Goal: Information Seeking & Learning: Learn about a topic

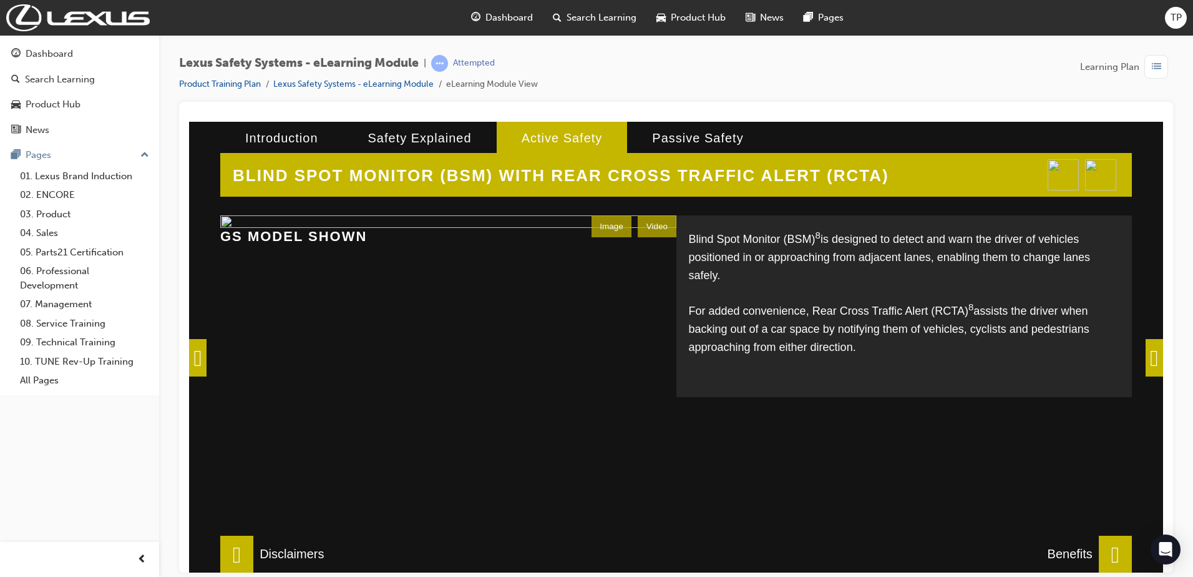
scroll to position [290, 0]
click at [1147, 348] on span at bounding box center [1154, 356] width 17 height 37
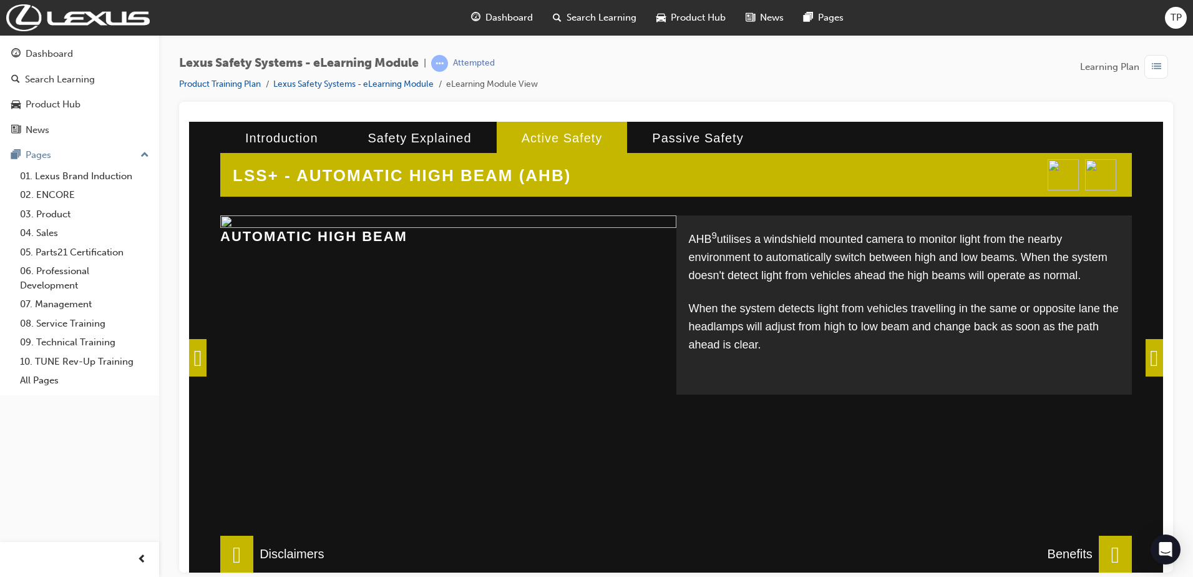
click at [1159, 350] on span at bounding box center [1154, 356] width 17 height 37
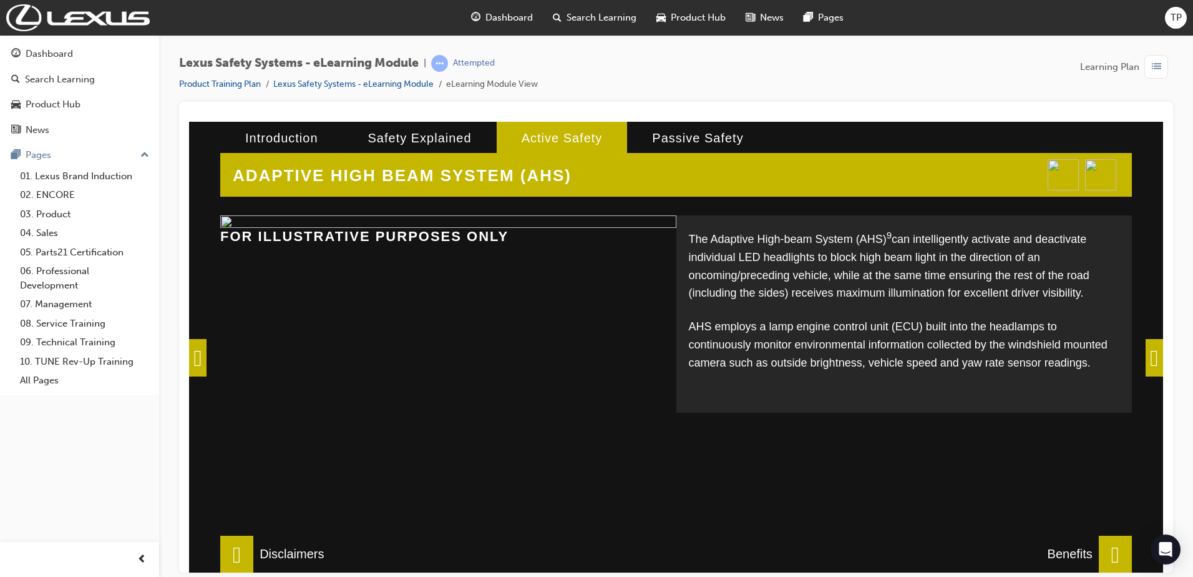
click at [1146, 364] on span at bounding box center [1154, 356] width 17 height 37
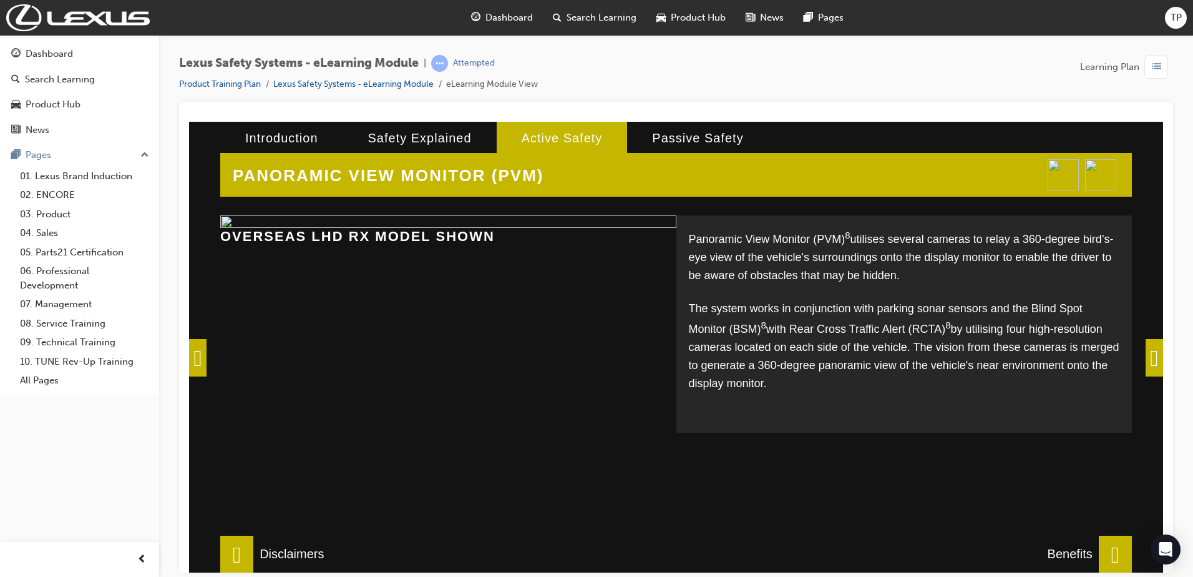
click at [1153, 355] on span at bounding box center [1154, 356] width 17 height 37
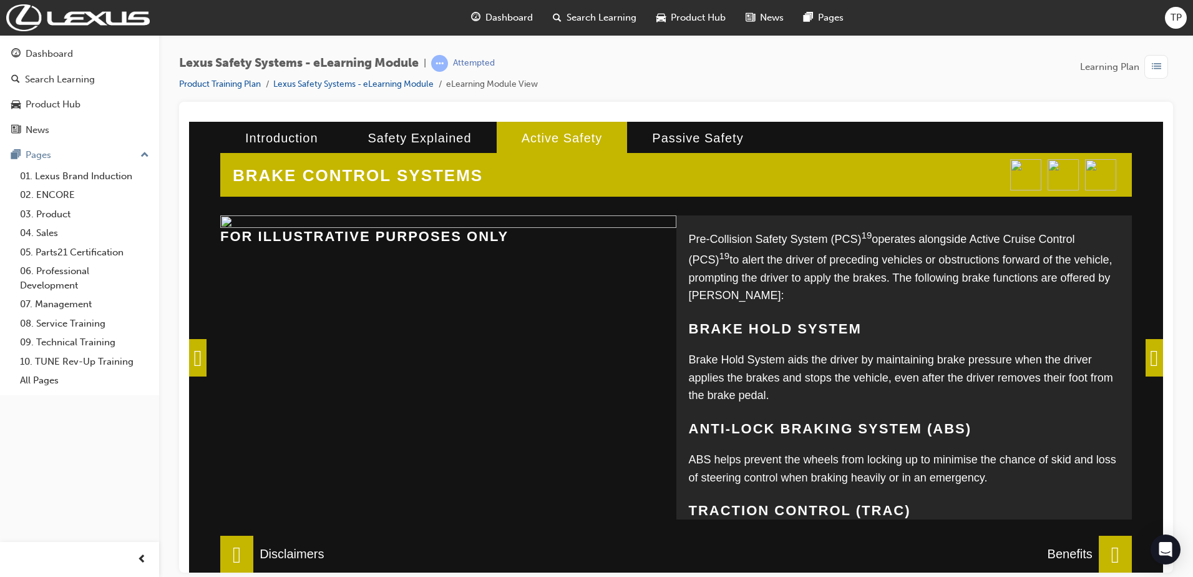
scroll to position [2, 0]
click at [1146, 357] on span at bounding box center [1154, 356] width 17 height 37
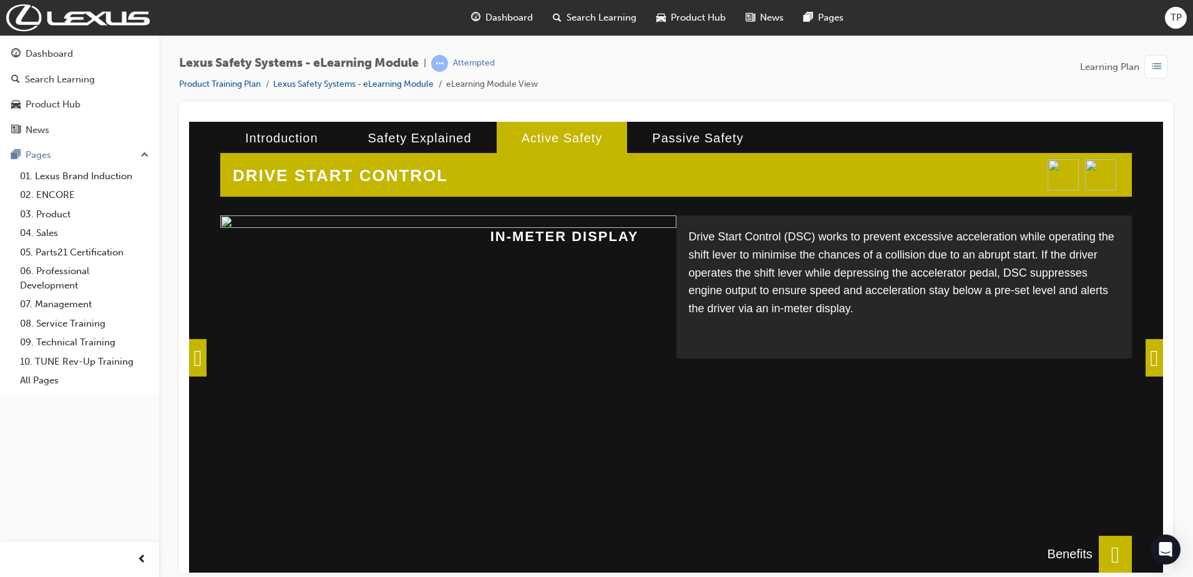
click at [1146, 358] on span at bounding box center [1154, 356] width 17 height 37
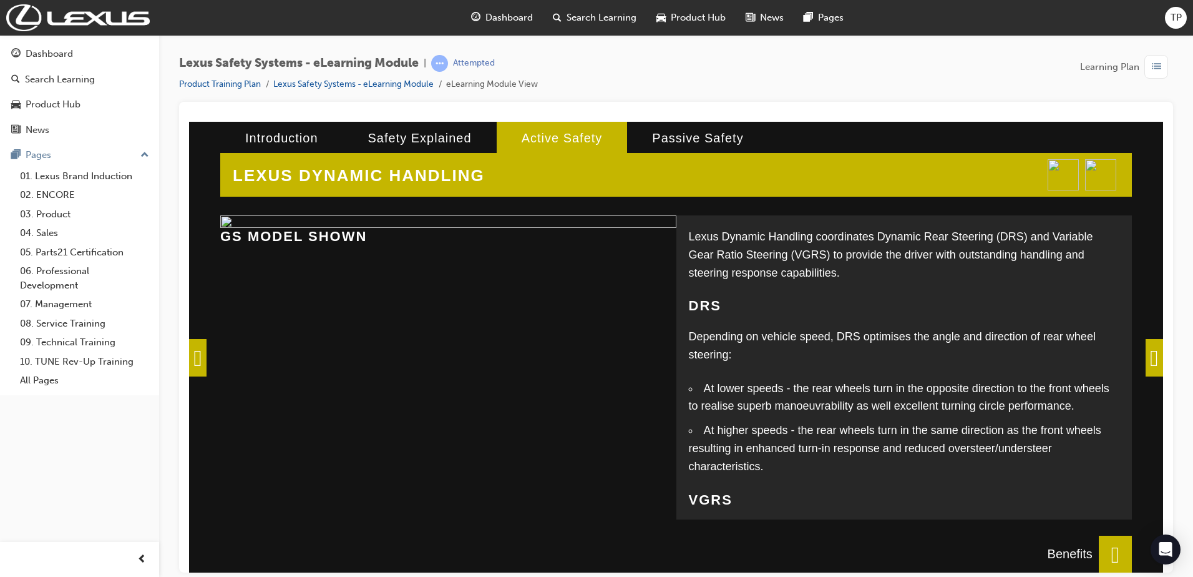
click at [1146, 358] on span at bounding box center [1154, 356] width 17 height 37
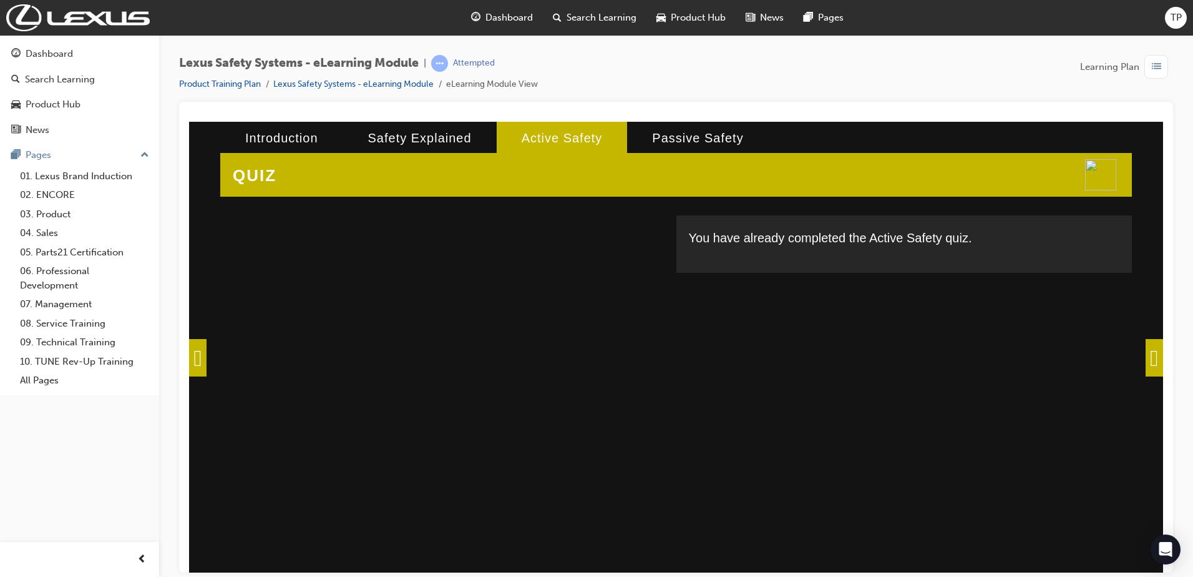
click at [1146, 358] on span at bounding box center [1154, 356] width 17 height 37
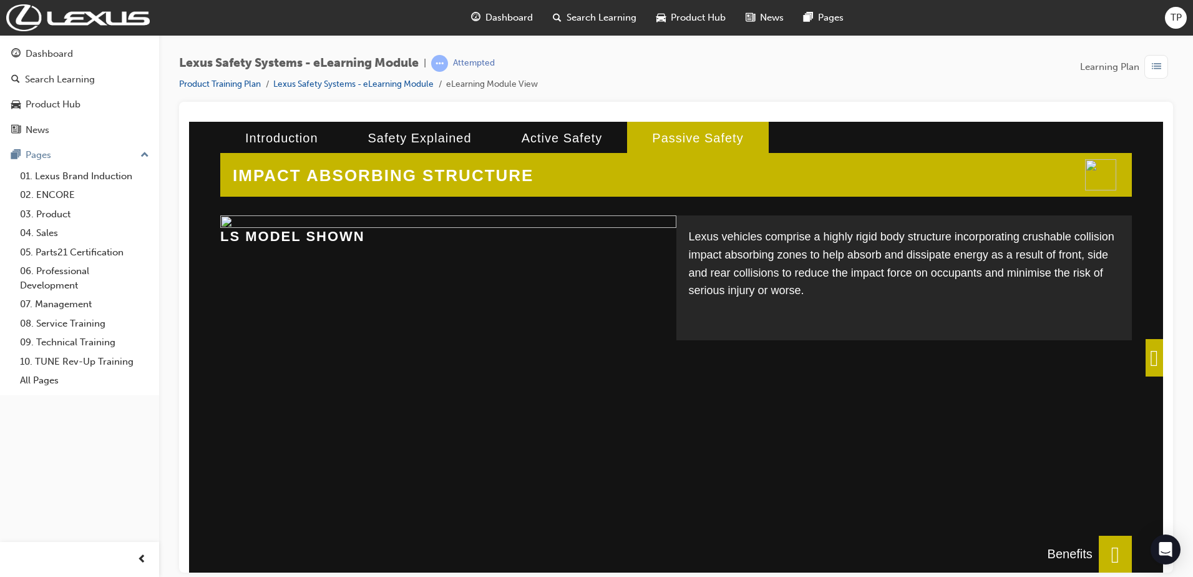
drag, startPoint x: 1148, startPoint y: 370, endPoint x: 1145, endPoint y: 435, distance: 65.6
click at [1148, 369] on span at bounding box center [1154, 356] width 17 height 37
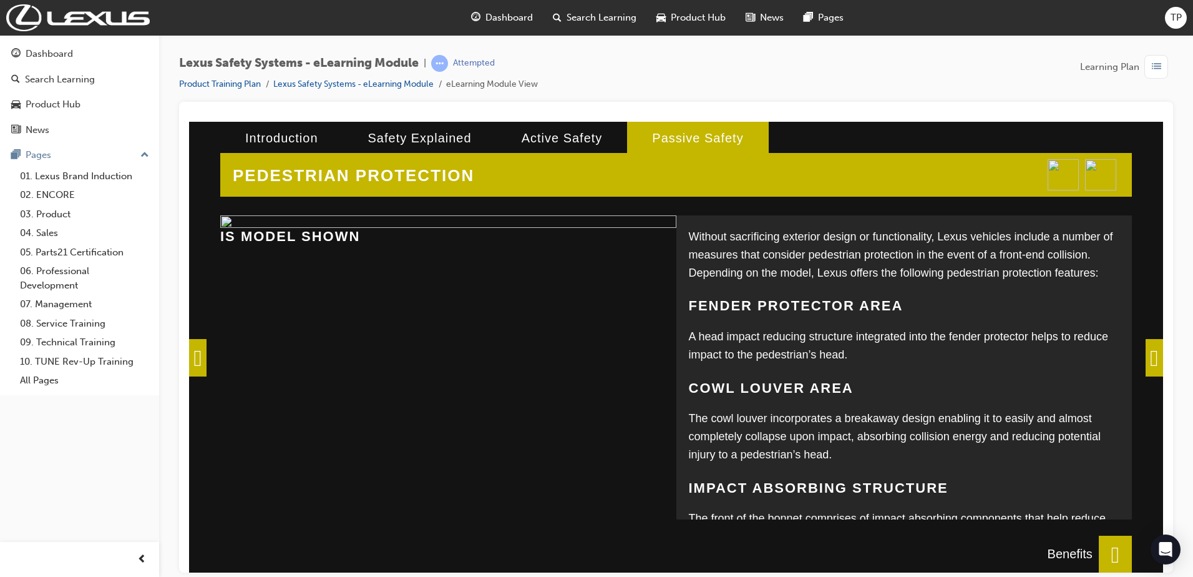
click at [1109, 551] on span at bounding box center [1115, 553] width 33 height 37
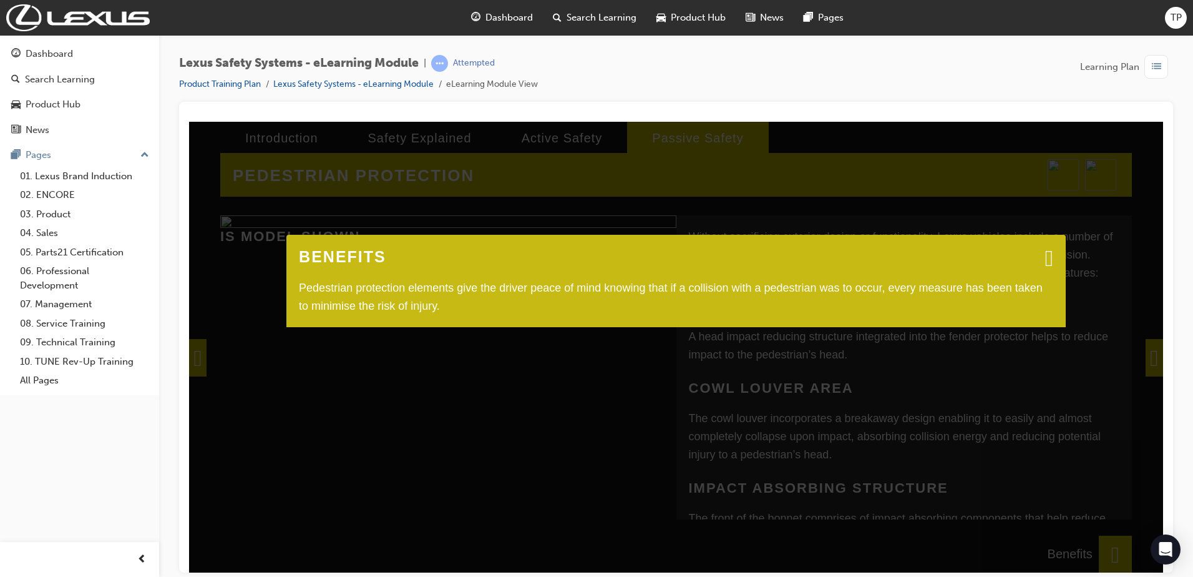
click at [1047, 250] on span at bounding box center [1050, 256] width 8 height 12
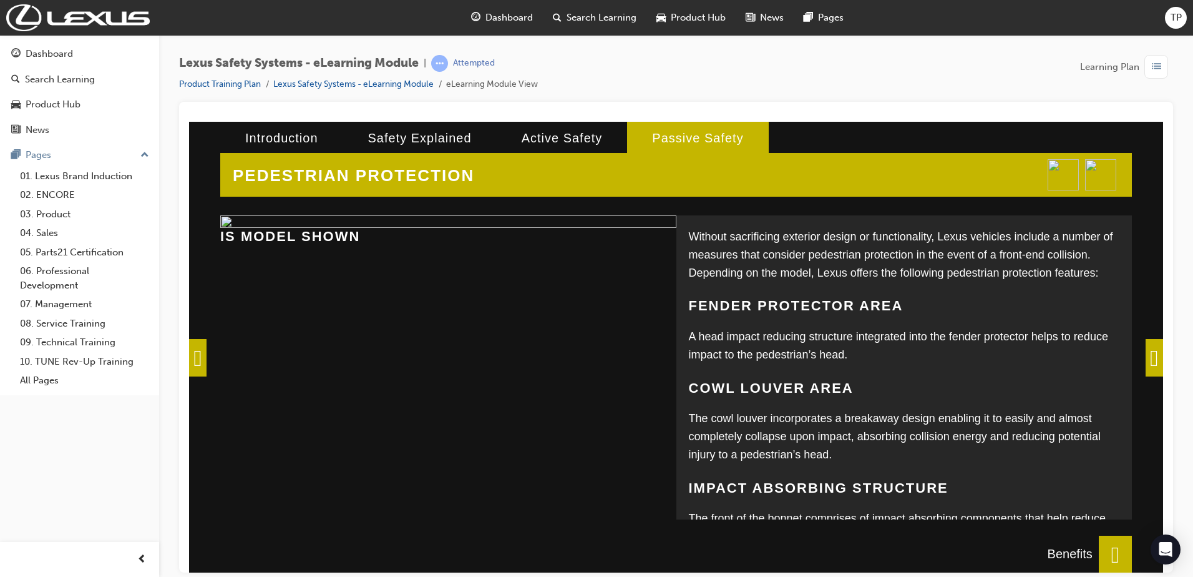
click at [1146, 357] on span at bounding box center [1154, 356] width 17 height 37
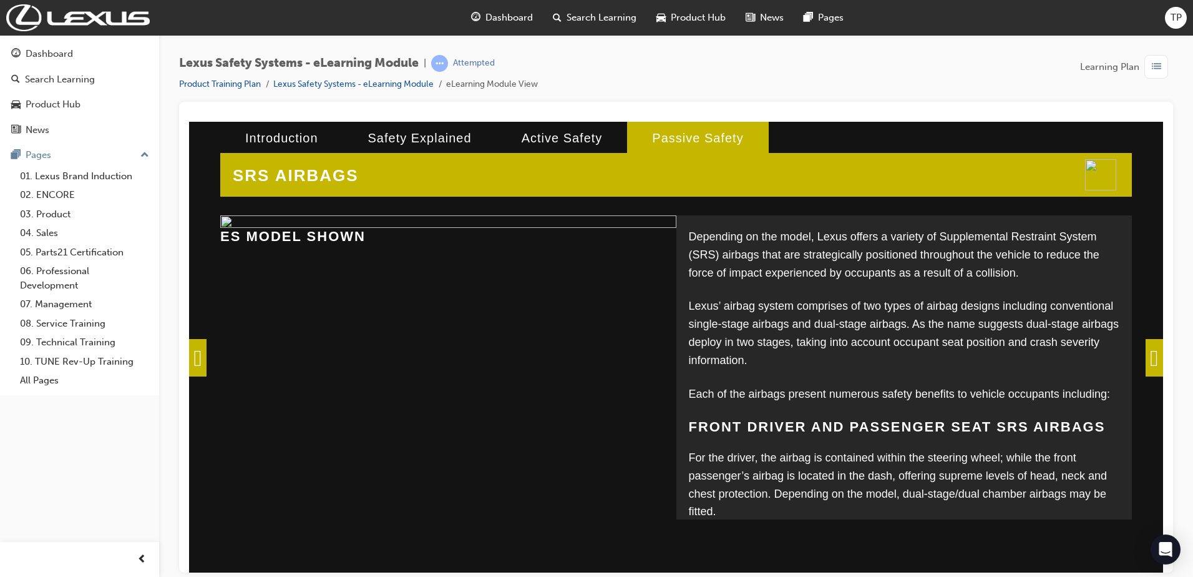
click at [1153, 346] on span at bounding box center [1154, 356] width 17 height 37
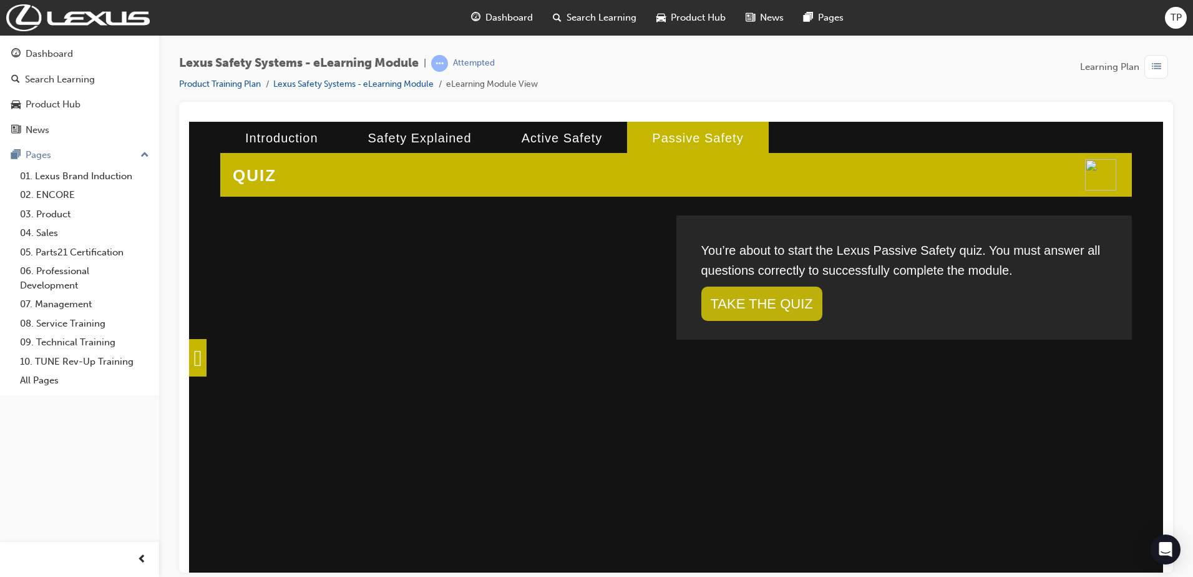
click at [748, 308] on link "TAKE THE QUIZ" at bounding box center [762, 303] width 121 height 34
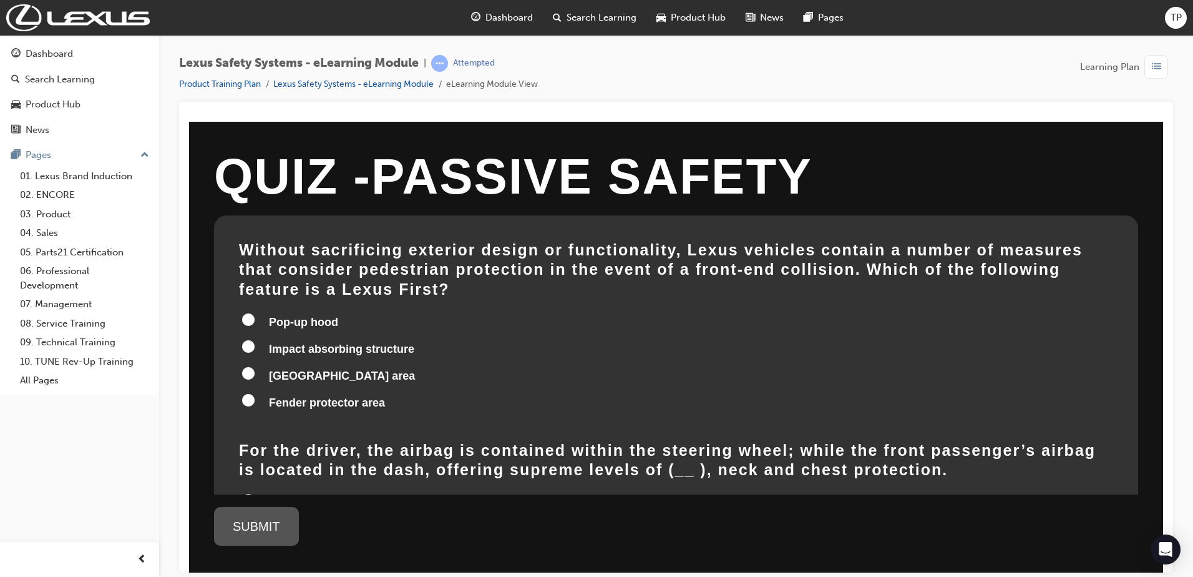
click at [253, 393] on input "Fender protector area" at bounding box center [248, 399] width 12 height 12
radio input "true"
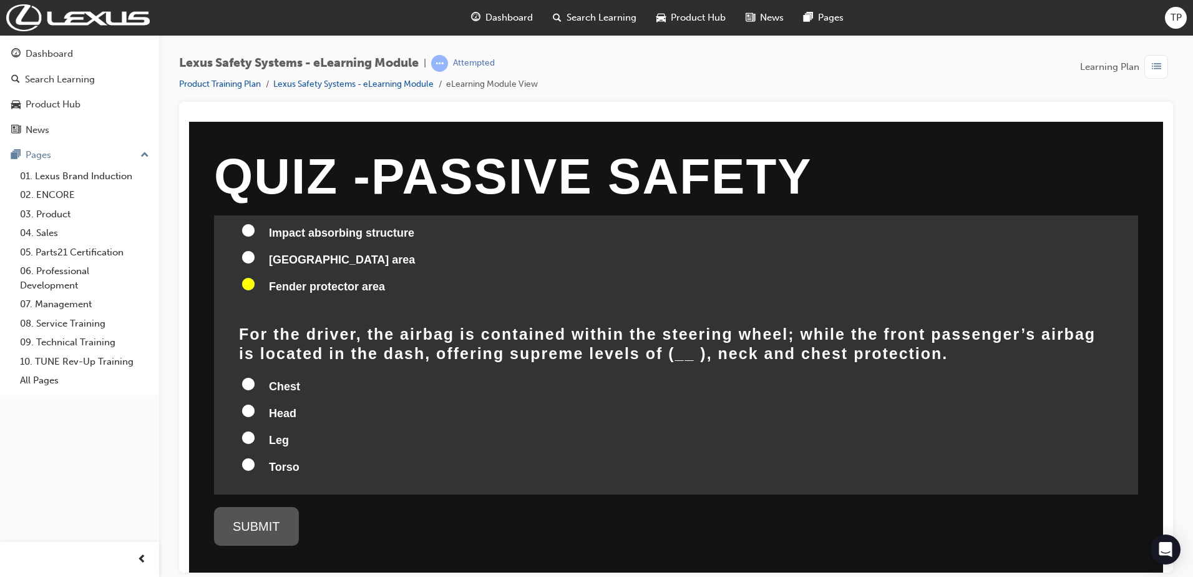
scroll to position [125, 0]
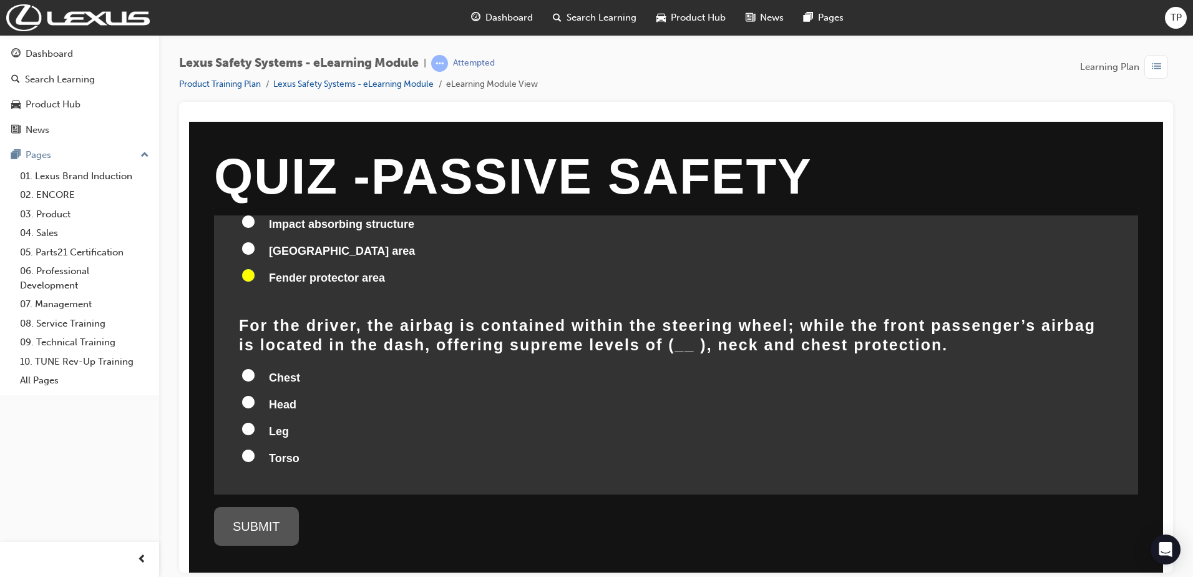
click at [248, 420] on label "Leg" at bounding box center [676, 432] width 875 height 24
click at [248, 422] on input "Leg" at bounding box center [248, 428] width 12 height 12
radio input "true"
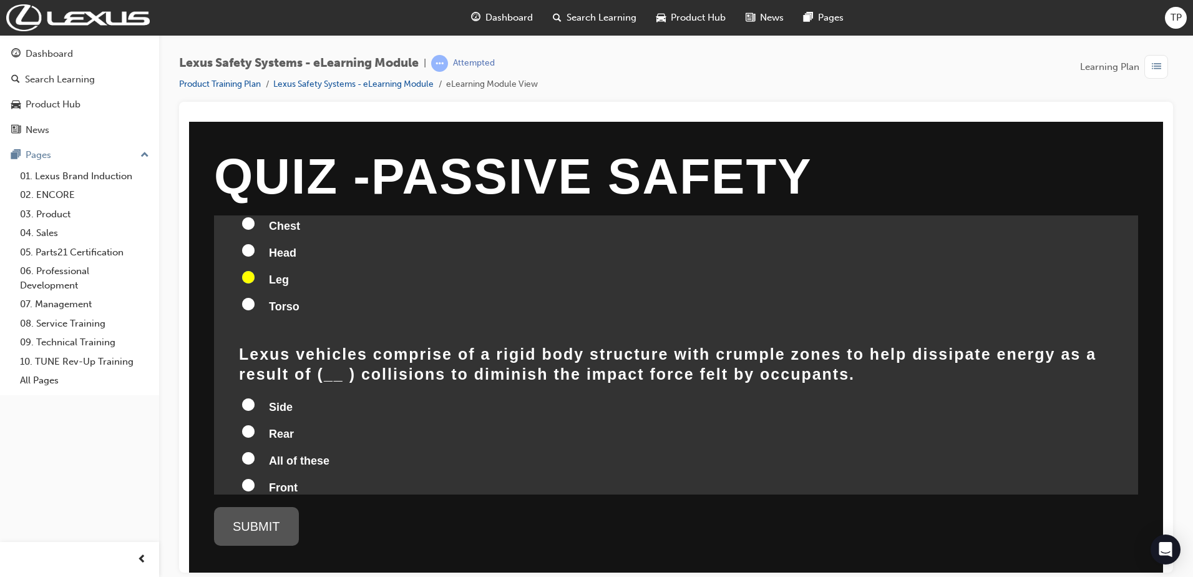
scroll to position [312, 0]
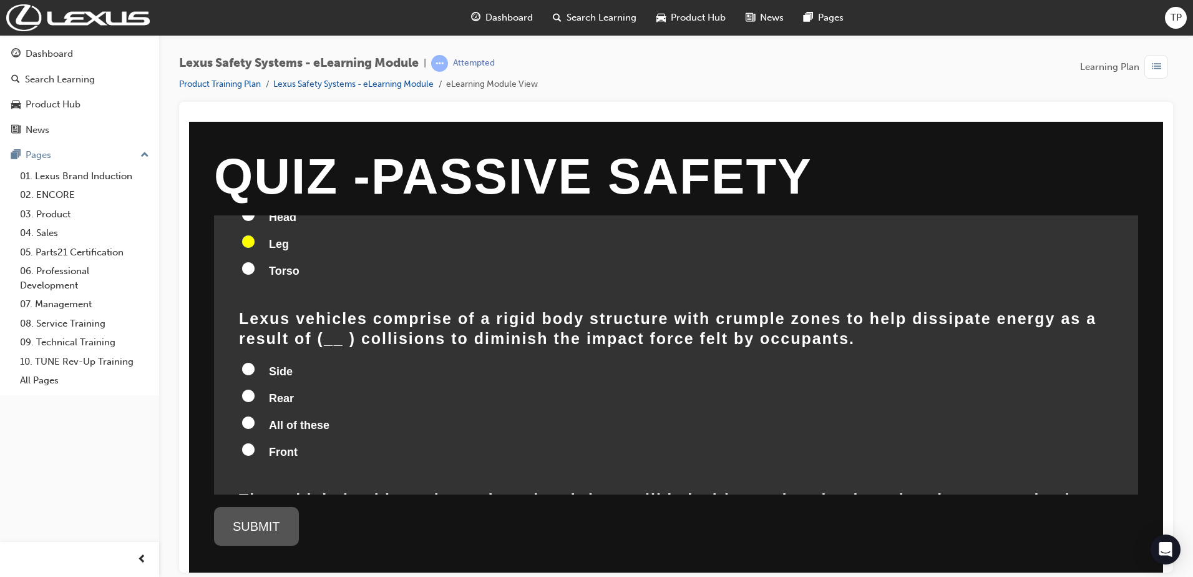
click at [279, 418] on span "All of these" at bounding box center [299, 424] width 61 height 12
click at [255, 416] on input "All of these" at bounding box center [248, 422] width 12 height 12
radio input "true"
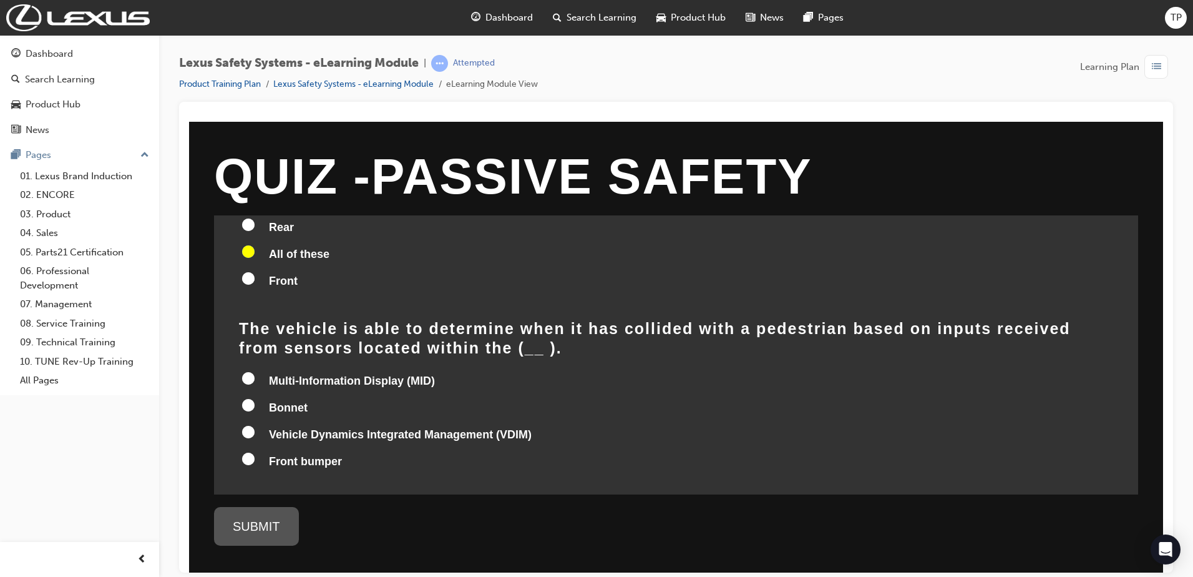
scroll to position [494, 0]
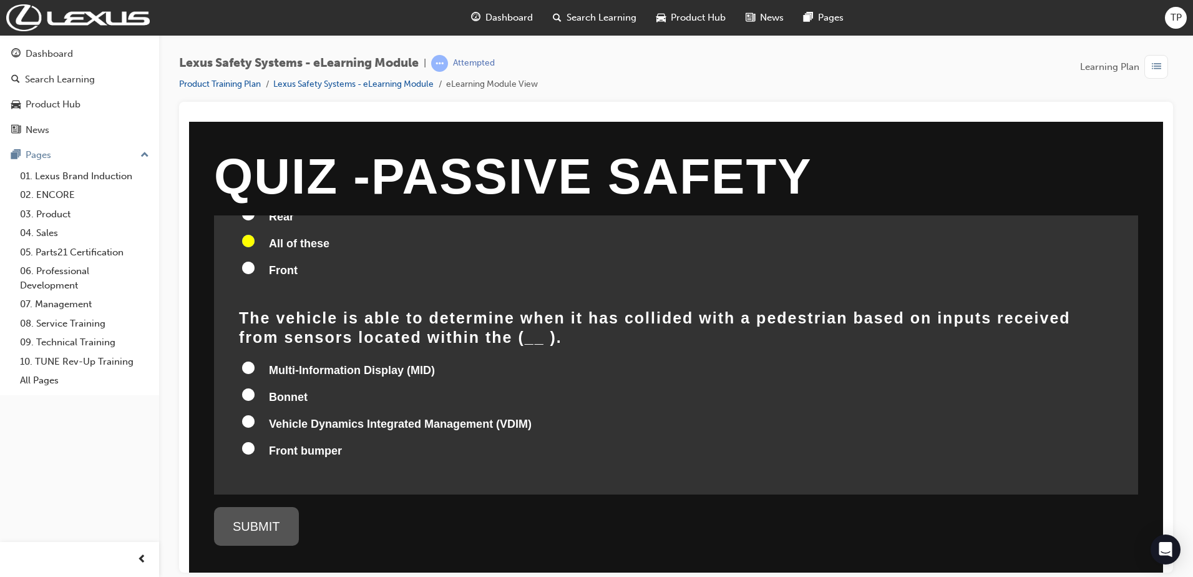
click at [277, 363] on span "Multi-Information Display (MID)" at bounding box center [352, 369] width 166 height 12
click at [255, 361] on input "Multi-Information Display (MID)" at bounding box center [248, 367] width 12 height 12
radio input "true"
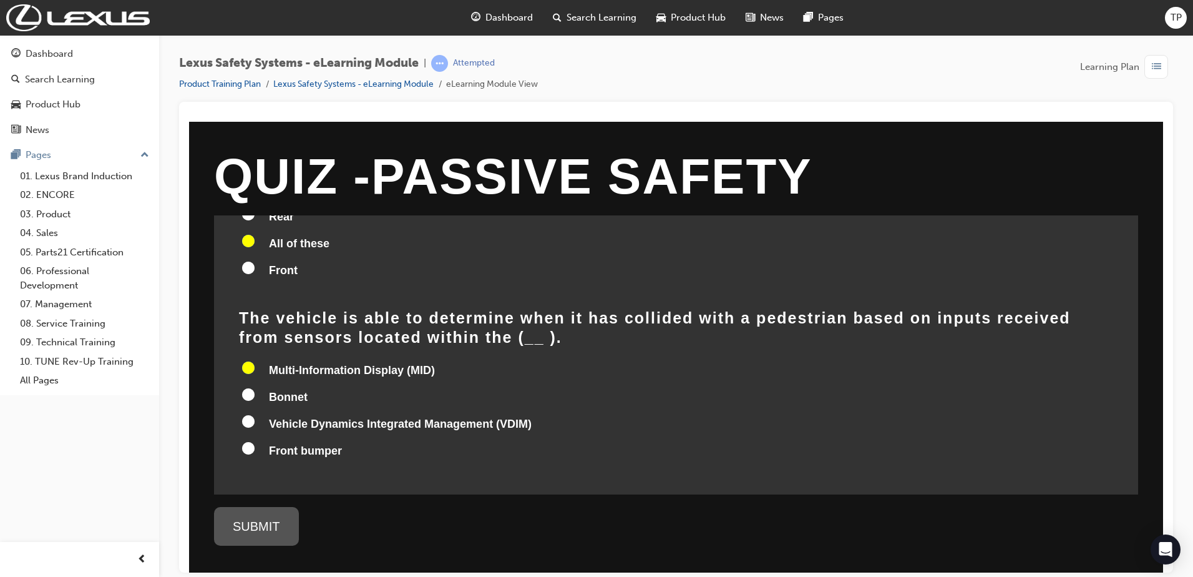
radio input "true"
click at [270, 534] on div "SUBMIT" at bounding box center [256, 525] width 85 height 39
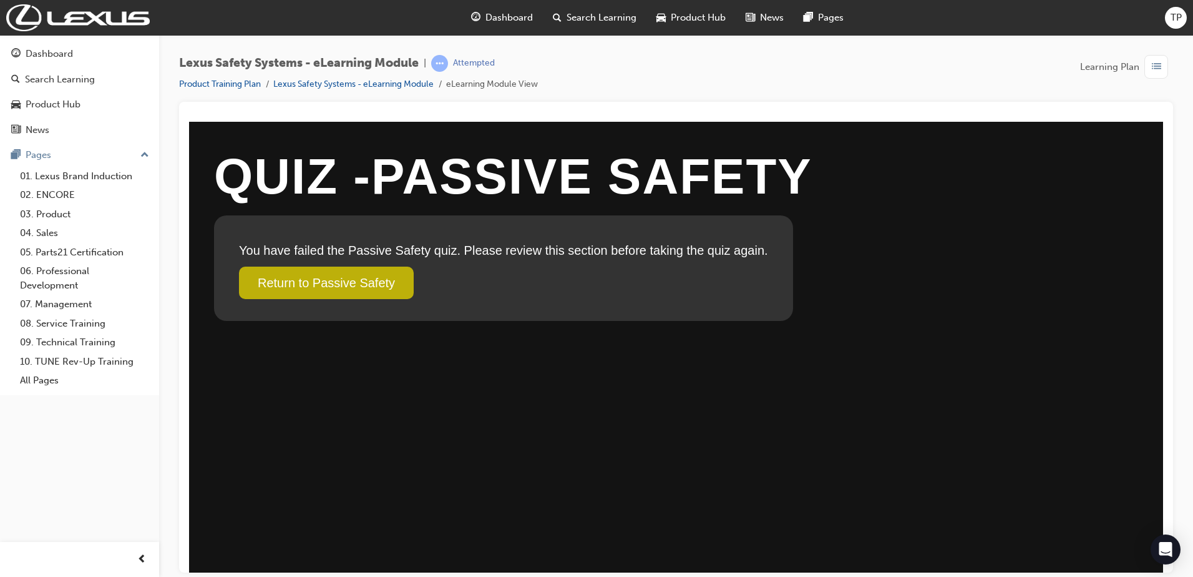
click at [399, 281] on link "Return to Passive Safety" at bounding box center [326, 282] width 175 height 32
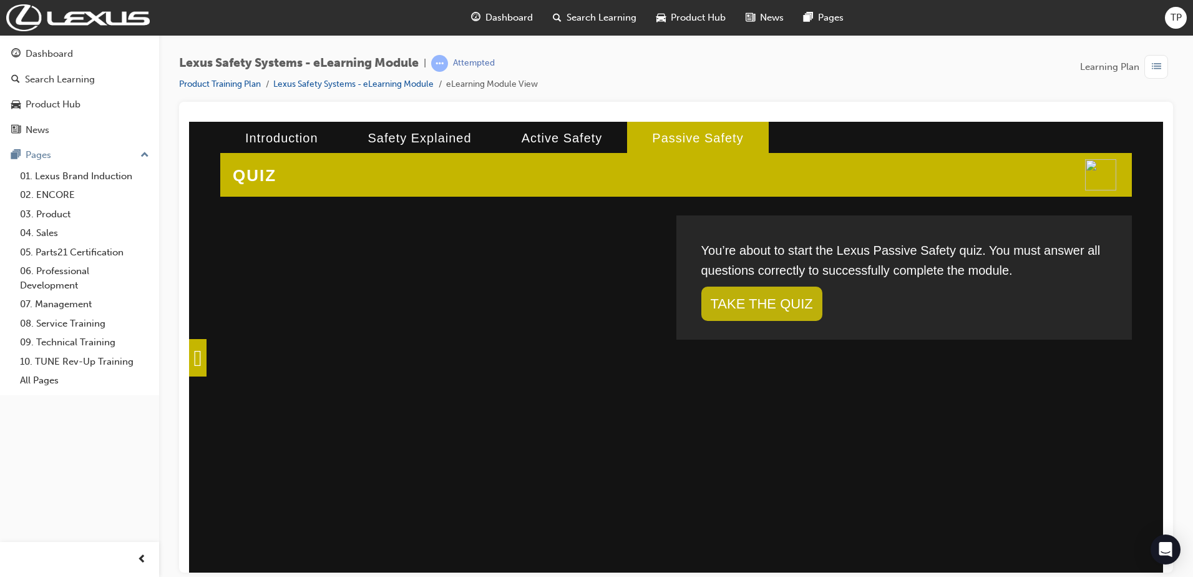
click at [759, 299] on link "TAKE THE QUIZ" at bounding box center [762, 303] width 121 height 34
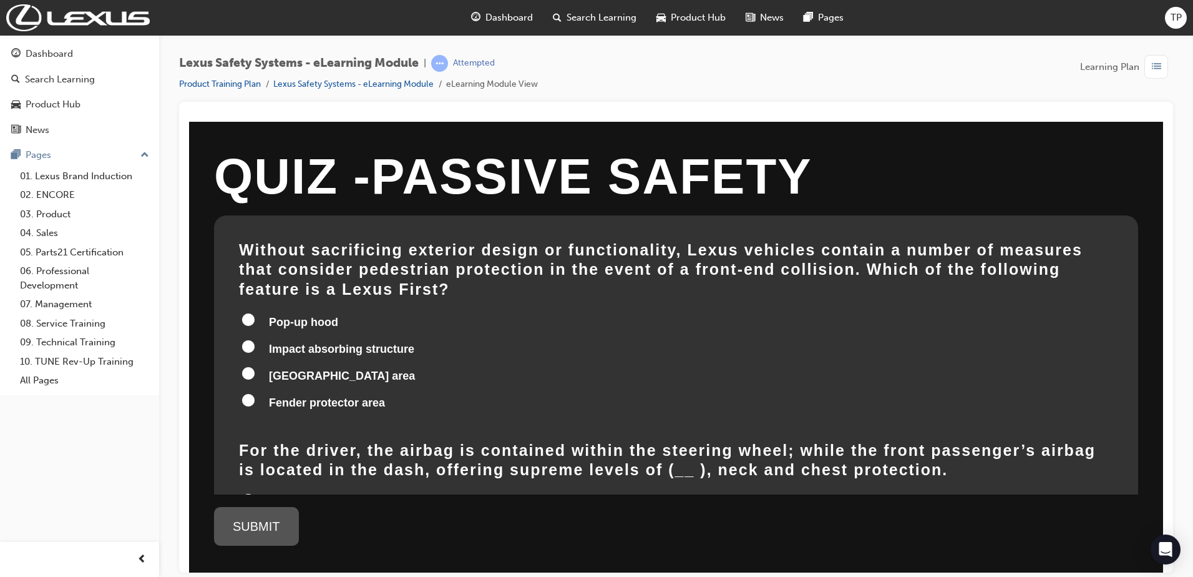
drag, startPoint x: 237, startPoint y: 242, endPoint x: 348, endPoint y: 282, distance: 117.5
drag, startPoint x: 247, startPoint y: 241, endPoint x: 478, endPoint y: 409, distance: 286.0
click at [323, 342] on span "Impact absorbing structure" at bounding box center [341, 348] width 145 height 12
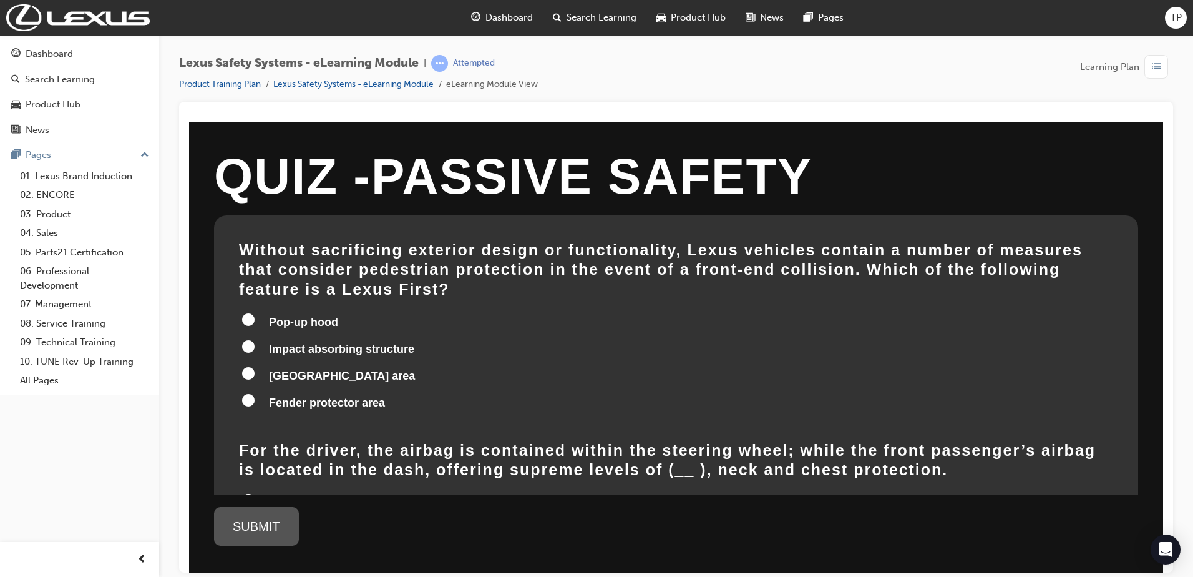
click at [255, 340] on input "Impact absorbing structure" at bounding box center [248, 346] width 12 height 12
radio input "true"
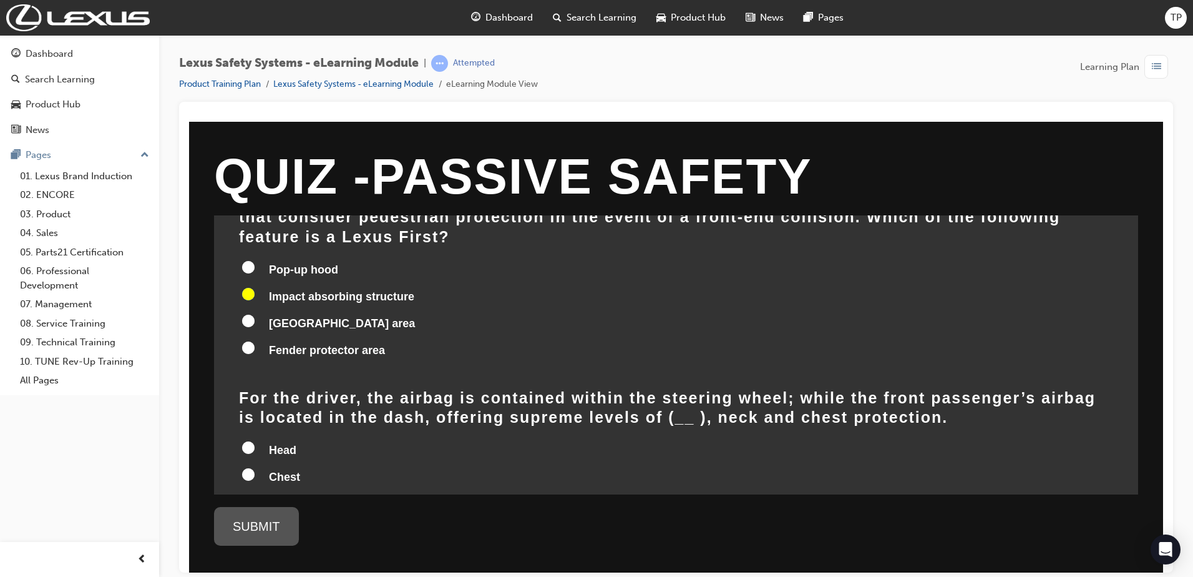
scroll to position [125, 0]
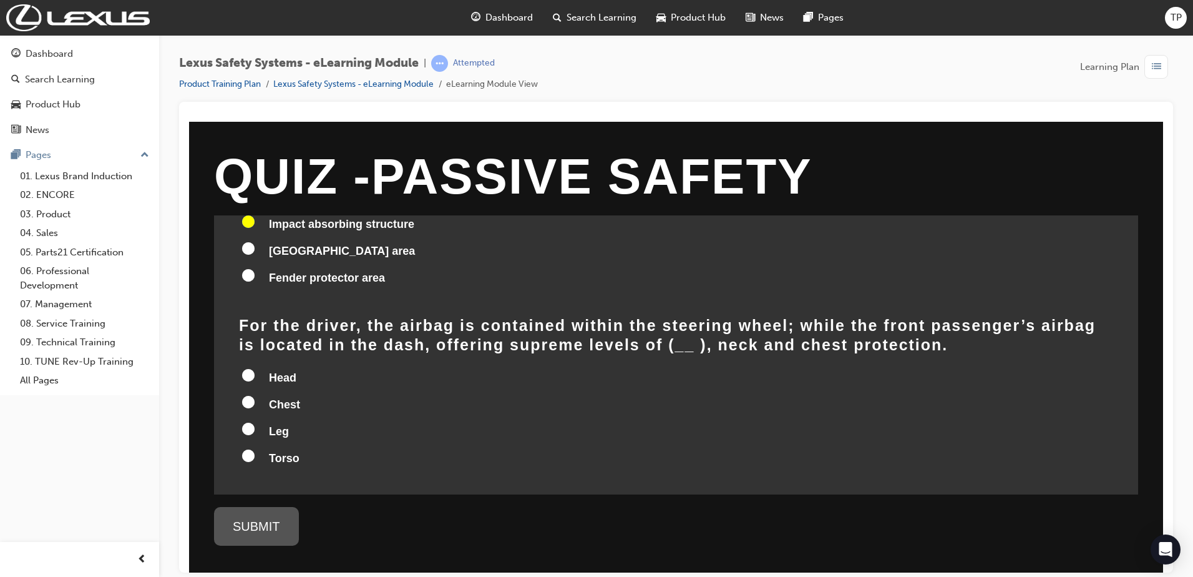
click at [252, 368] on input "Head" at bounding box center [248, 374] width 12 height 12
radio input "true"
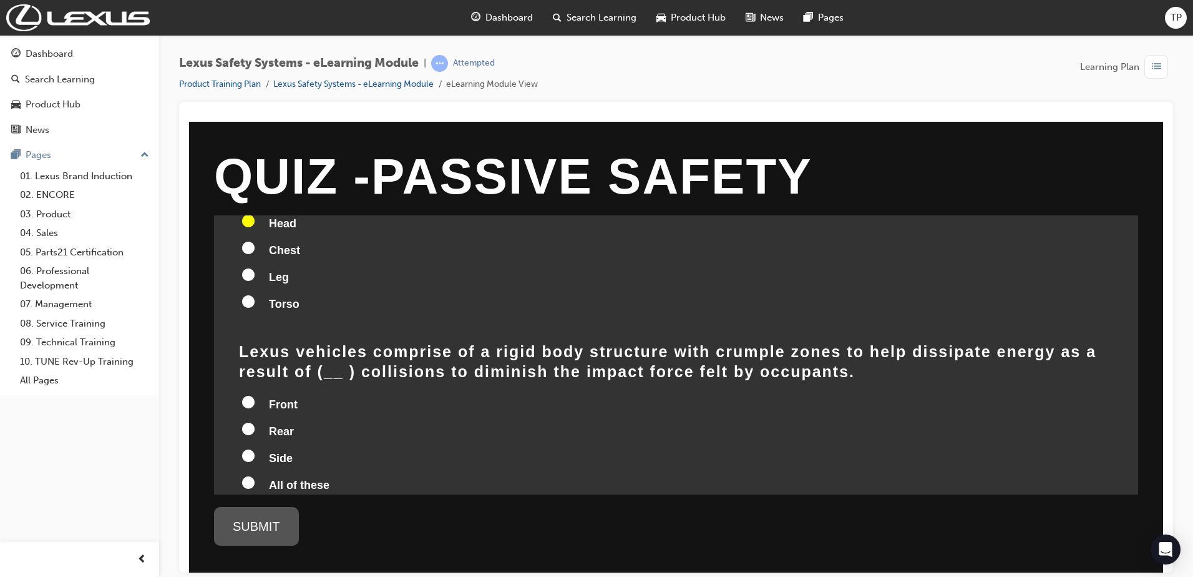
scroll to position [312, 0]
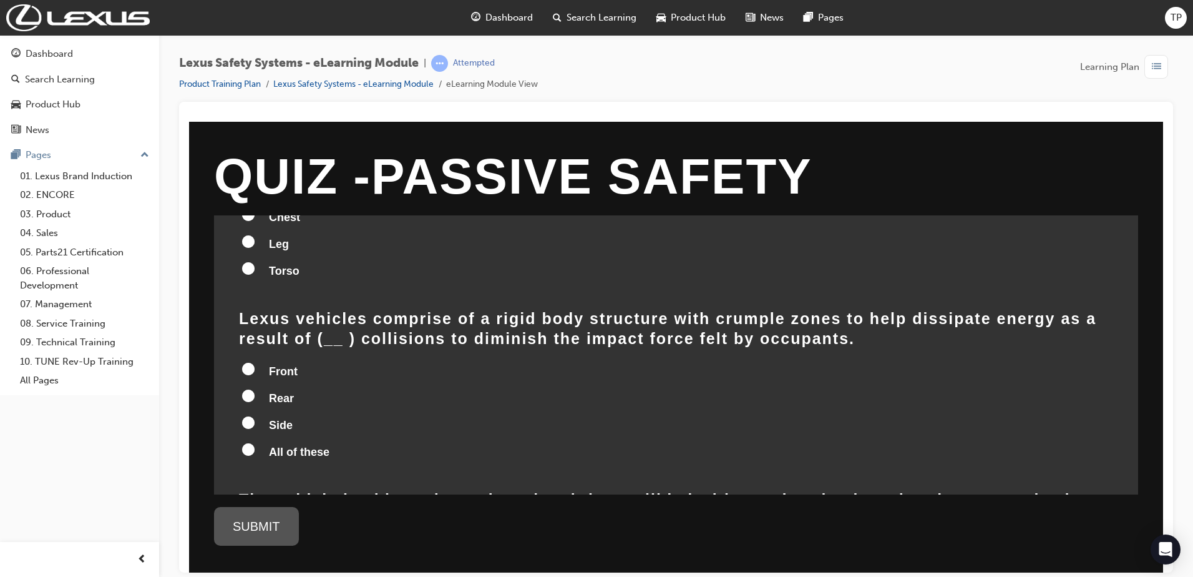
click at [257, 441] on label "All of these" at bounding box center [676, 453] width 875 height 24
click at [255, 443] on input "All of these" at bounding box center [248, 449] width 12 height 12
radio input "true"
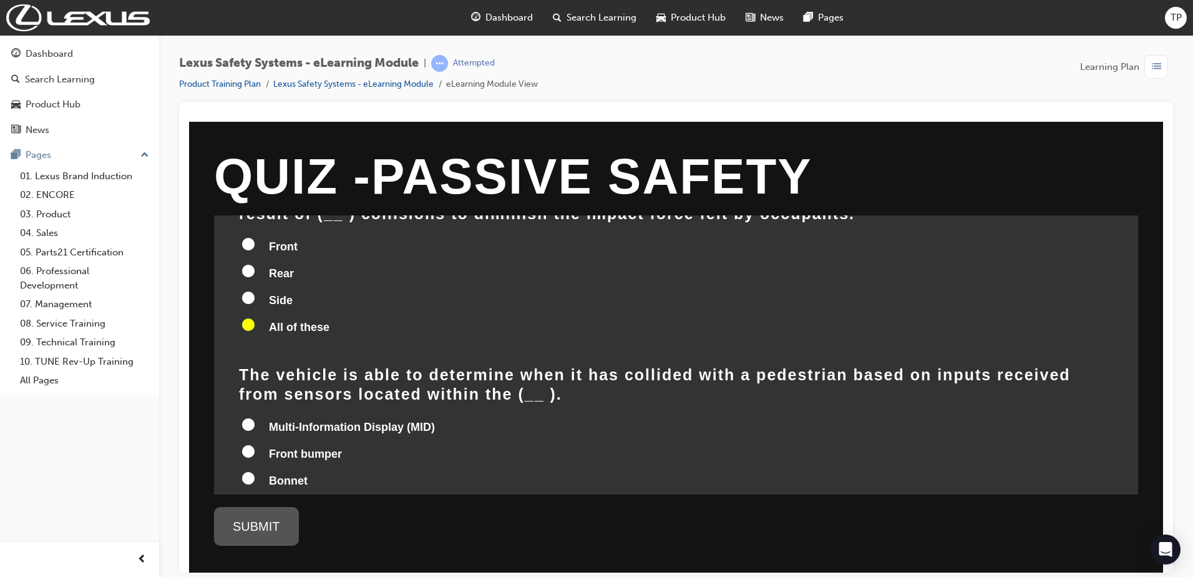
scroll to position [494, 0]
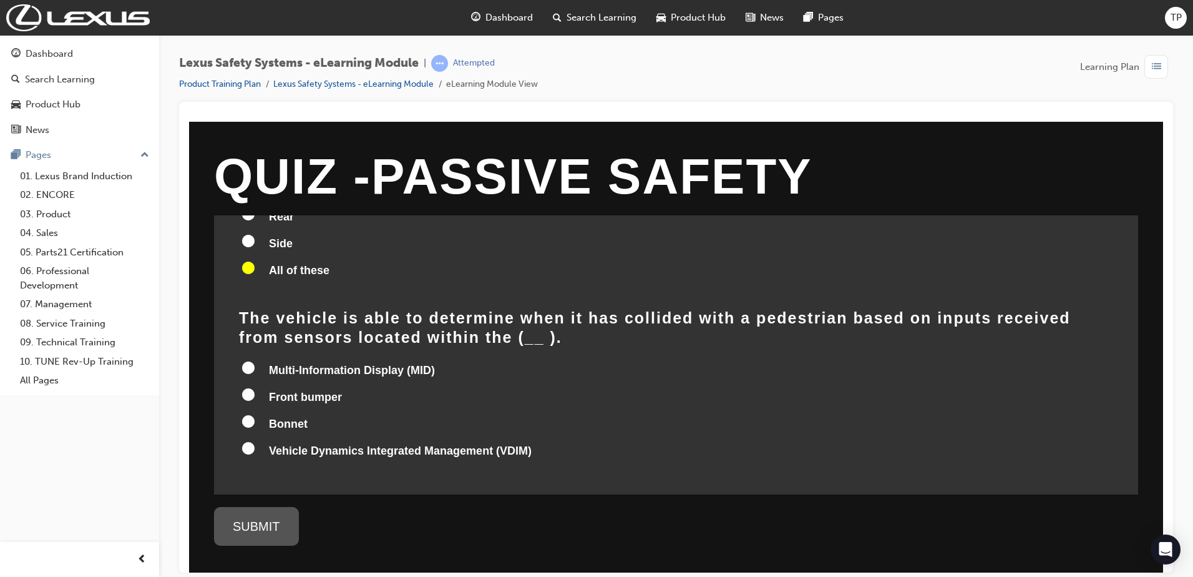
click at [272, 363] on span "Multi-Information Display (MID)" at bounding box center [352, 369] width 166 height 12
click at [255, 361] on input "Multi-Information Display (MID)" at bounding box center [248, 367] width 12 height 12
radio input "true"
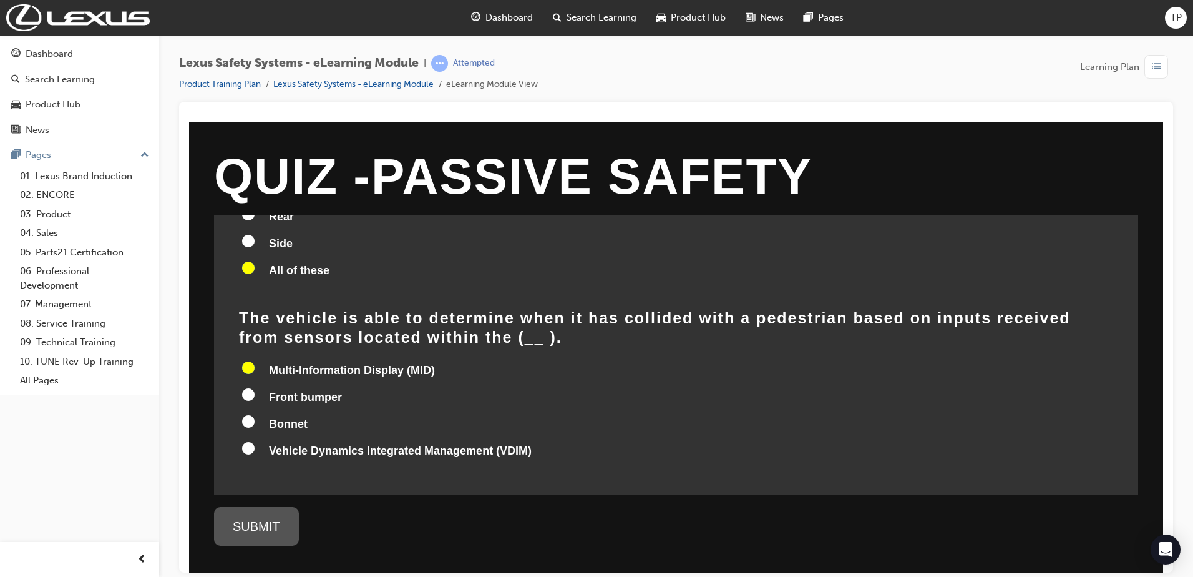
radio input "true"
drag, startPoint x: 265, startPoint y: 538, endPoint x: 271, endPoint y: 532, distance: 8.8
click at [268, 534] on div "SUBMIT" at bounding box center [256, 525] width 85 height 39
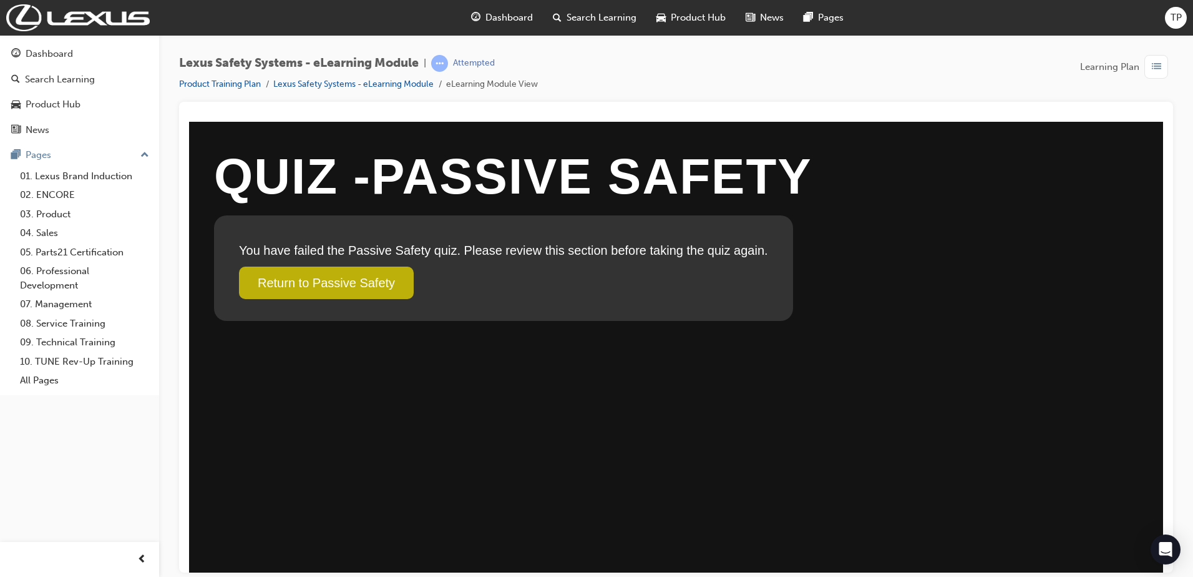
click at [346, 280] on link "Return to Passive Safety" at bounding box center [326, 282] width 175 height 32
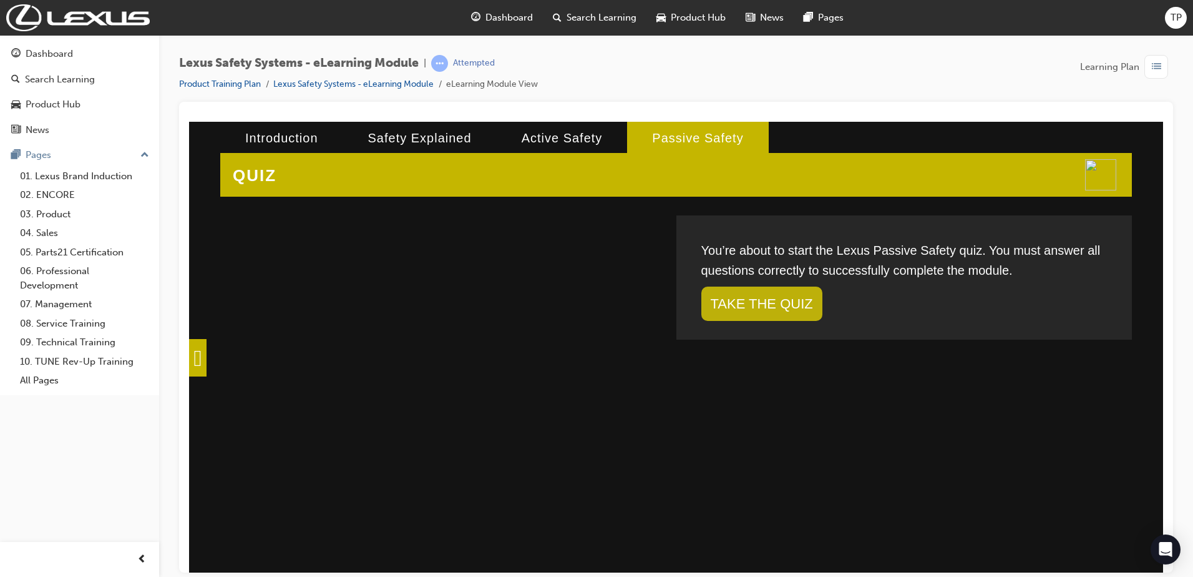
click at [776, 298] on link "TAKE THE QUIZ" at bounding box center [762, 303] width 121 height 34
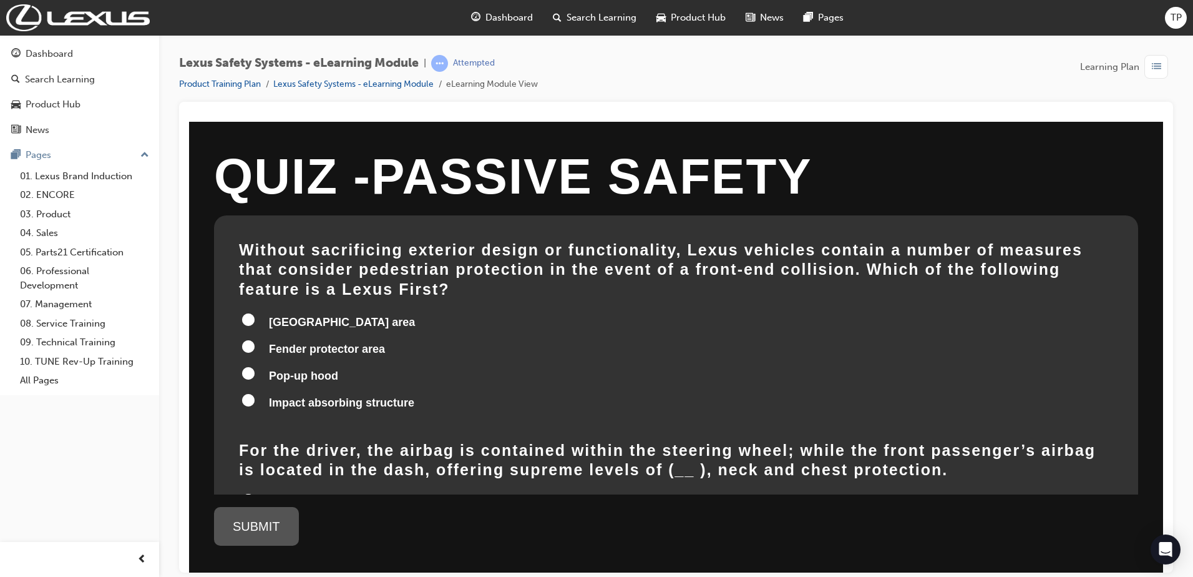
click at [275, 369] on span "Pop-up hood" at bounding box center [303, 375] width 69 height 12
click at [255, 366] on input "Pop-up hood" at bounding box center [248, 372] width 12 height 12
radio input "true"
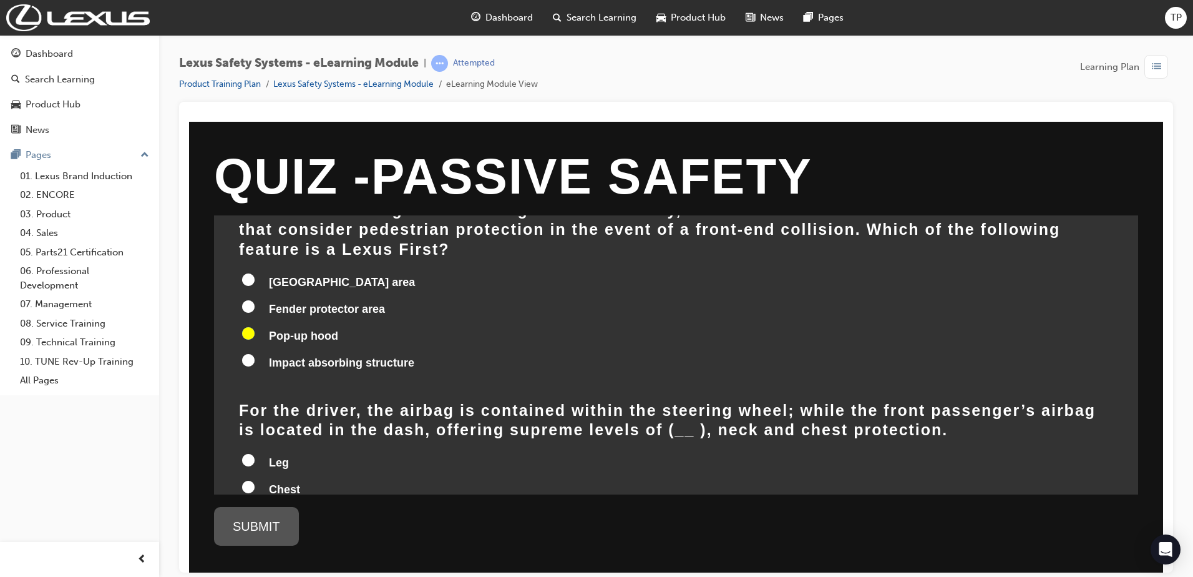
scroll to position [125, 0]
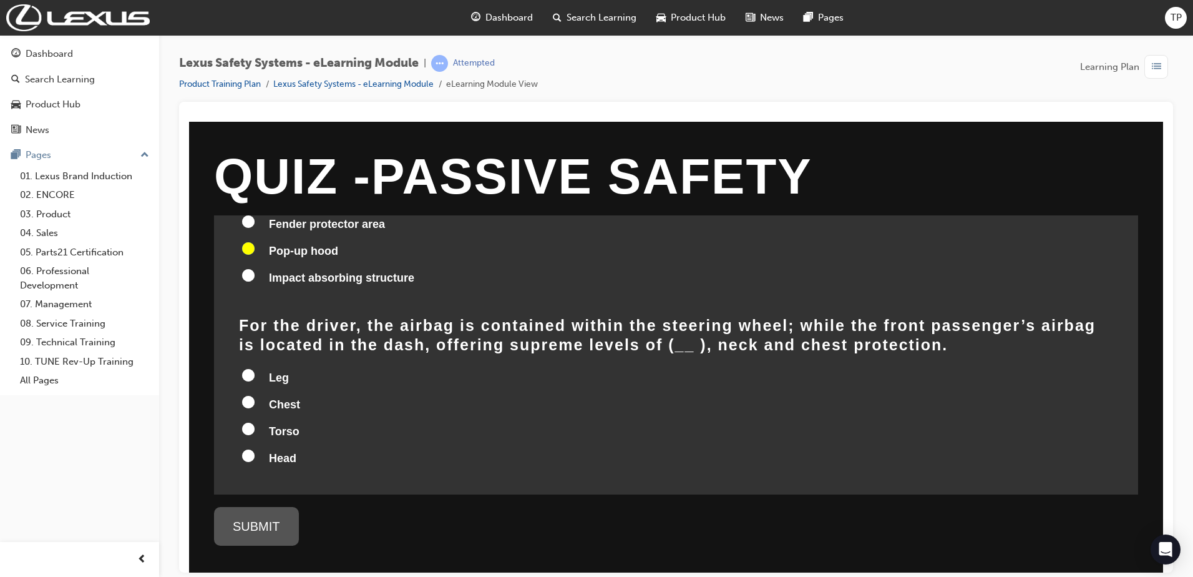
click at [279, 371] on span "Leg" at bounding box center [279, 377] width 20 height 12
click at [255, 368] on input "Leg" at bounding box center [248, 374] width 12 height 12
radio input "true"
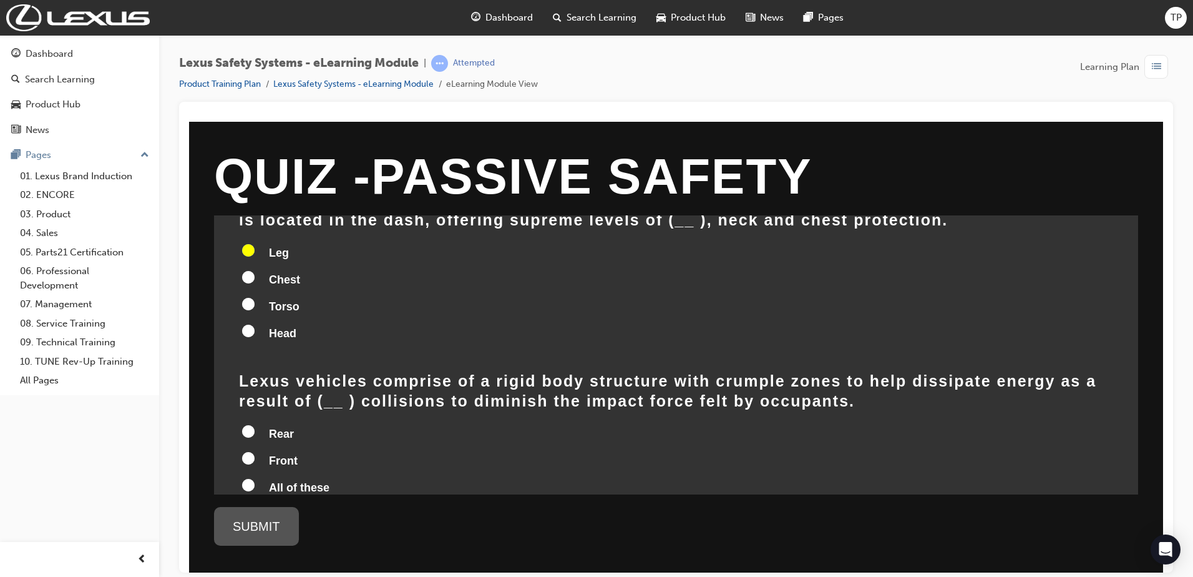
scroll to position [312, 0]
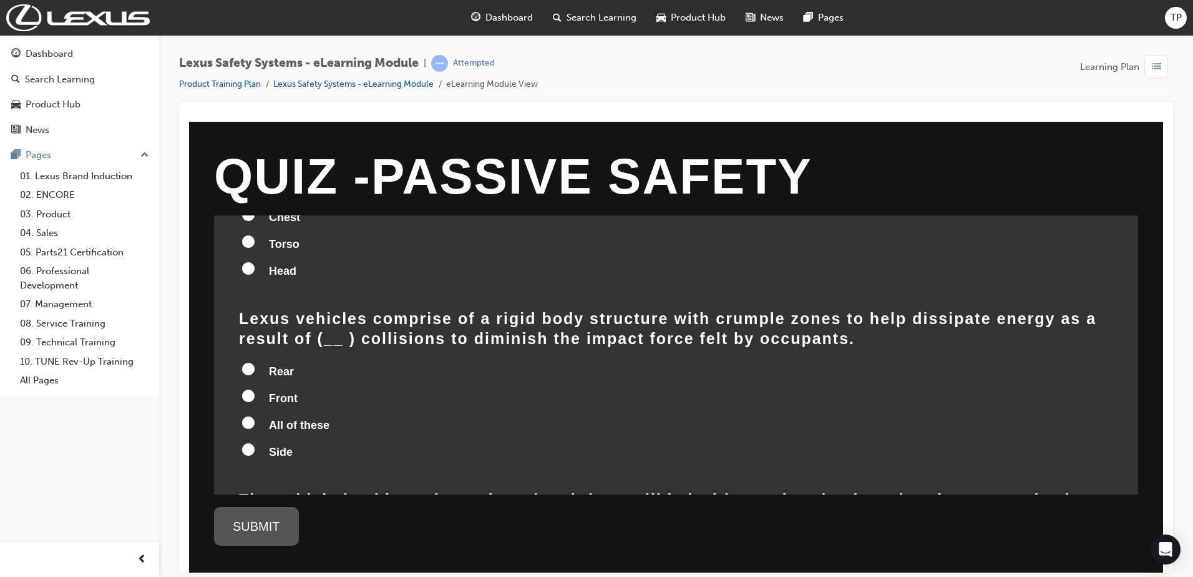
click at [248, 416] on input "All of these" at bounding box center [248, 422] width 12 height 12
radio input "true"
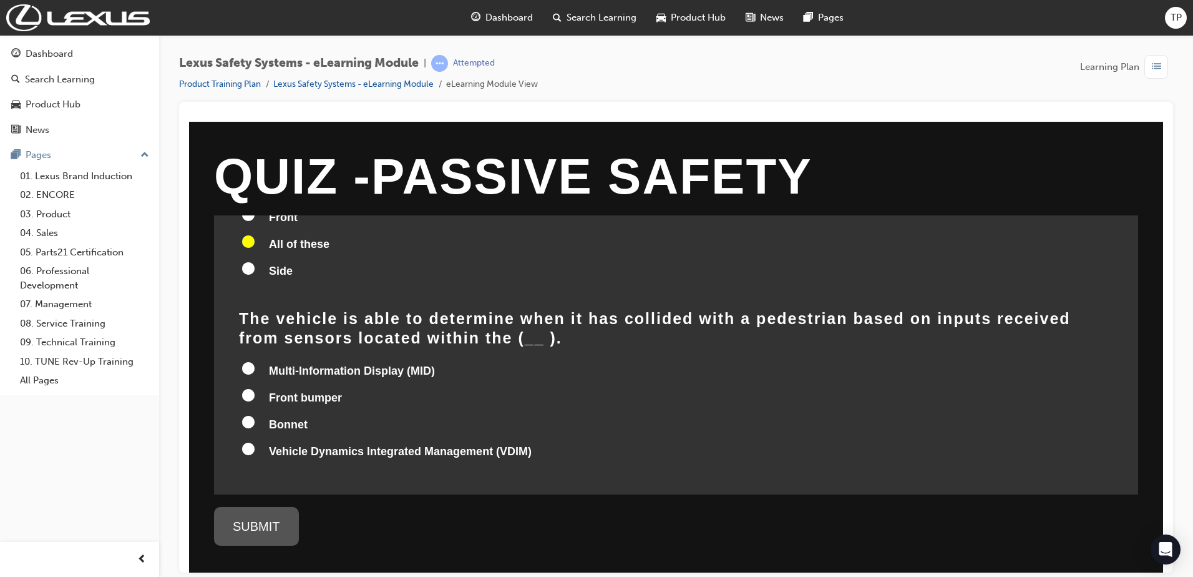
scroll to position [494, 0]
click at [284, 363] on span "Multi-Information Display (MID)" at bounding box center [352, 369] width 166 height 12
click at [255, 361] on input "Multi-Information Display (MID)" at bounding box center [248, 367] width 12 height 12
radio input "true"
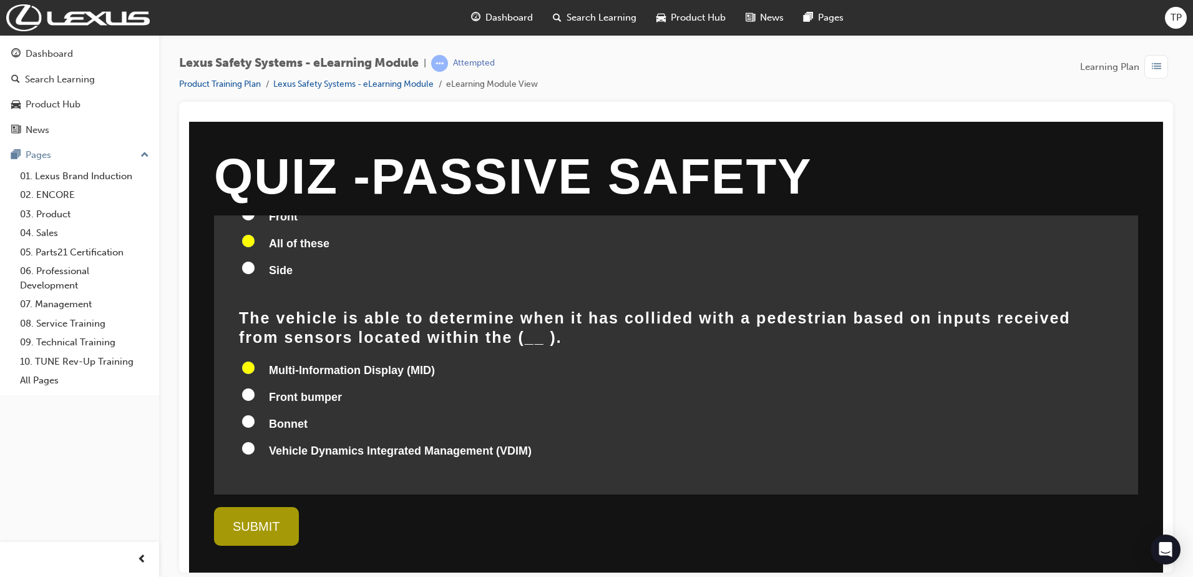
radio input "true"
click at [271, 516] on div "SUBMIT" at bounding box center [256, 525] width 85 height 39
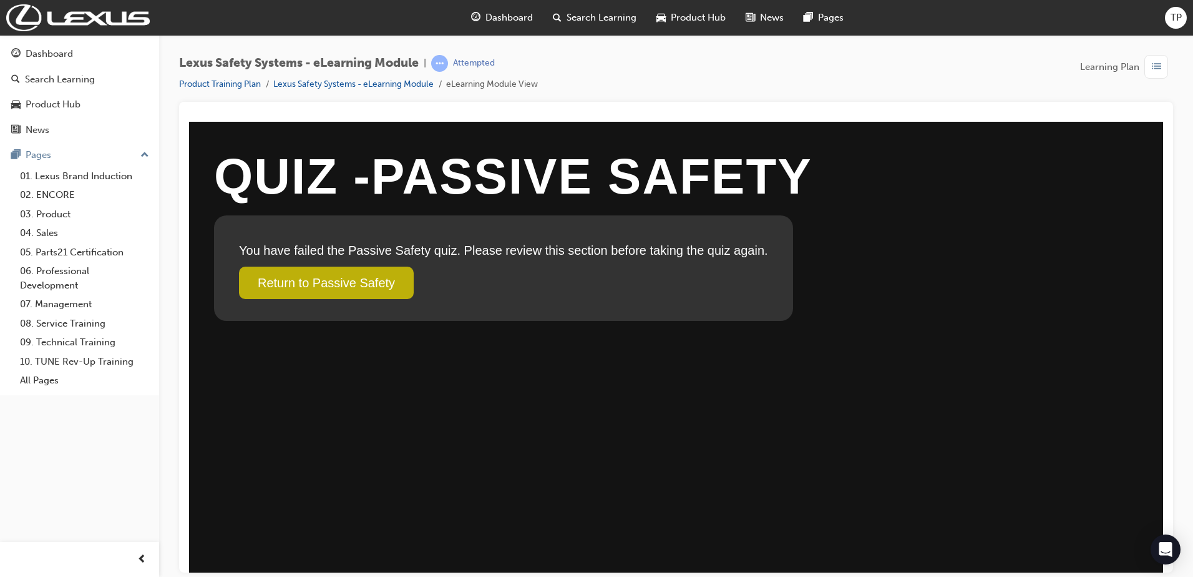
click at [343, 290] on link "Return to Passive Safety" at bounding box center [326, 282] width 175 height 32
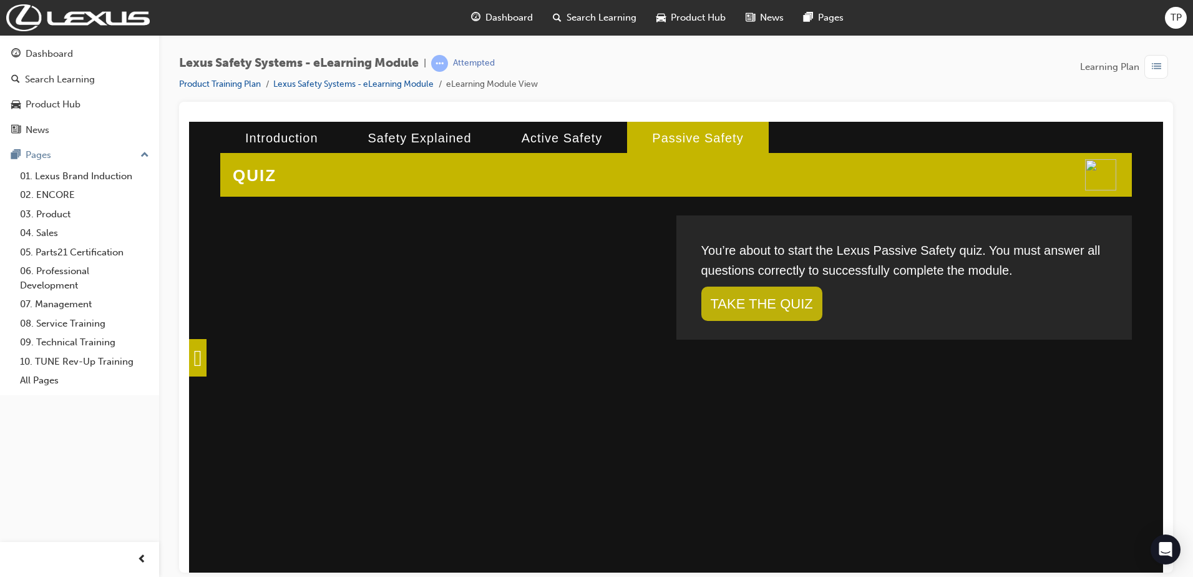
click at [810, 305] on link "TAKE THE QUIZ" at bounding box center [762, 303] width 121 height 34
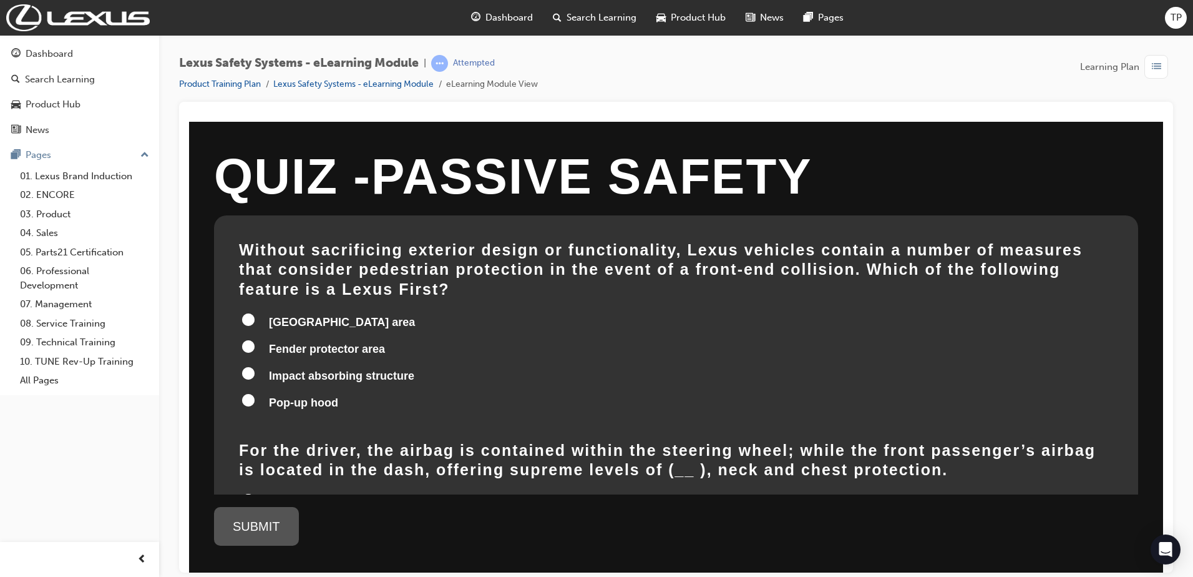
click at [245, 393] on input "Pop-up hood" at bounding box center [248, 399] width 12 height 12
radio input "true"
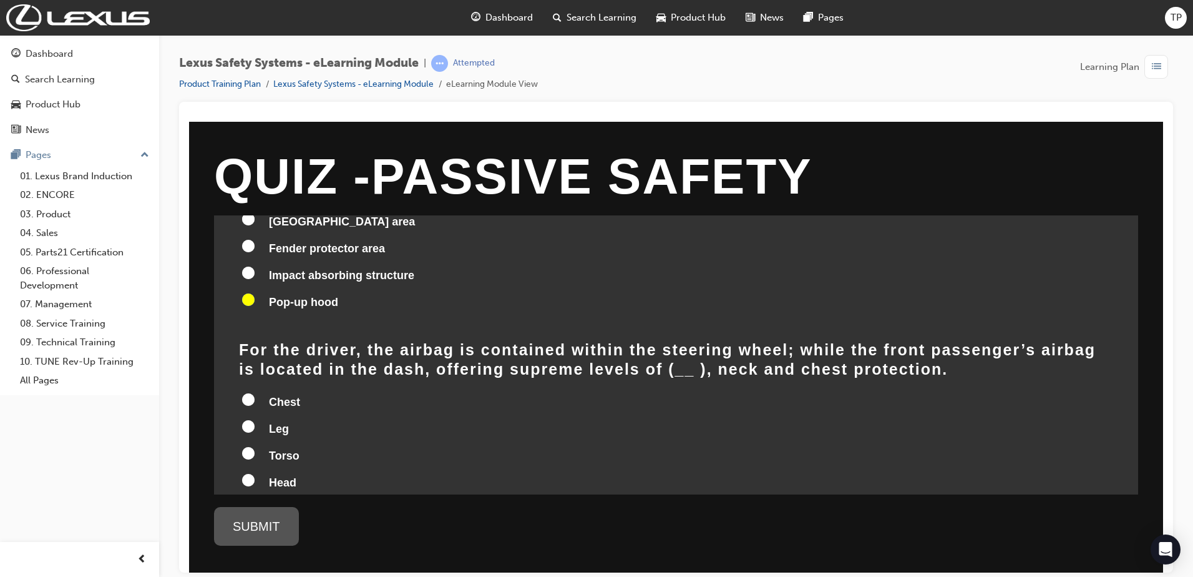
scroll to position [125, 0]
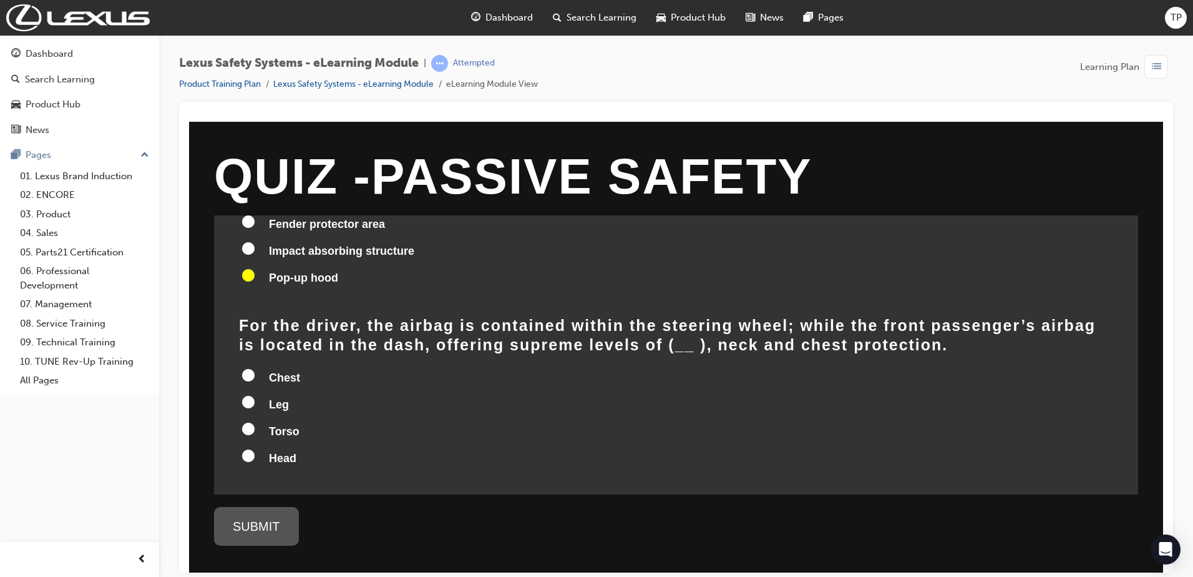
click at [274, 398] on span "Leg" at bounding box center [279, 404] width 20 height 12
click at [255, 395] on input "Leg" at bounding box center [248, 401] width 12 height 12
radio input "true"
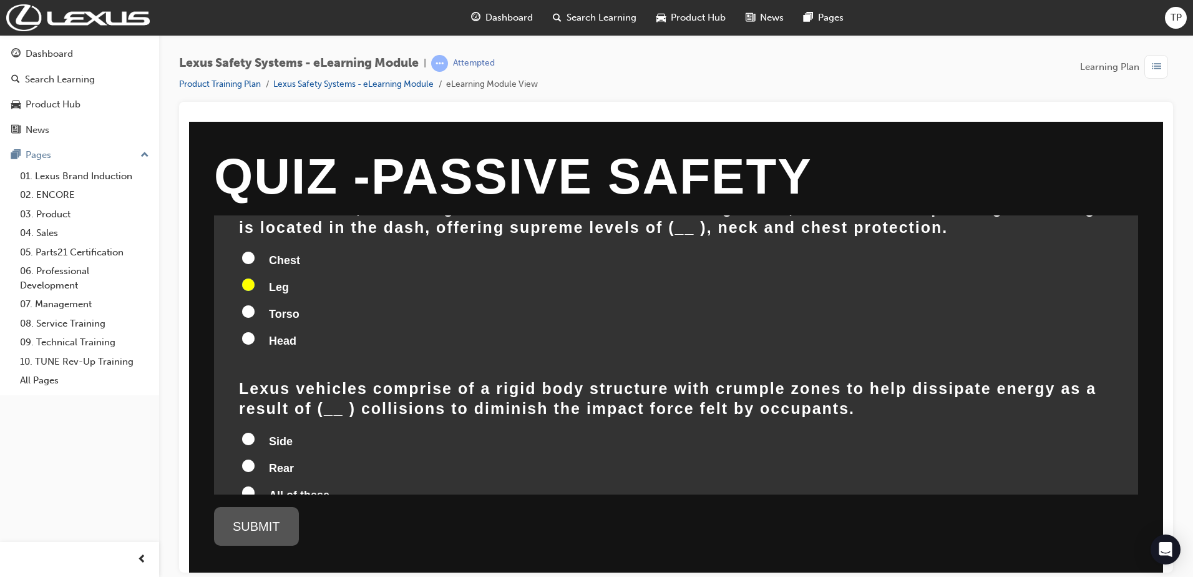
scroll to position [312, 0]
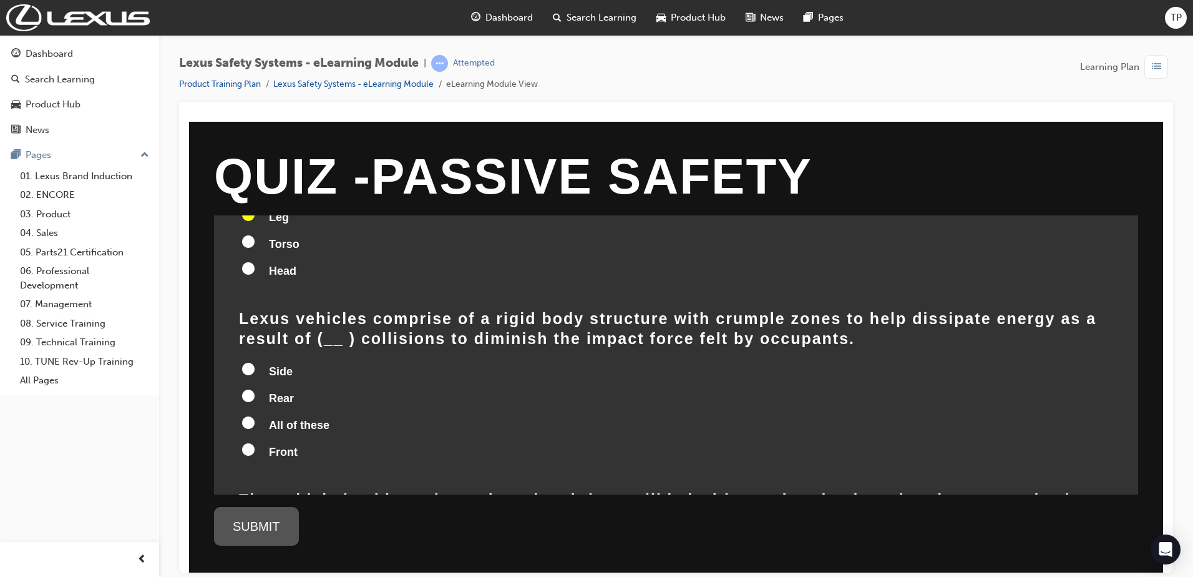
click at [275, 418] on span "All of these" at bounding box center [299, 424] width 61 height 12
click at [255, 416] on input "All of these" at bounding box center [248, 422] width 12 height 12
radio input "true"
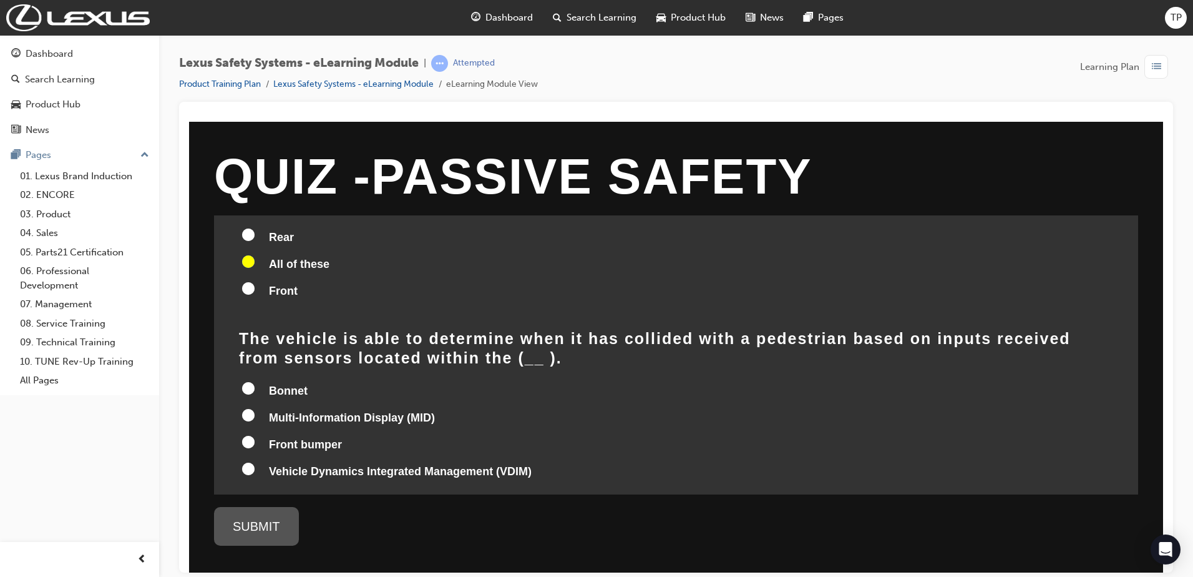
scroll to position [494, 0]
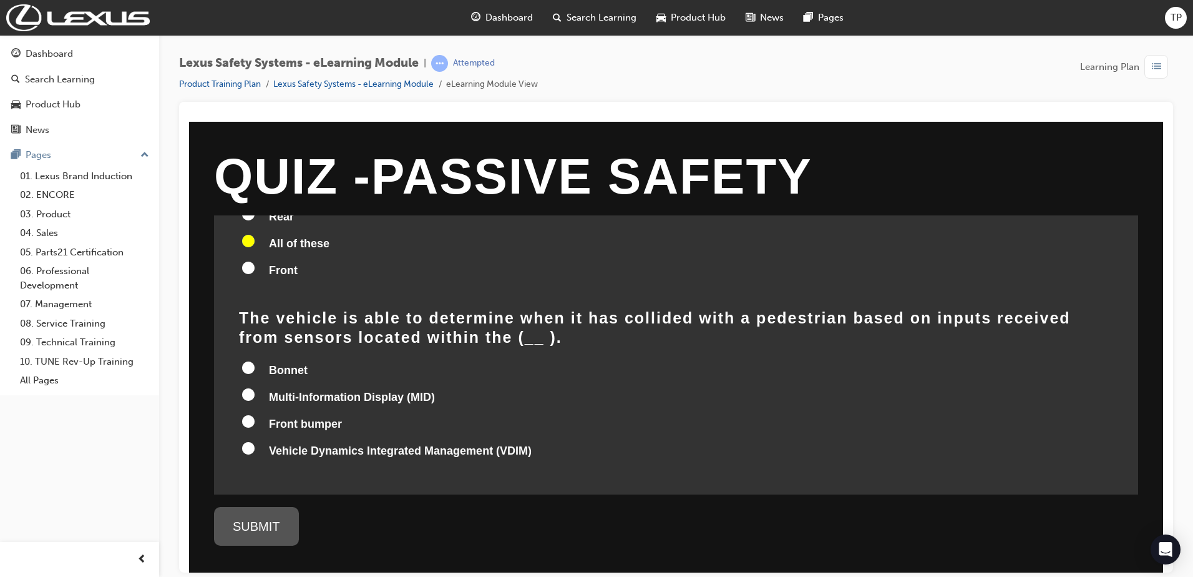
click at [300, 417] on span "Front bumper" at bounding box center [305, 423] width 73 height 12
click at [255, 414] on input "Front bumper" at bounding box center [248, 420] width 12 height 12
radio input "true"
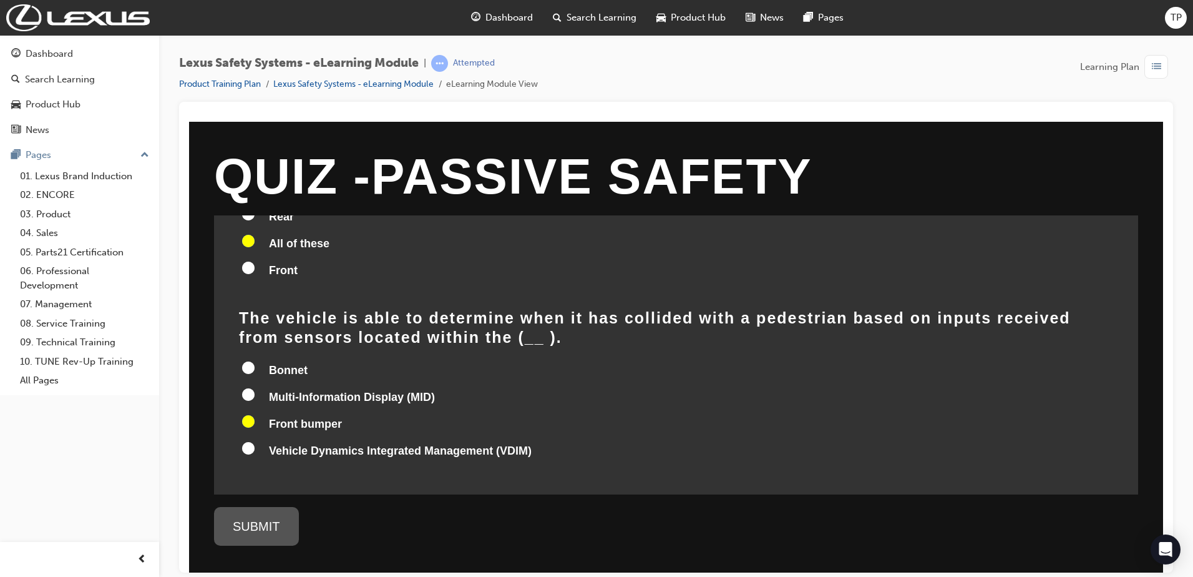
radio input "true"
click at [258, 526] on div "SUBMIT" at bounding box center [256, 525] width 85 height 39
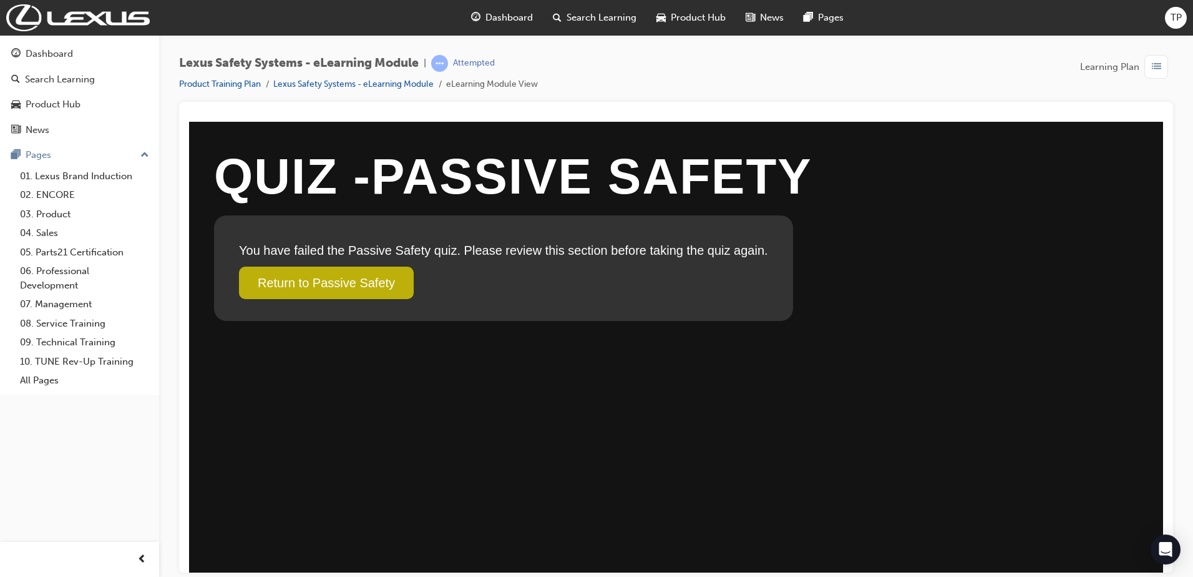
click at [363, 282] on link "Return to Passive Safety" at bounding box center [326, 282] width 175 height 32
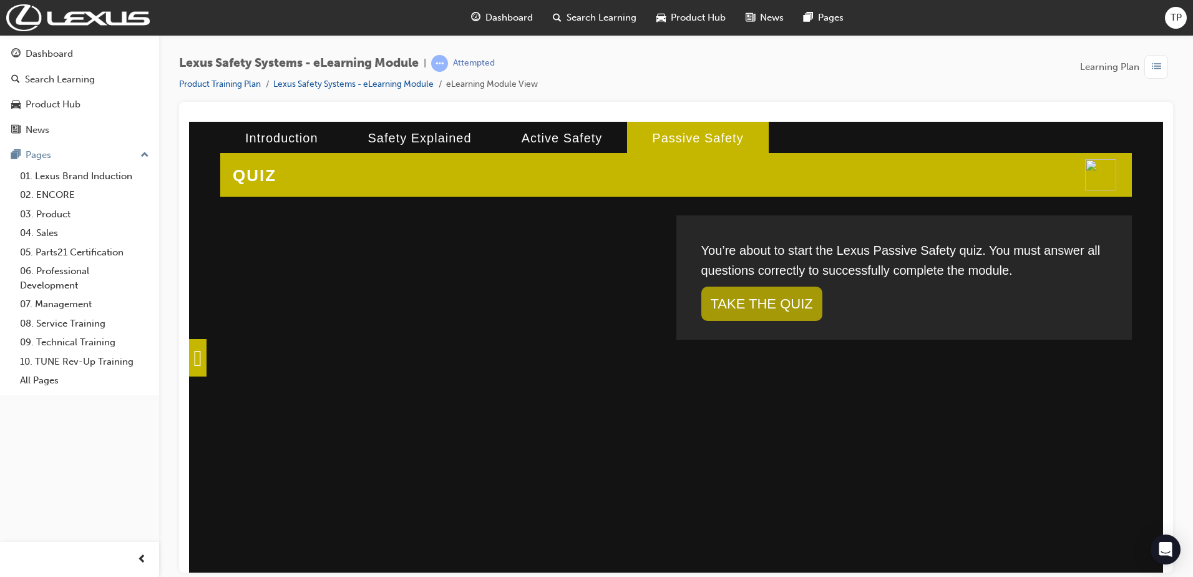
click at [824, 290] on div "You’re about to start the Lexus Passive Safety quiz. You must answer all questi…" at bounding box center [905, 266] width 406 height 52
click at [797, 301] on link "TAKE THE QUIZ" at bounding box center [762, 303] width 121 height 34
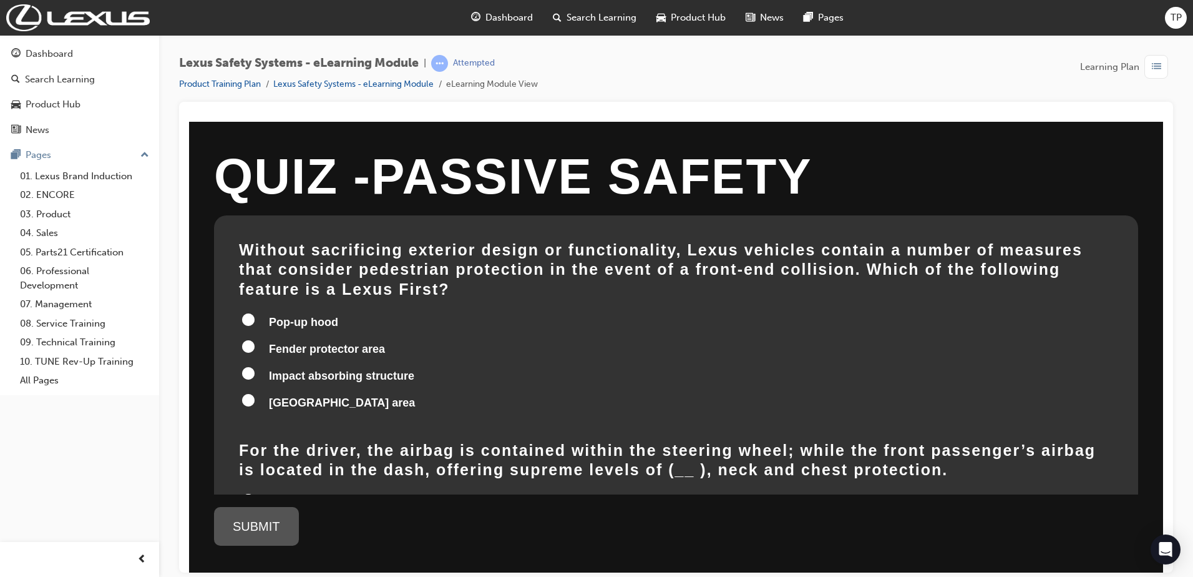
click at [310, 315] on span "Pop-up hood" at bounding box center [303, 321] width 69 height 12
click at [255, 313] on input "Pop-up hood" at bounding box center [248, 319] width 12 height 12
radio input "true"
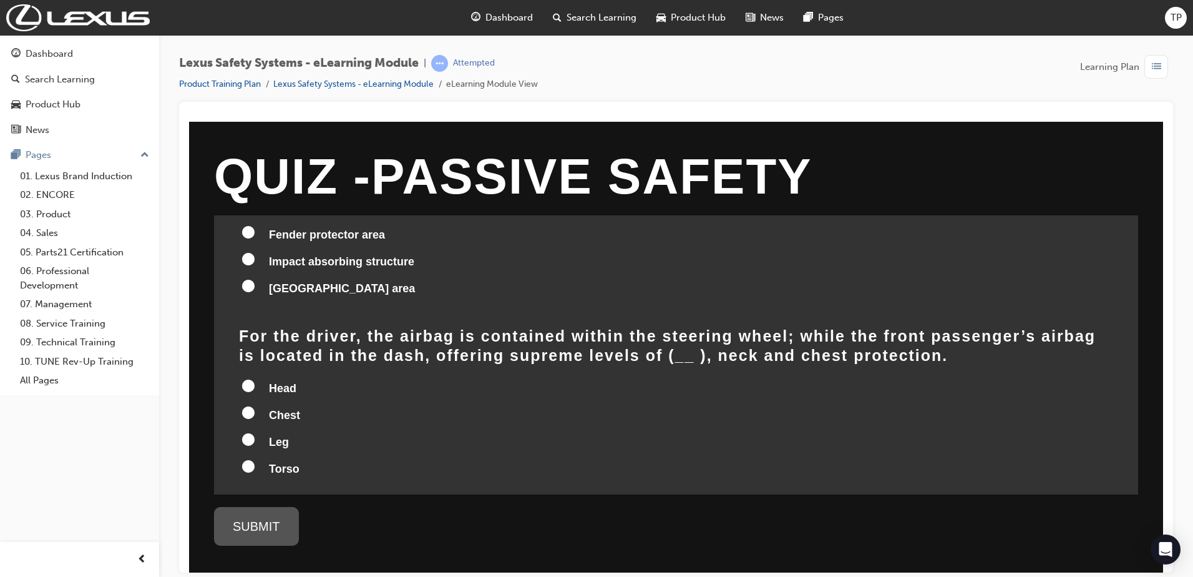
scroll to position [125, 0]
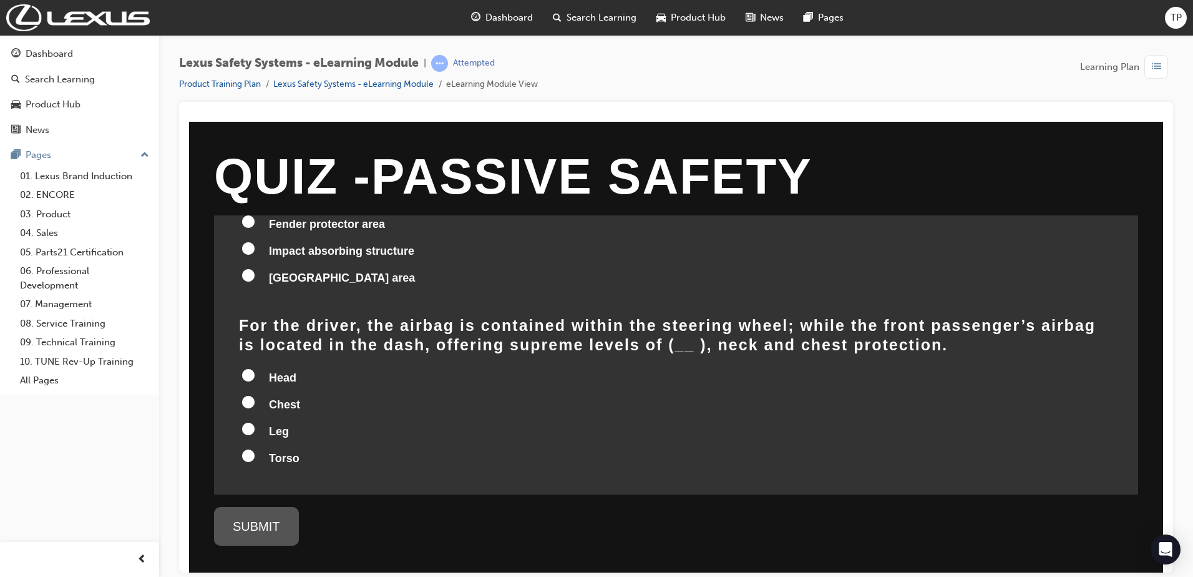
click at [252, 422] on input "Leg" at bounding box center [248, 428] width 12 height 12
radio input "true"
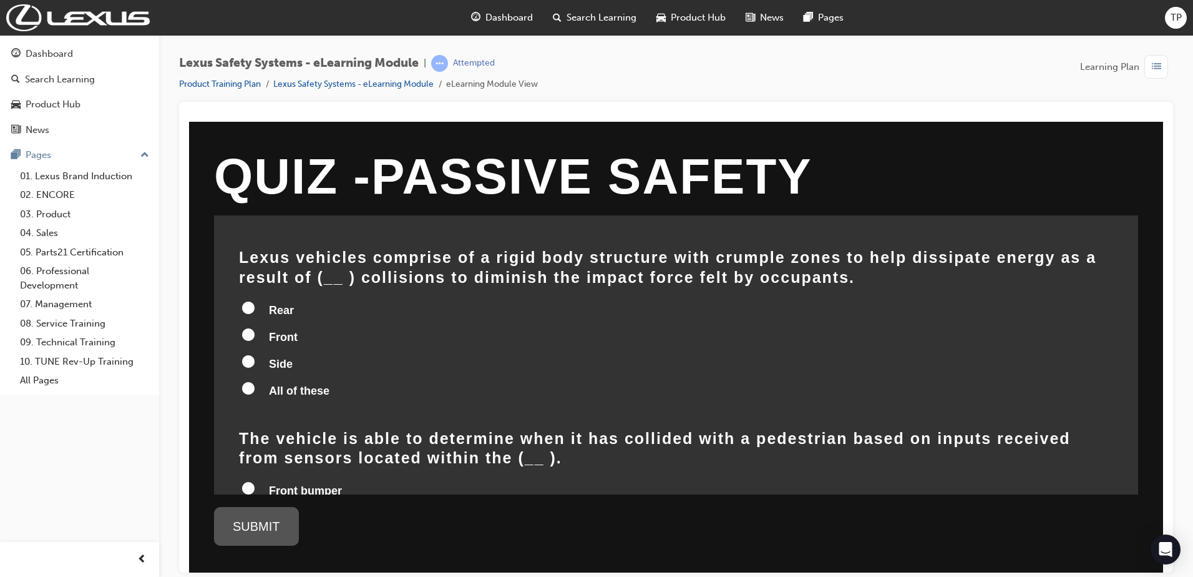
scroll to position [375, 0]
click at [251, 353] on input "Side" at bounding box center [248, 359] width 12 height 12
radio input "true"
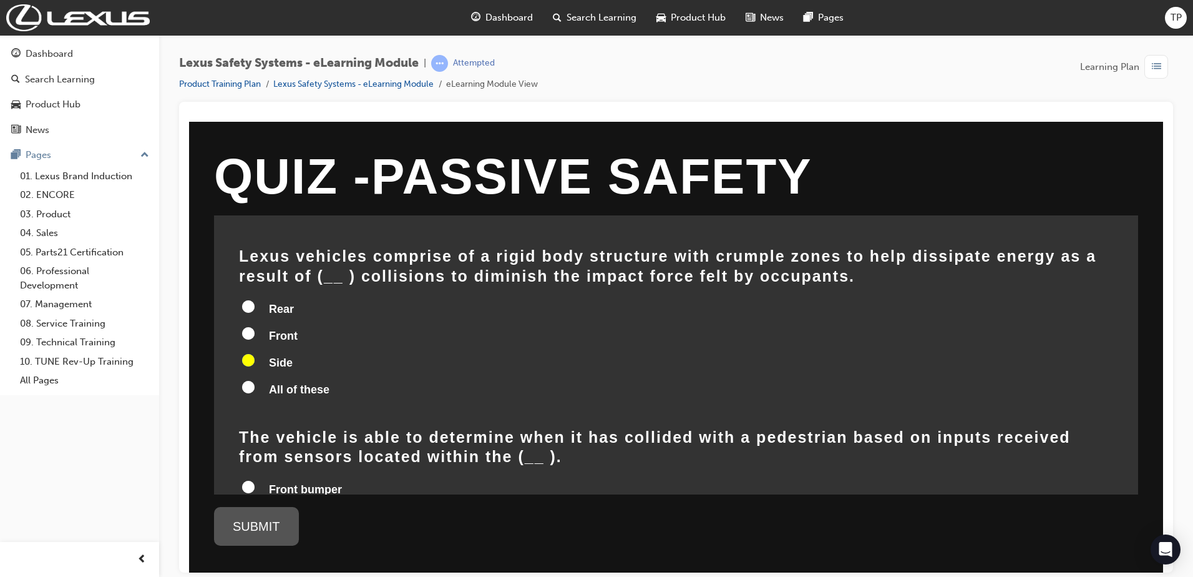
drag, startPoint x: 252, startPoint y: 310, endPoint x: 247, endPoint y: 300, distance: 10.9
click at [250, 326] on input "Front" at bounding box center [248, 332] width 12 height 12
radio input "true"
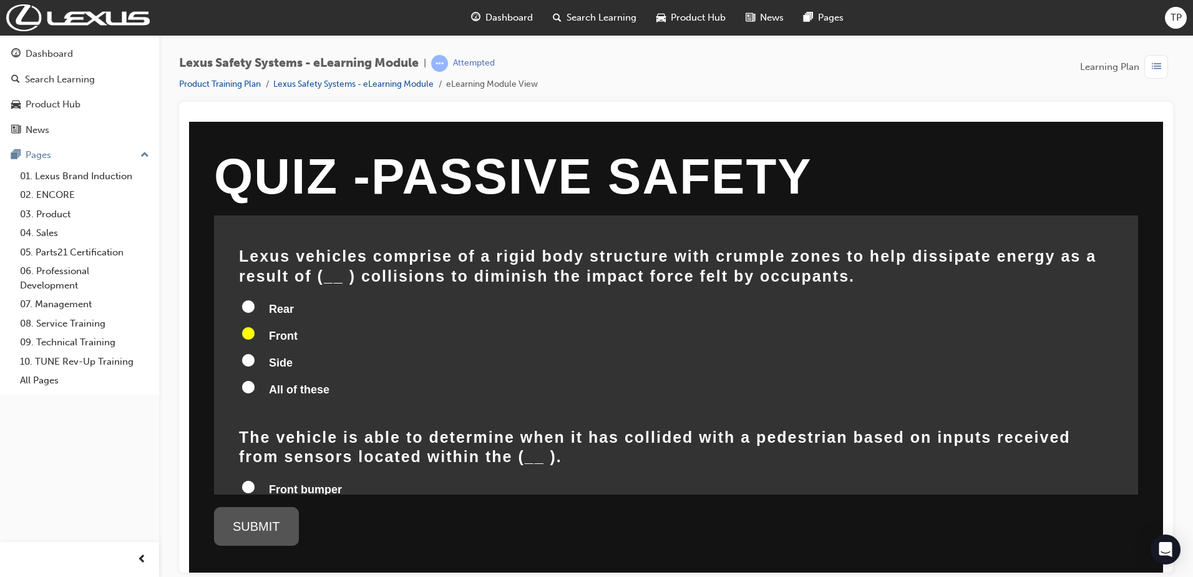
click at [250, 300] on input "Rear" at bounding box center [248, 306] width 12 height 12
radio input "true"
click at [250, 380] on input "All of these" at bounding box center [248, 386] width 12 height 12
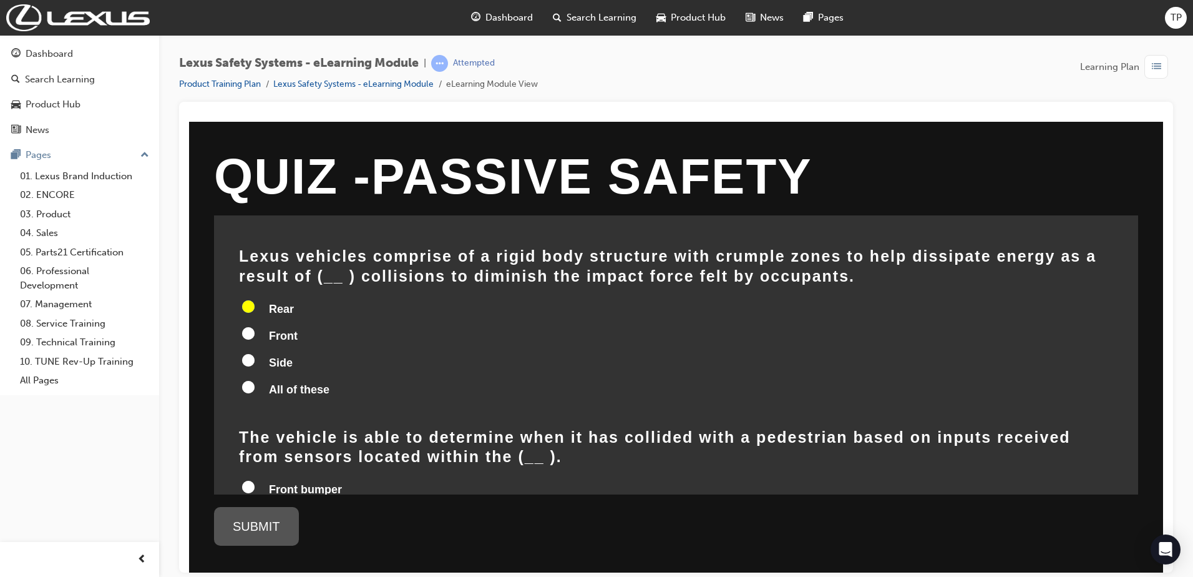
radio input "true"
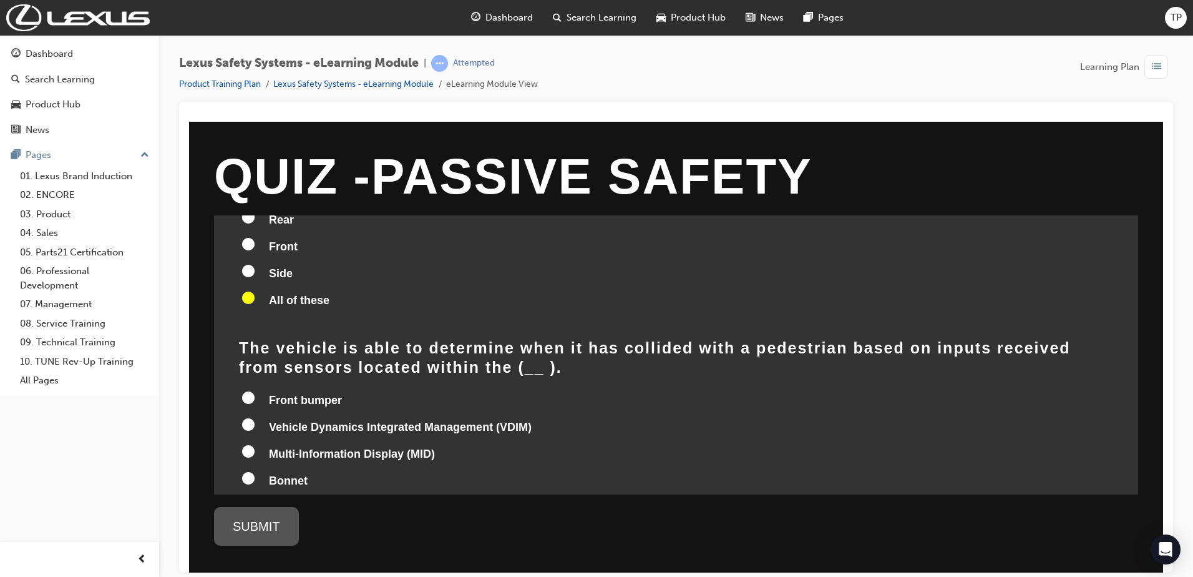
scroll to position [494, 0]
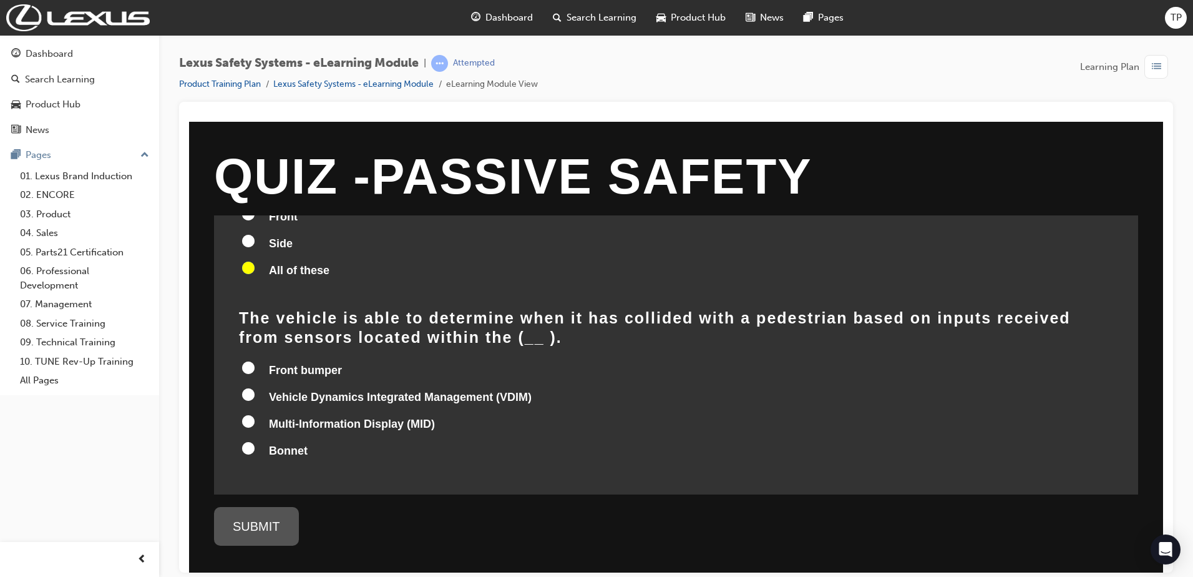
click at [253, 441] on input "Bonnet" at bounding box center [248, 447] width 12 height 12
radio input "true"
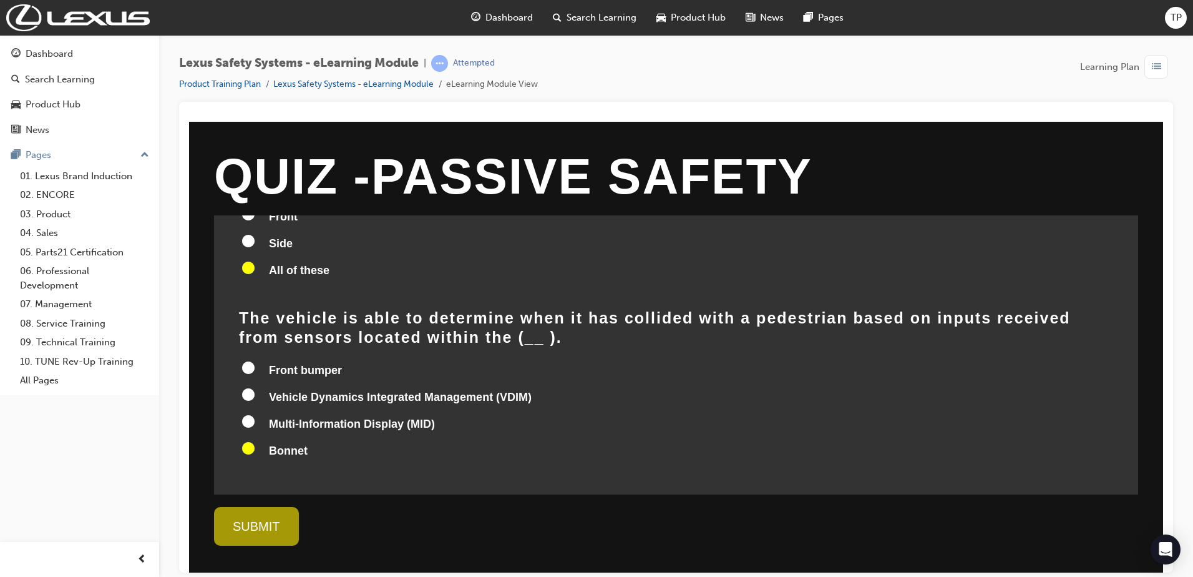
click at [257, 359] on label "Front bumper" at bounding box center [676, 371] width 875 height 24
click at [255, 361] on input "Front bumper" at bounding box center [248, 367] width 12 height 12
radio input "true"
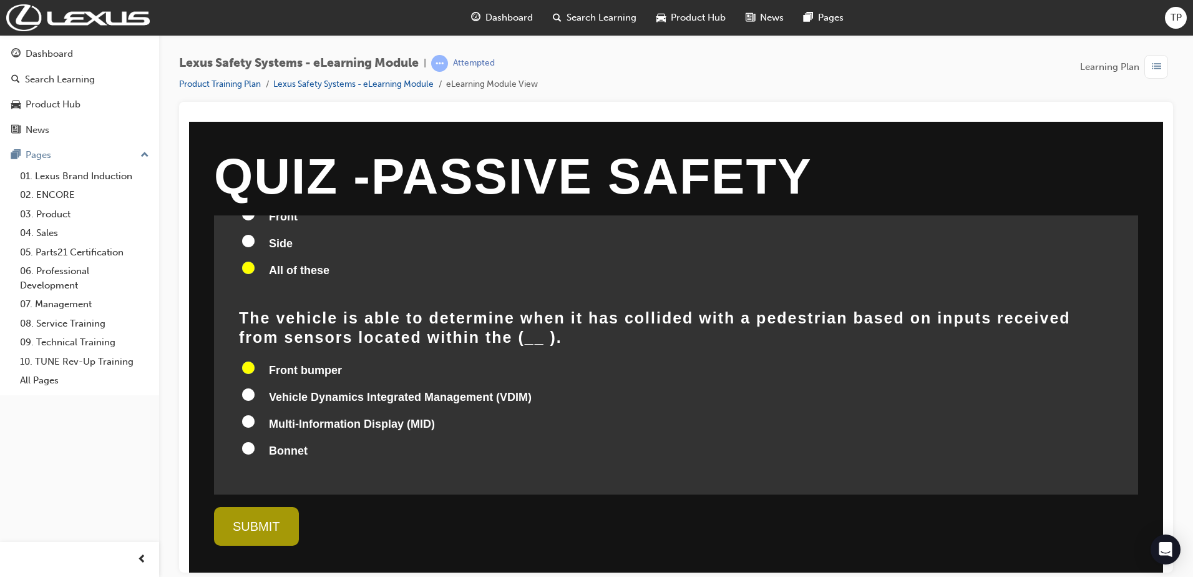
radio input "true"
click at [280, 535] on div "SUBMIT" at bounding box center [256, 525] width 85 height 39
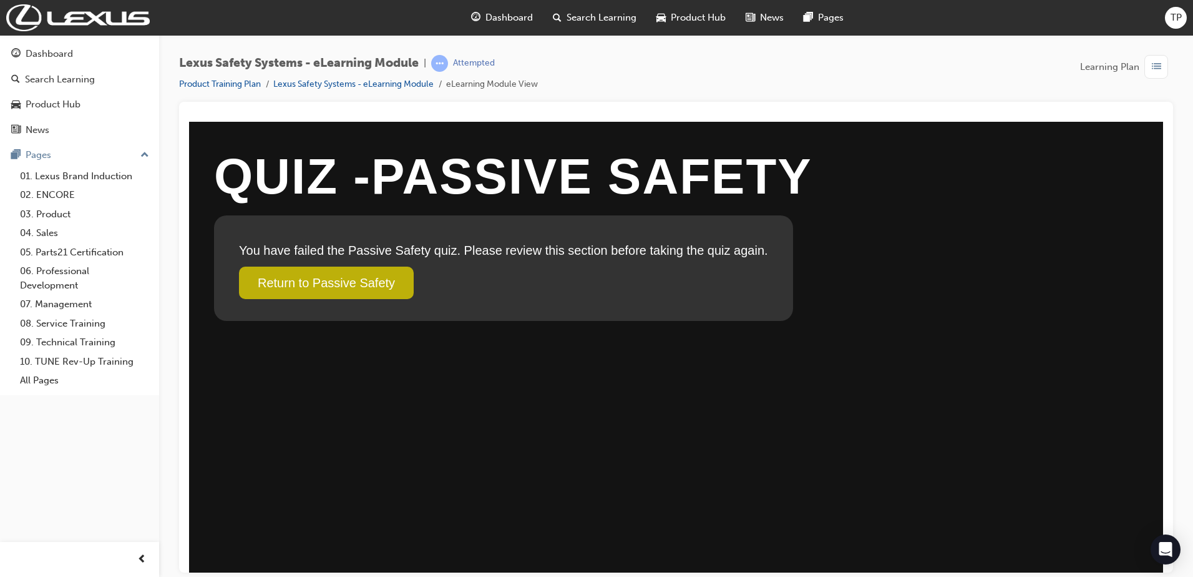
click at [383, 279] on link "Return to Passive Safety" at bounding box center [326, 282] width 175 height 32
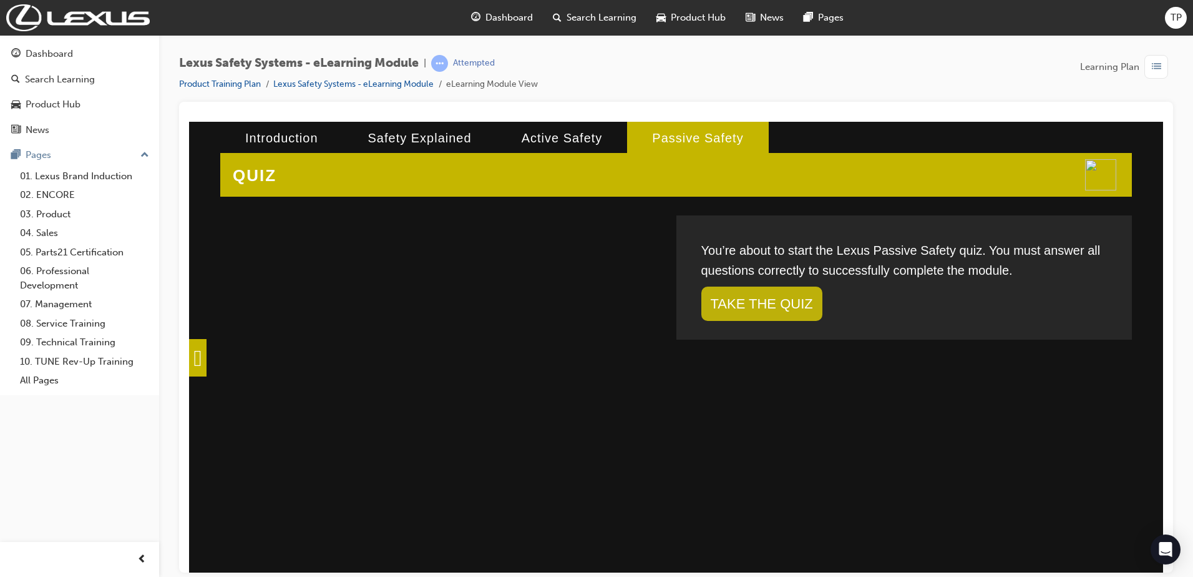
click at [740, 301] on link "TAKE THE QUIZ" at bounding box center [762, 303] width 121 height 34
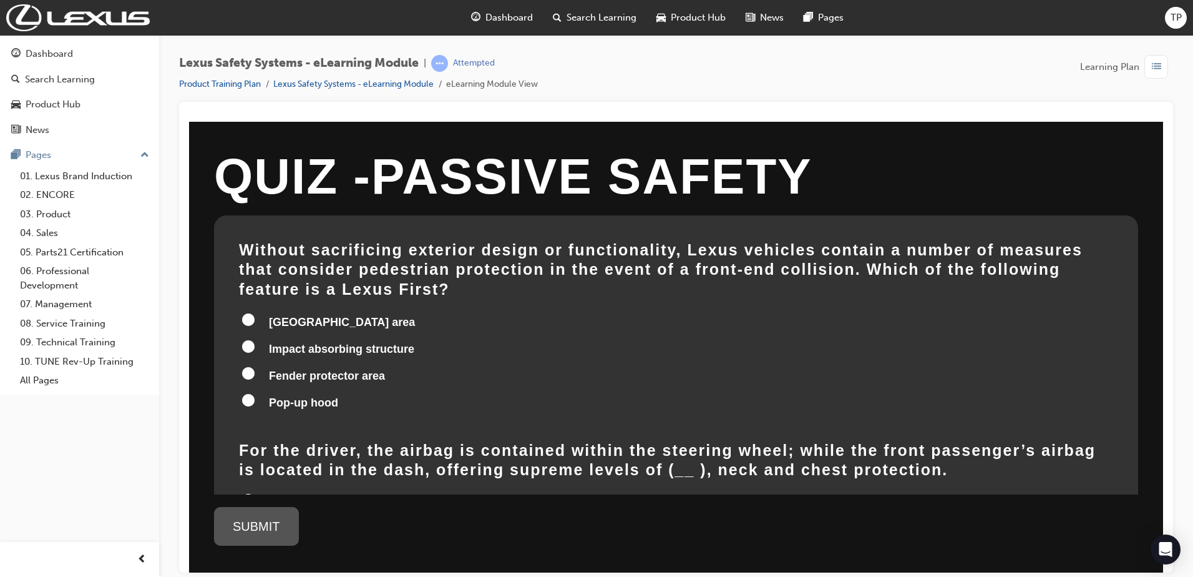
click at [303, 391] on label "Pop-up hood" at bounding box center [676, 403] width 875 height 24
click at [255, 393] on input "Pop-up hood" at bounding box center [248, 399] width 12 height 12
radio input "true"
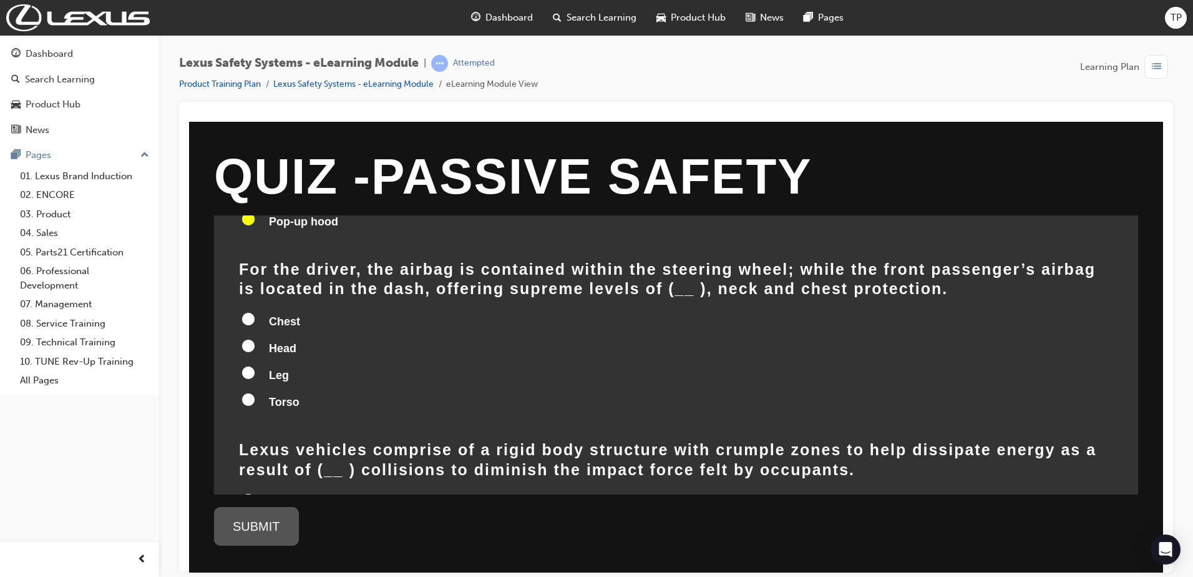
scroll to position [187, 0]
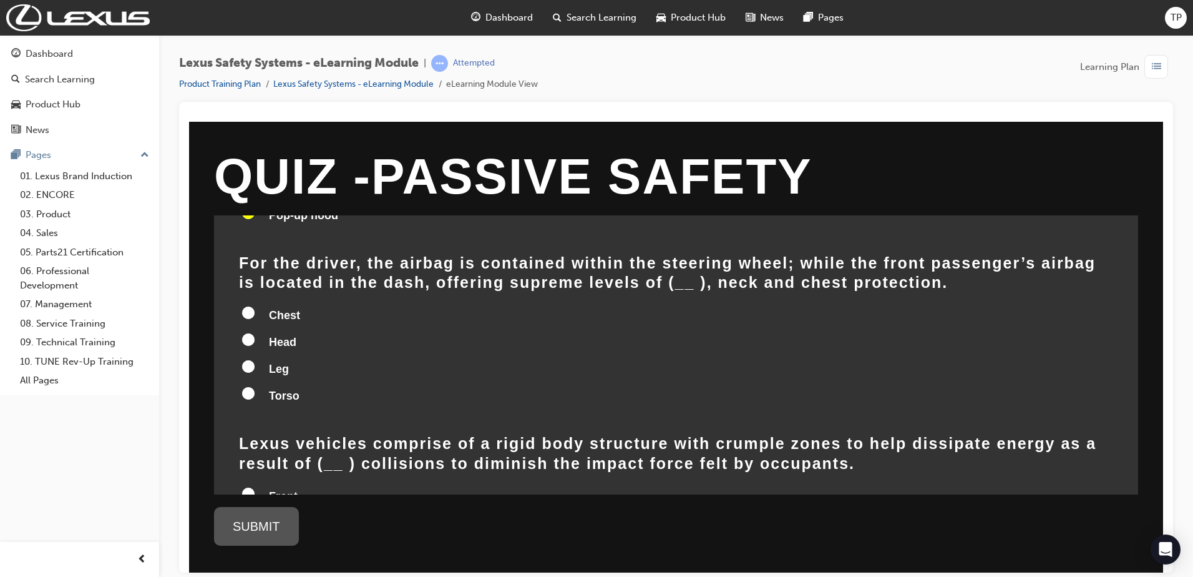
click at [258, 358] on label "Leg" at bounding box center [676, 370] width 875 height 24
click at [255, 360] on input "Leg" at bounding box center [248, 366] width 12 height 12
radio input "true"
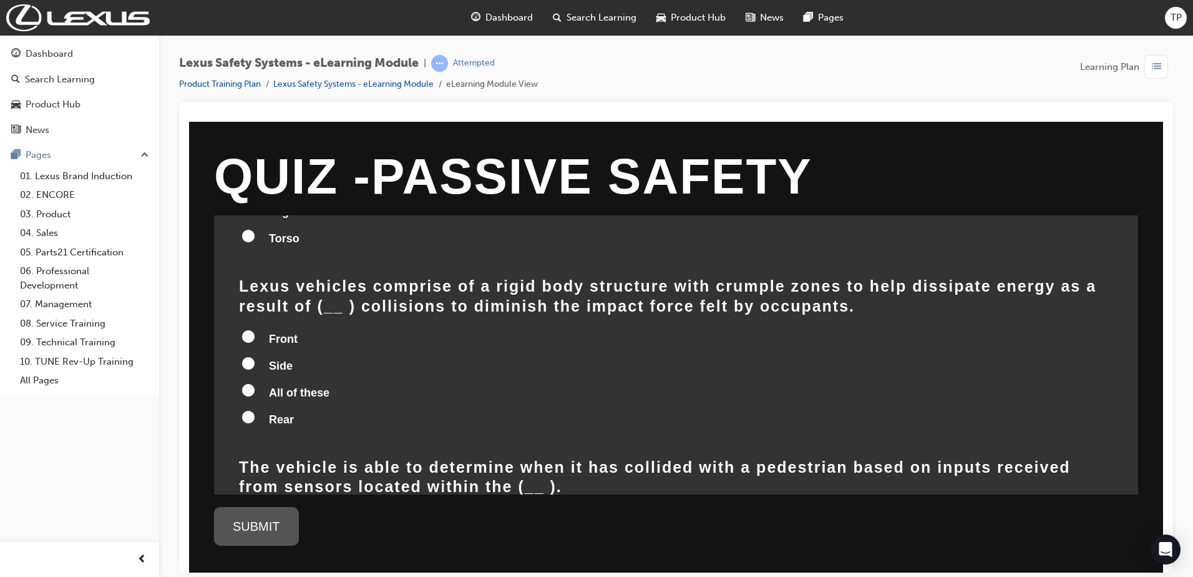
scroll to position [375, 0]
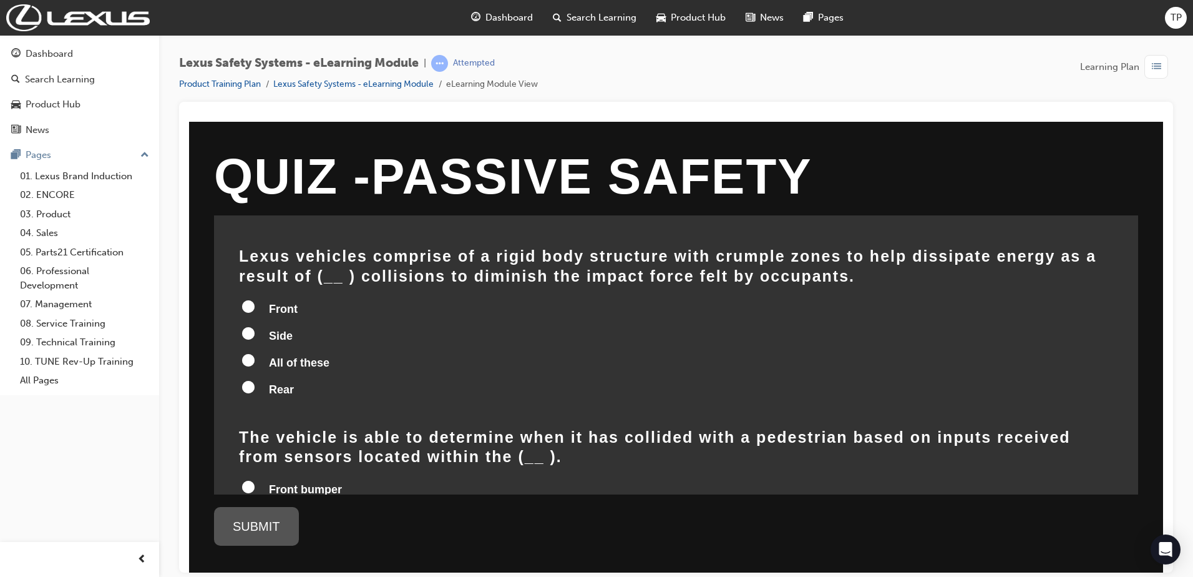
click at [268, 351] on label "All of these" at bounding box center [676, 363] width 875 height 24
click at [255, 353] on input "All of these" at bounding box center [248, 359] width 12 height 12
radio input "true"
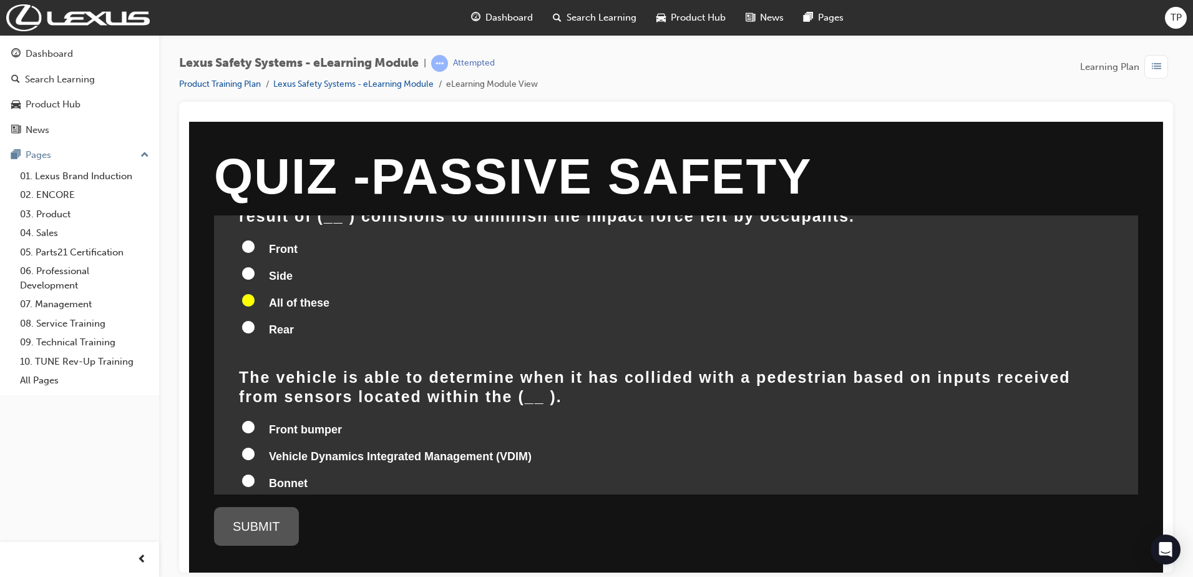
scroll to position [494, 0]
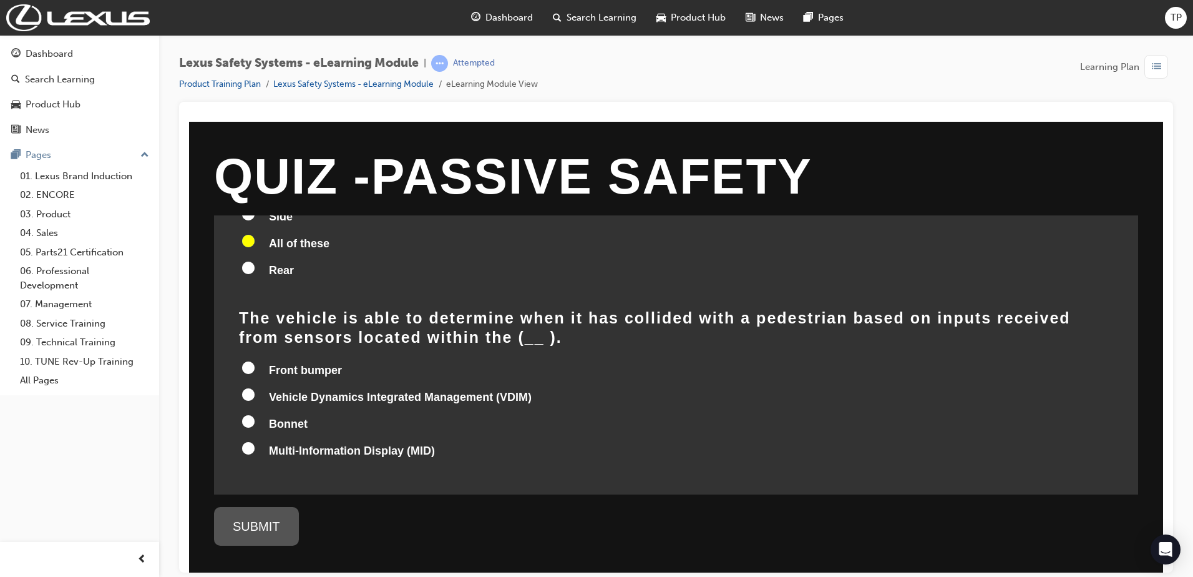
click at [271, 417] on span "Bonnet" at bounding box center [288, 423] width 39 height 12
click at [255, 414] on input "Bonnet" at bounding box center [248, 420] width 12 height 12
radio input "true"
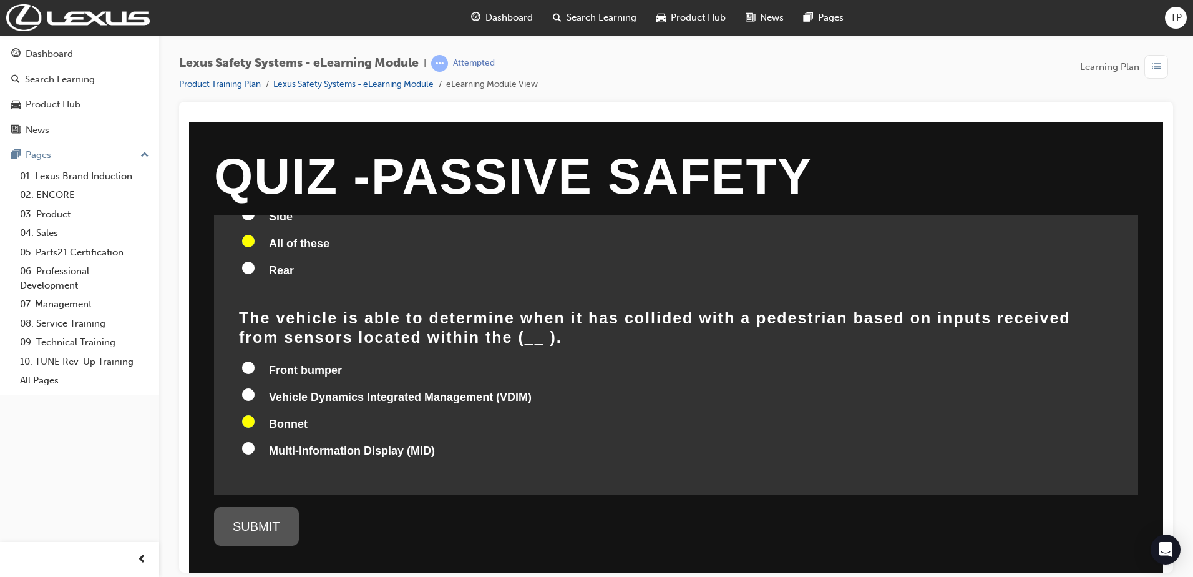
radio input "true"
click at [253, 518] on div "SUBMIT" at bounding box center [256, 525] width 85 height 39
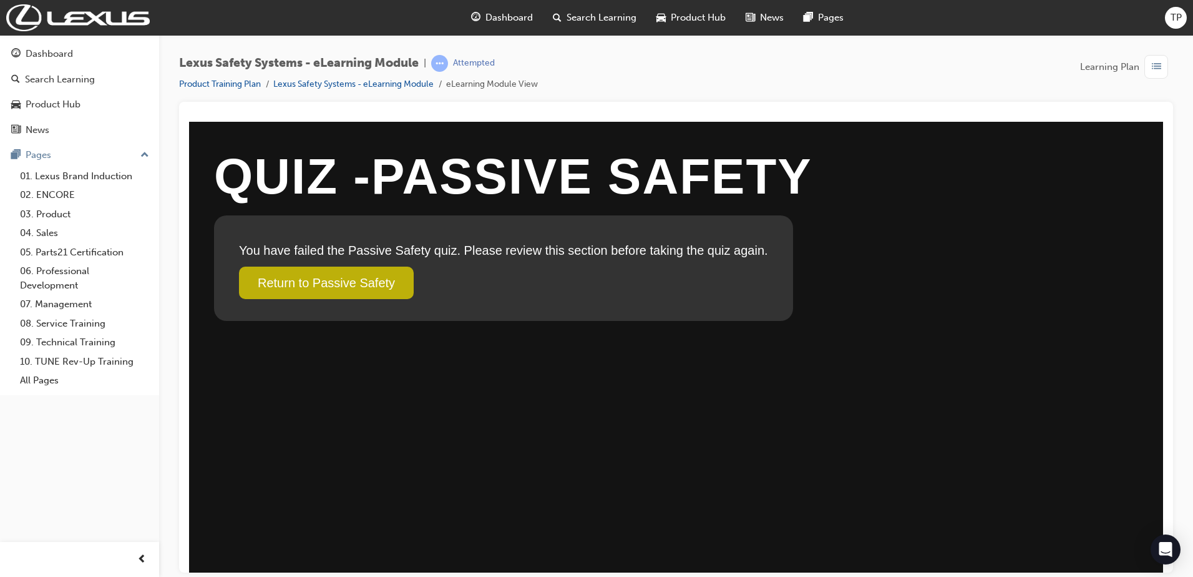
click at [340, 292] on link "Return to Passive Safety" at bounding box center [326, 282] width 175 height 32
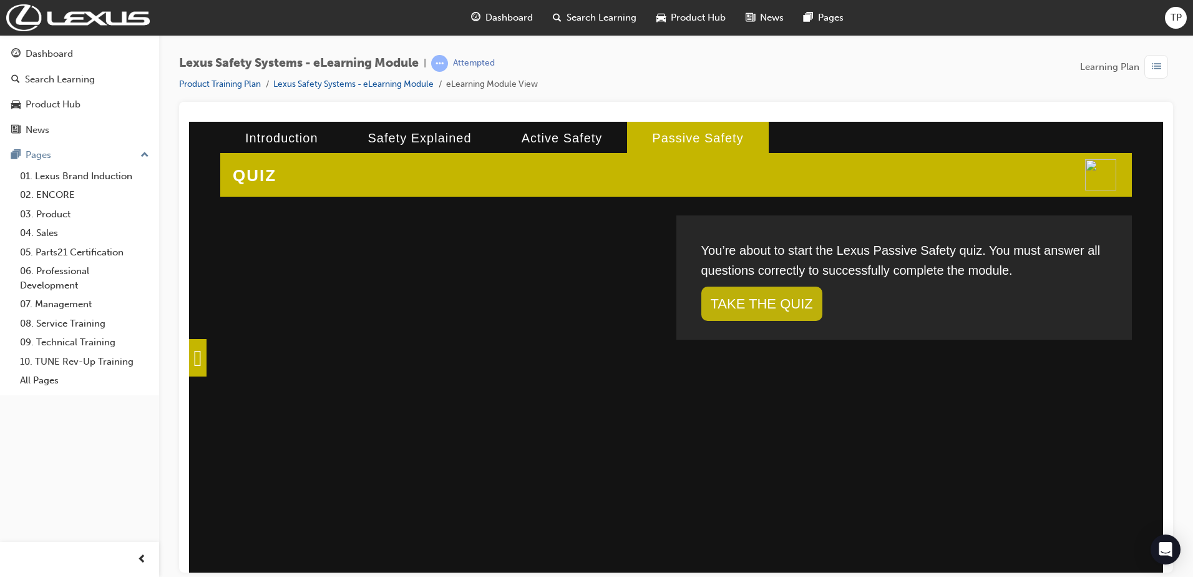
click at [753, 289] on link "TAKE THE QUIZ" at bounding box center [762, 303] width 121 height 34
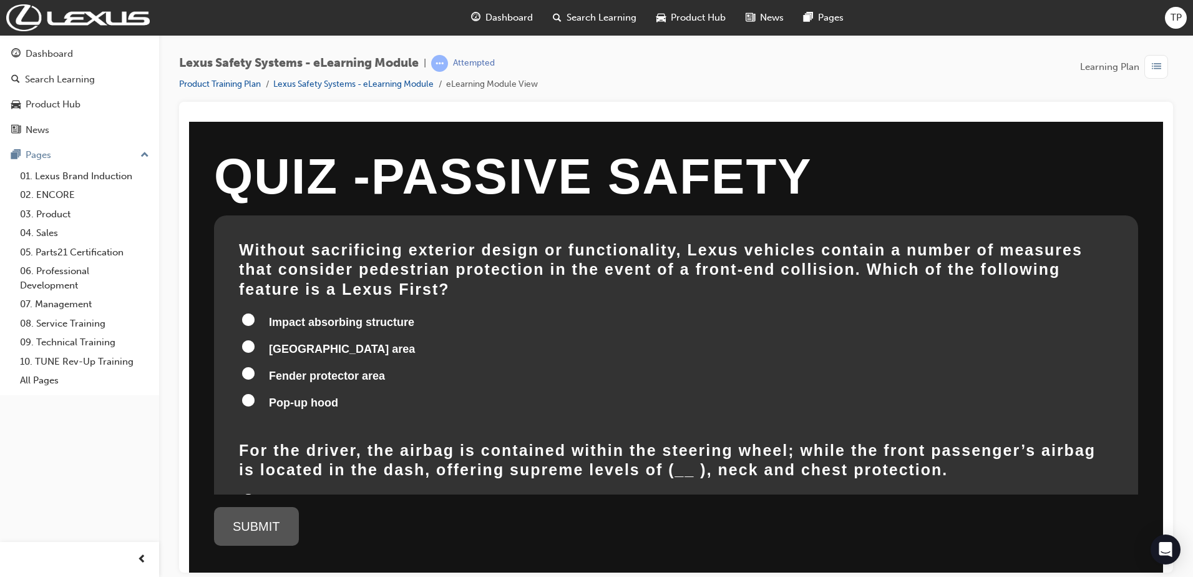
click at [277, 396] on span "Pop-up hood" at bounding box center [303, 402] width 69 height 12
click at [255, 393] on input "Pop-up hood" at bounding box center [248, 399] width 12 height 12
radio input "true"
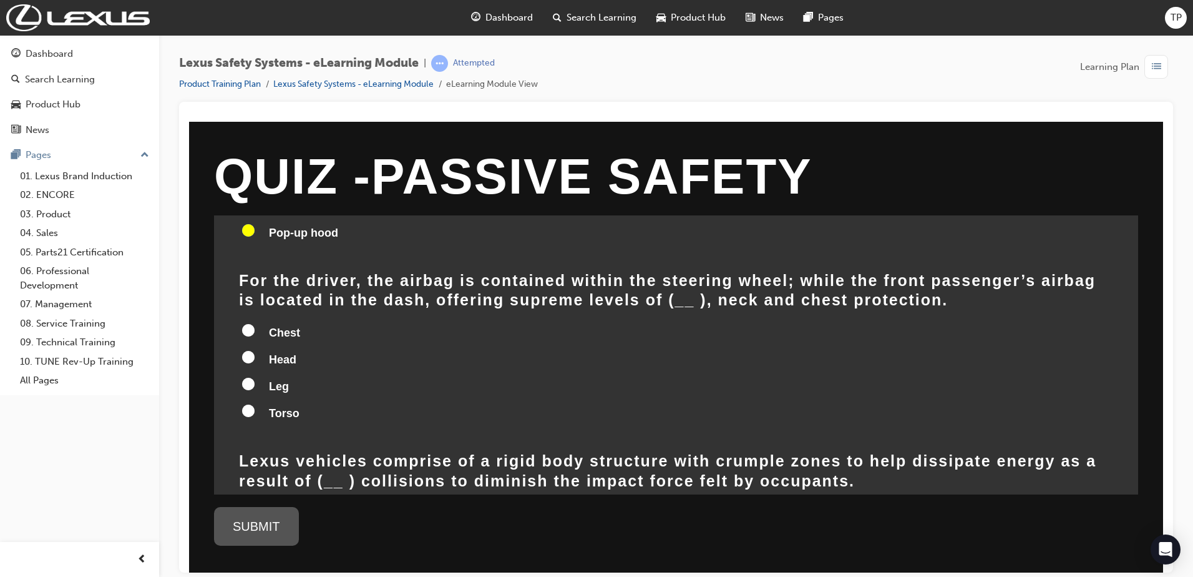
scroll to position [187, 0]
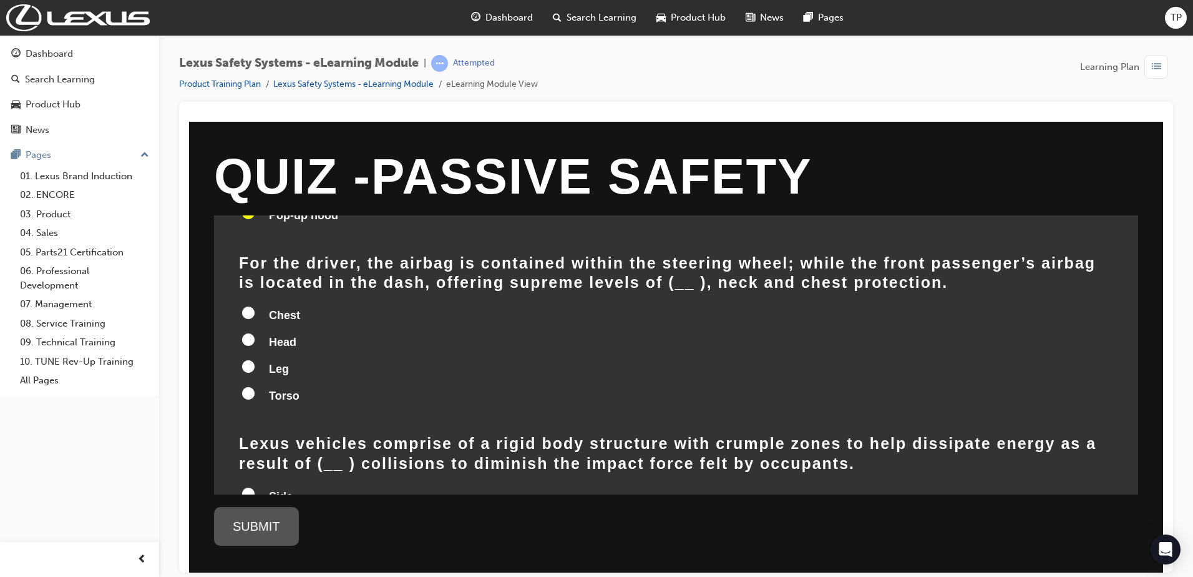
click at [278, 335] on span "Head" at bounding box center [282, 341] width 27 height 12
click at [255, 333] on input "Head" at bounding box center [248, 339] width 12 height 12
radio input "true"
click at [284, 362] on span "Leg" at bounding box center [279, 368] width 20 height 12
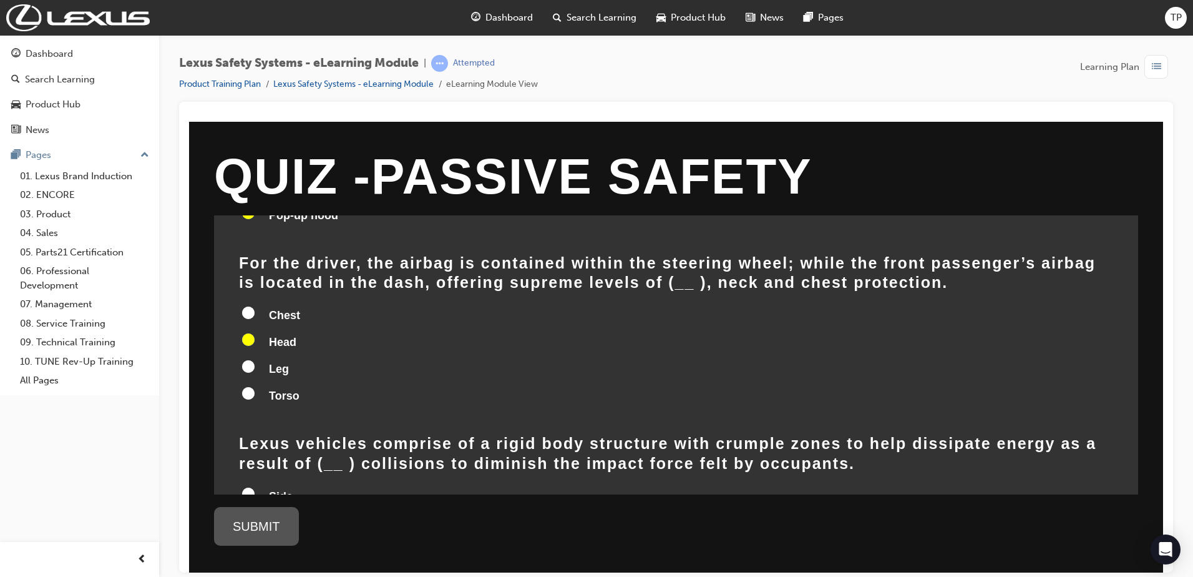
click at [255, 360] on input "Leg" at bounding box center [248, 366] width 12 height 12
radio input "true"
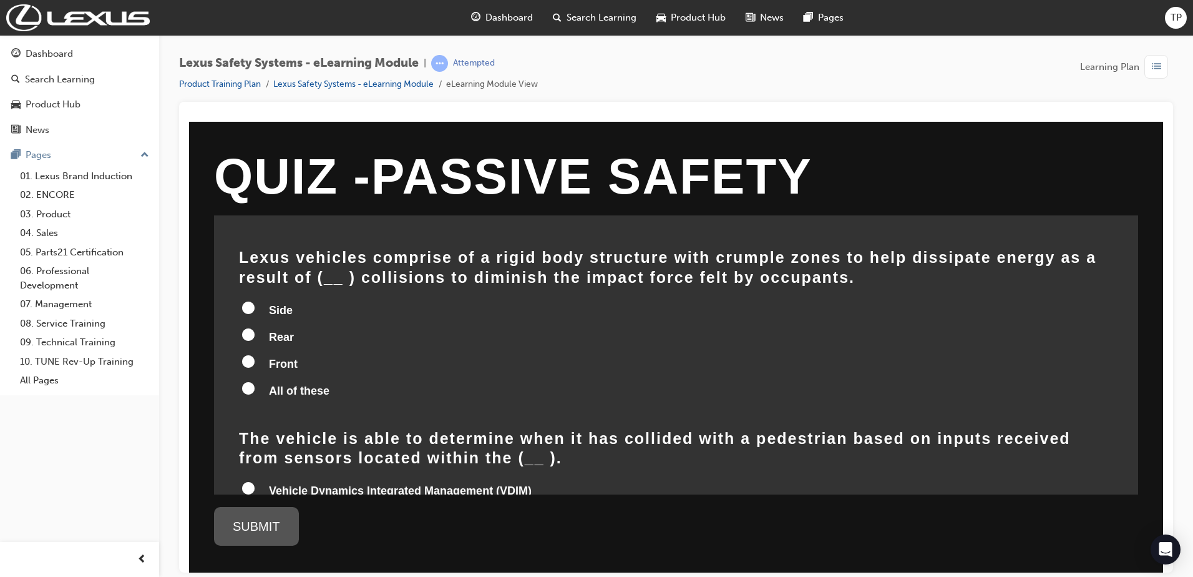
scroll to position [375, 0]
click at [273, 383] on span "All of these" at bounding box center [299, 389] width 61 height 12
click at [255, 380] on input "All of these" at bounding box center [248, 386] width 12 height 12
radio input "true"
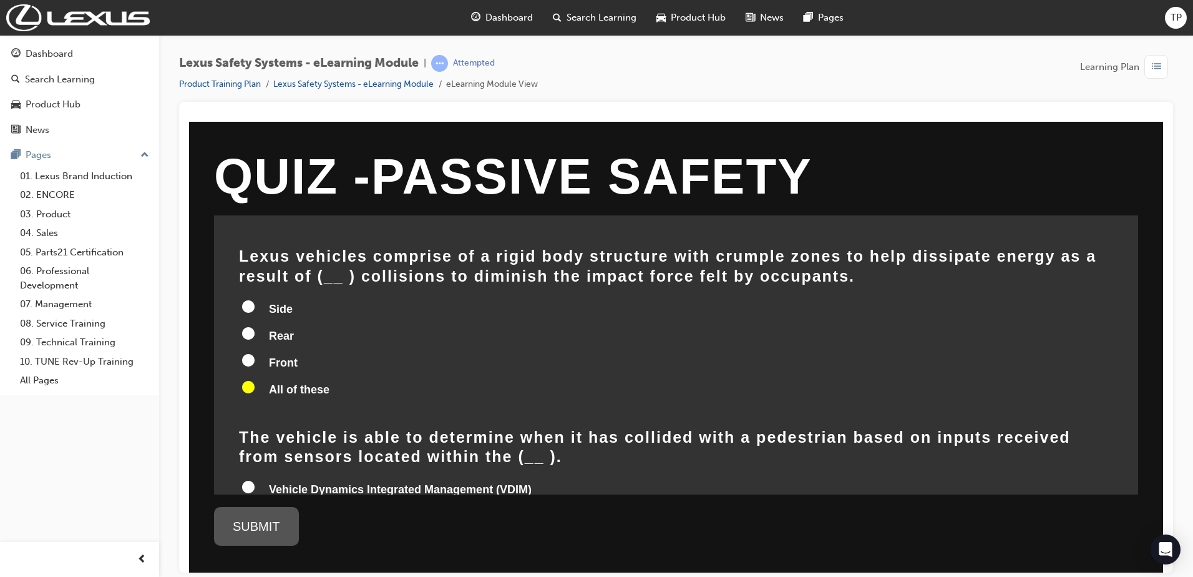
radio input "true"
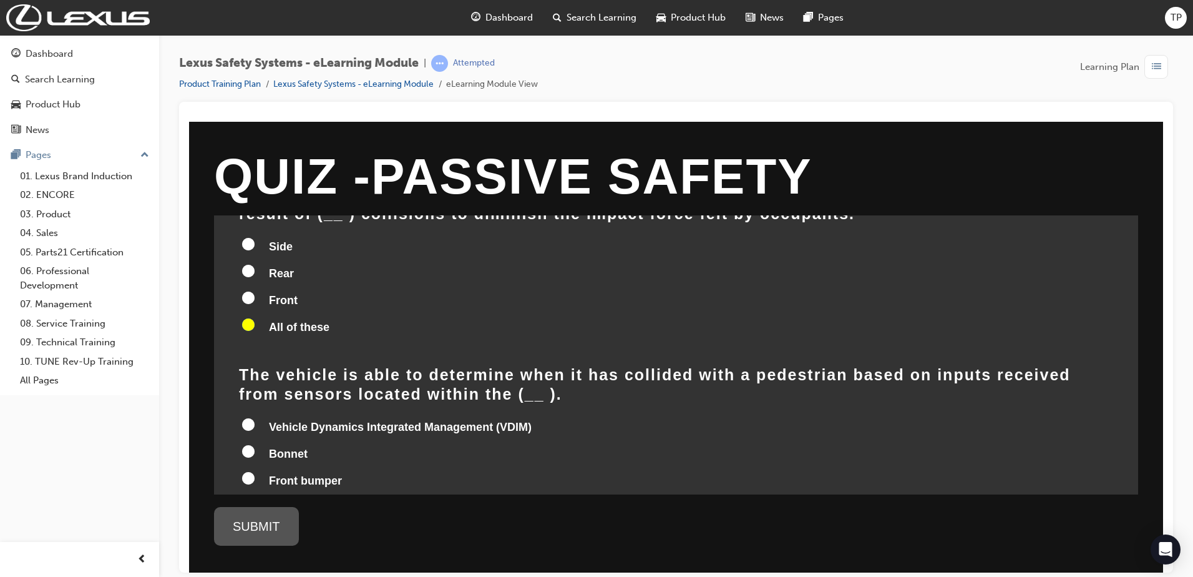
scroll to position [494, 0]
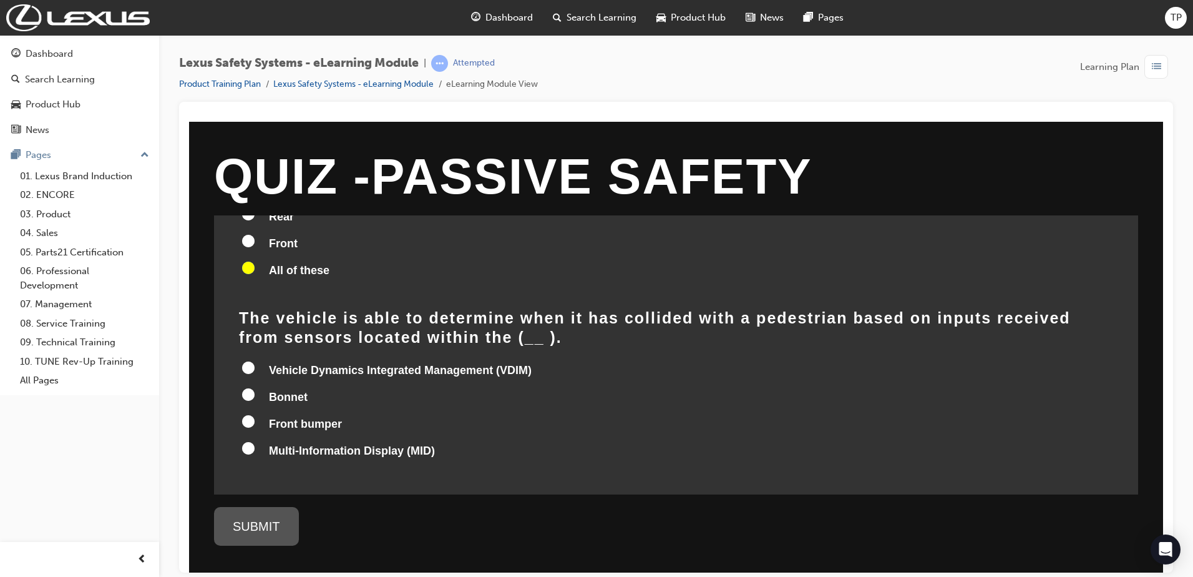
click at [247, 414] on input "Front bumper" at bounding box center [248, 420] width 12 height 12
radio input "true"
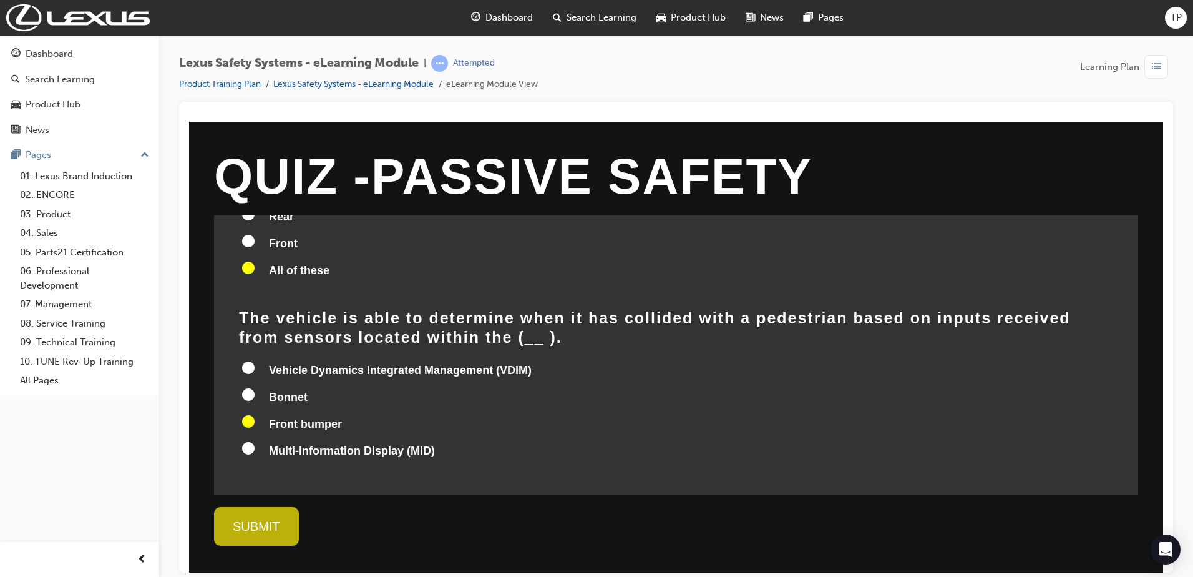
click at [280, 536] on div "SUBMIT" at bounding box center [256, 525] width 85 height 39
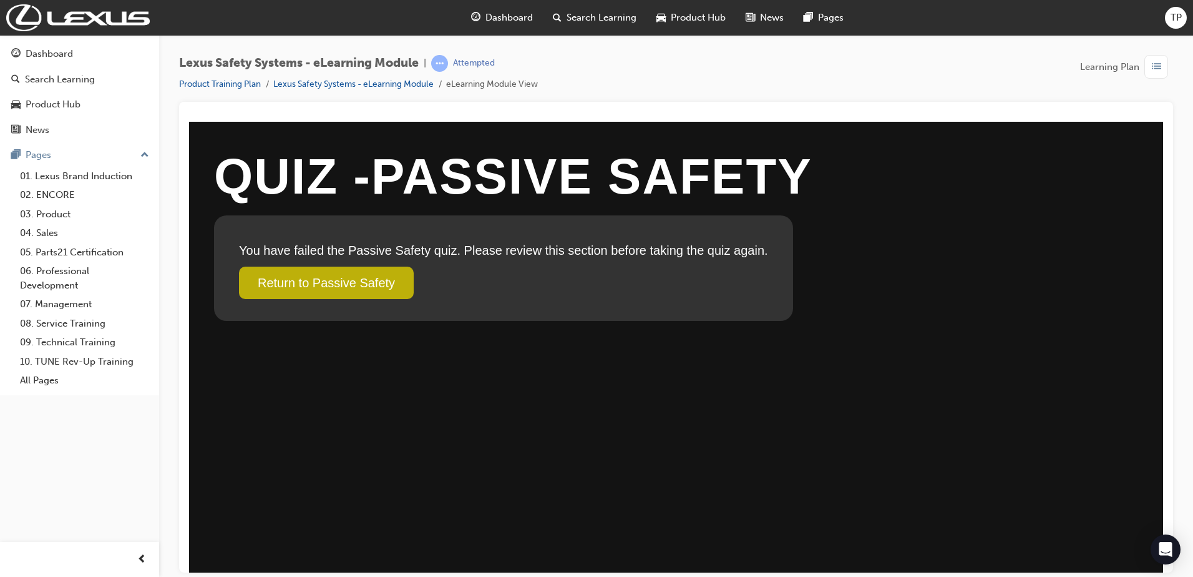
click at [368, 271] on link "Return to Passive Safety" at bounding box center [326, 282] width 175 height 32
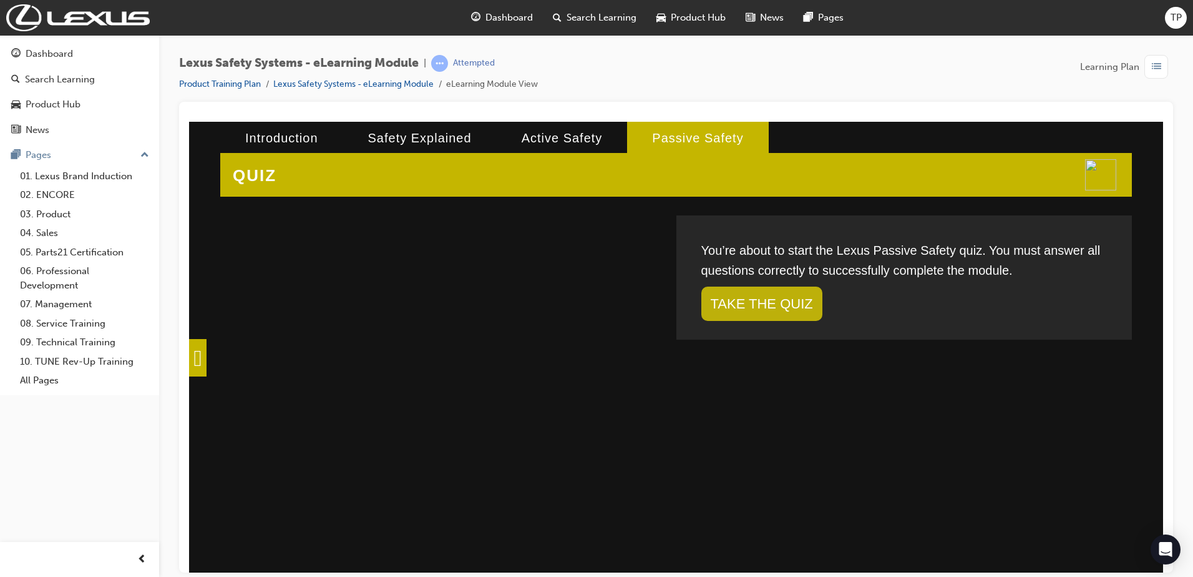
click at [738, 293] on link "TAKE THE QUIZ" at bounding box center [762, 303] width 121 height 34
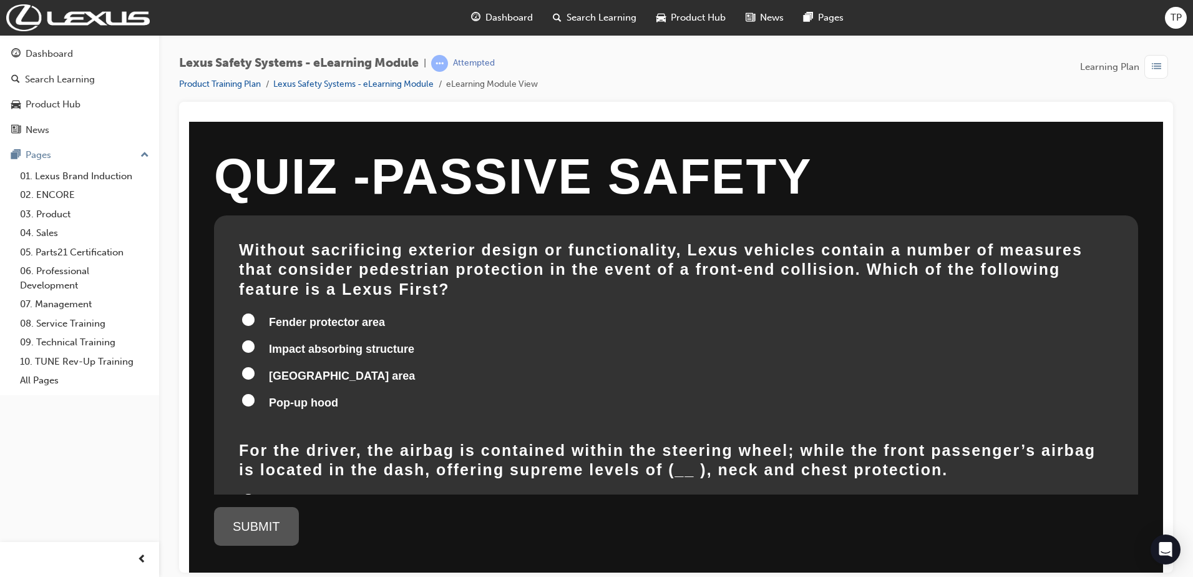
click at [251, 393] on input "Pop-up hood" at bounding box center [248, 399] width 12 height 12
radio input "true"
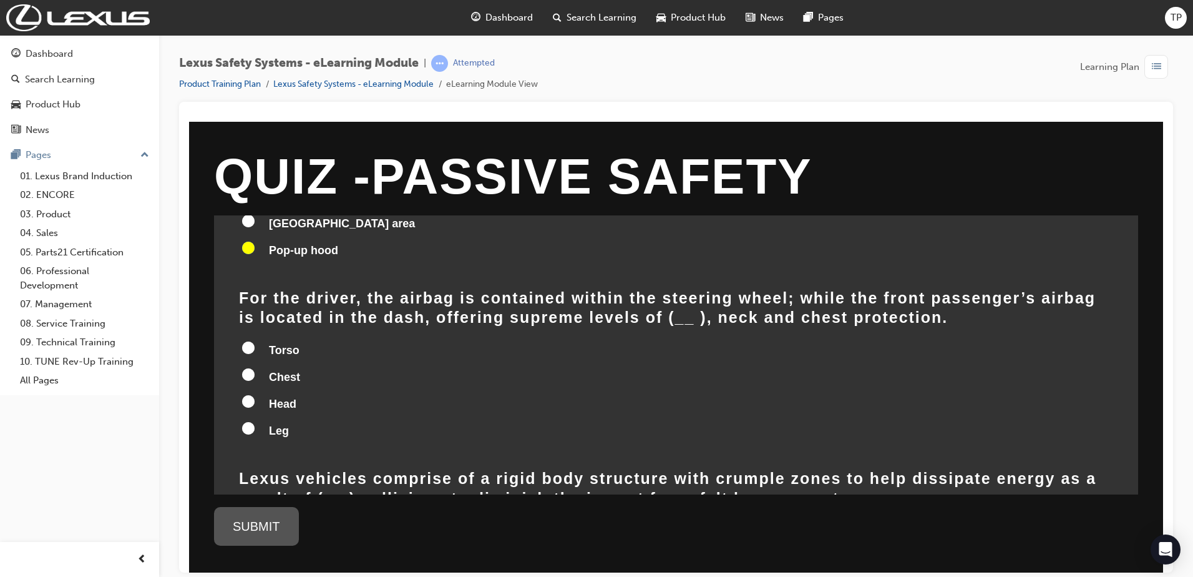
scroll to position [187, 0]
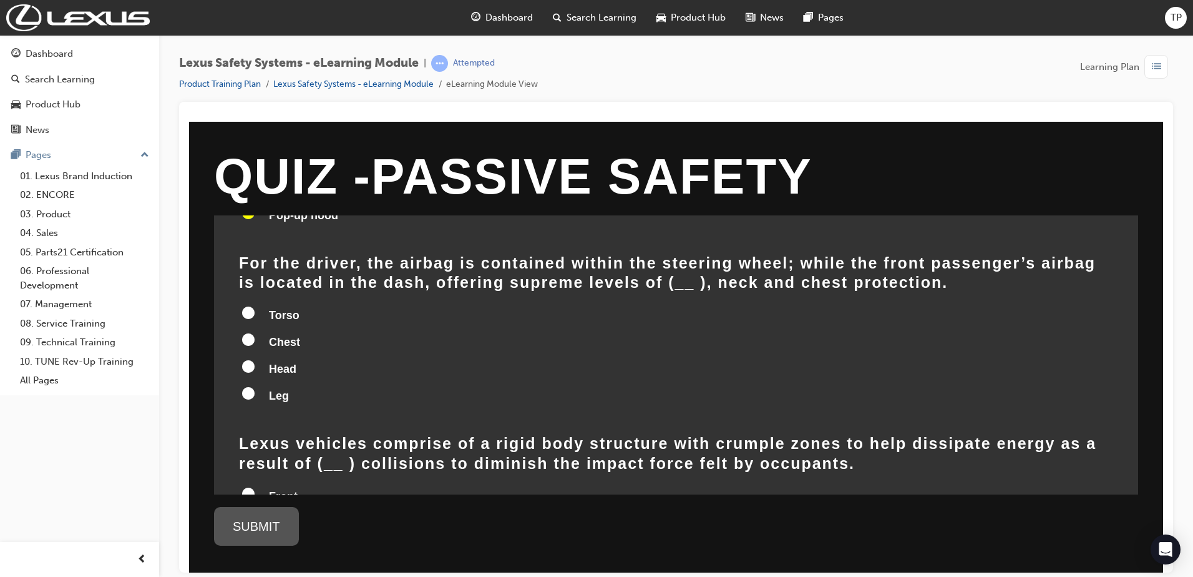
click at [275, 389] on span "Leg" at bounding box center [279, 395] width 20 height 12
click at [255, 386] on input "Leg" at bounding box center [248, 392] width 12 height 12
radio input "true"
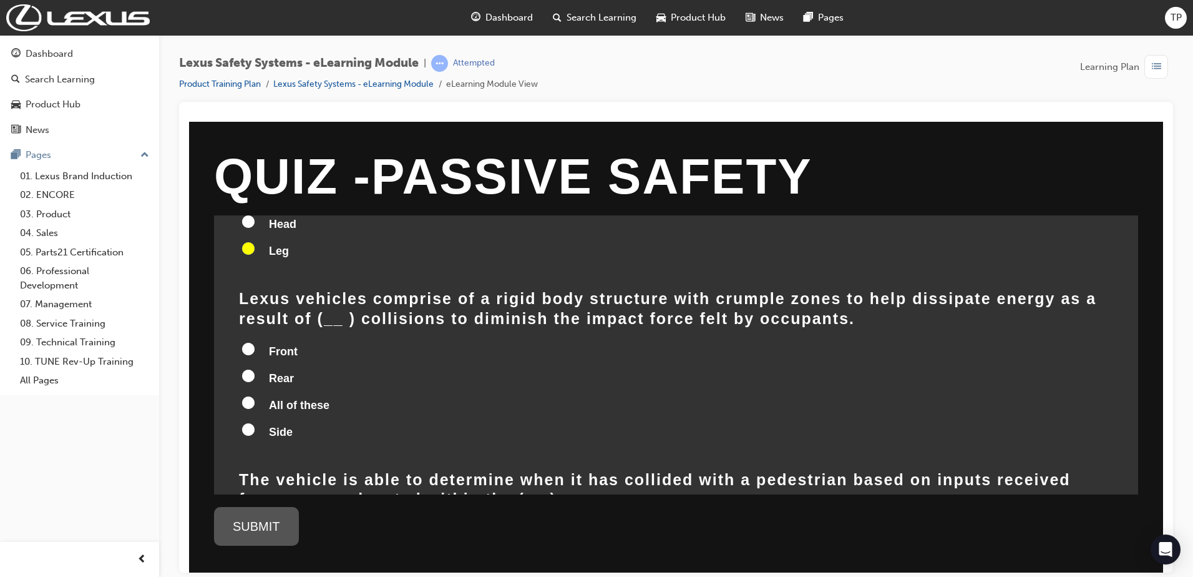
scroll to position [375, 0]
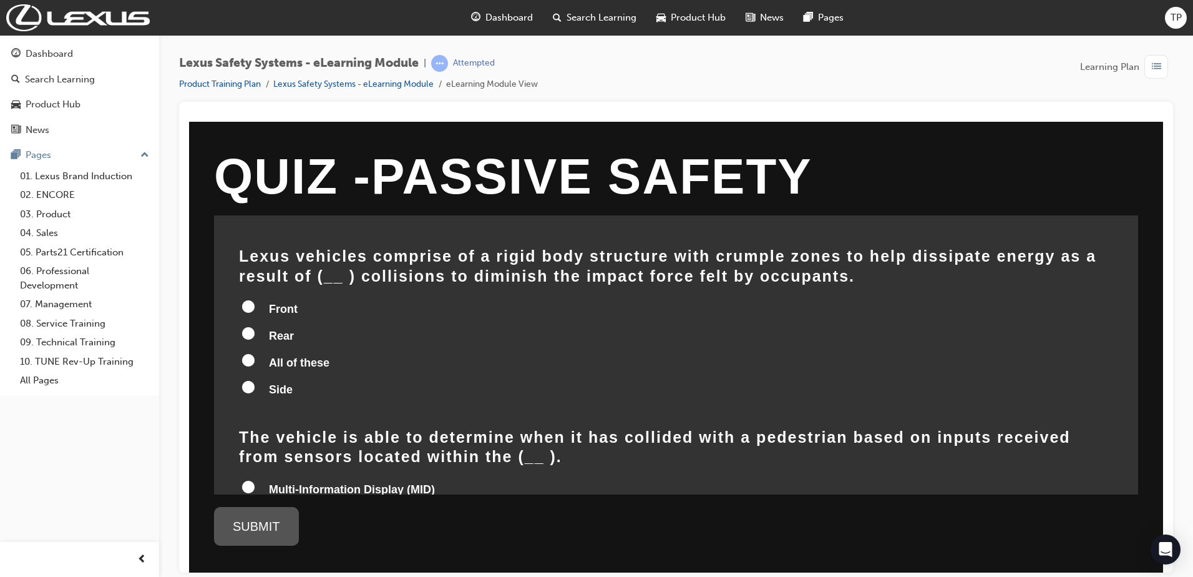
click at [270, 356] on span "All of these" at bounding box center [299, 362] width 61 height 12
click at [255, 353] on input "All of these" at bounding box center [248, 359] width 12 height 12
radio input "true"
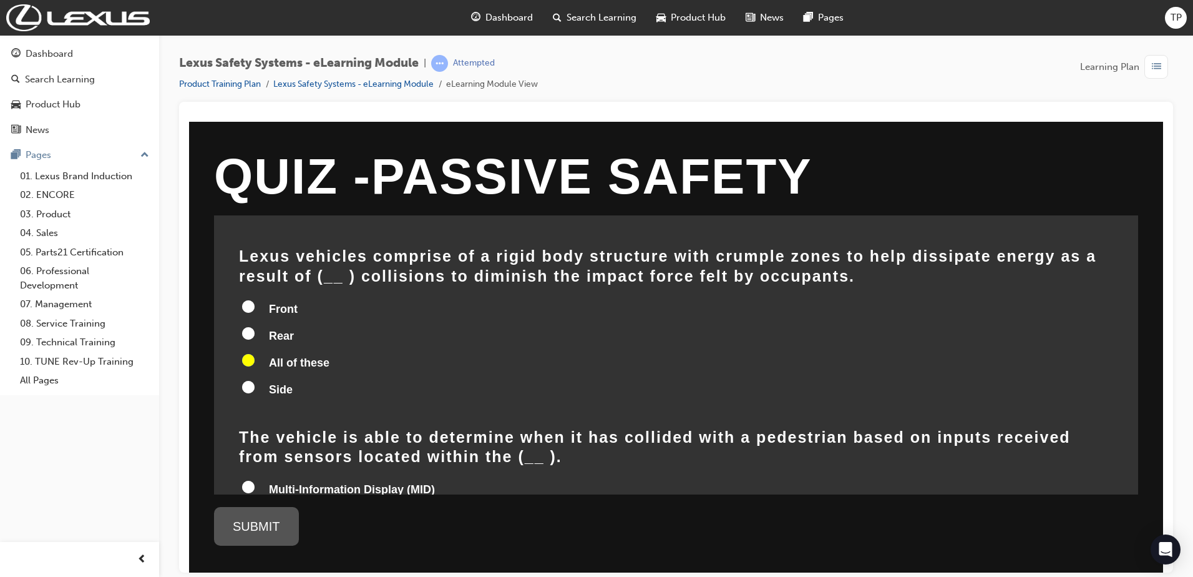
scroll to position [494, 0]
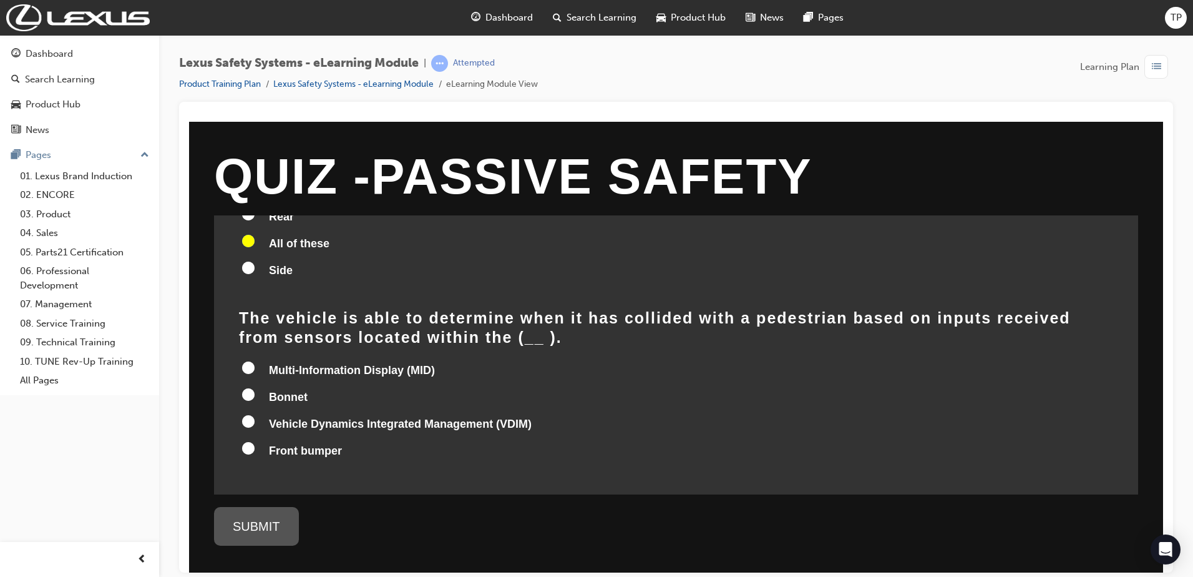
click at [296, 413] on label "Vehicle Dynamics Integrated Management (VDIM)" at bounding box center [676, 425] width 875 height 24
click at [255, 414] on input "Vehicle Dynamics Integrated Management (VDIM)" at bounding box center [248, 420] width 12 height 12
radio input "true"
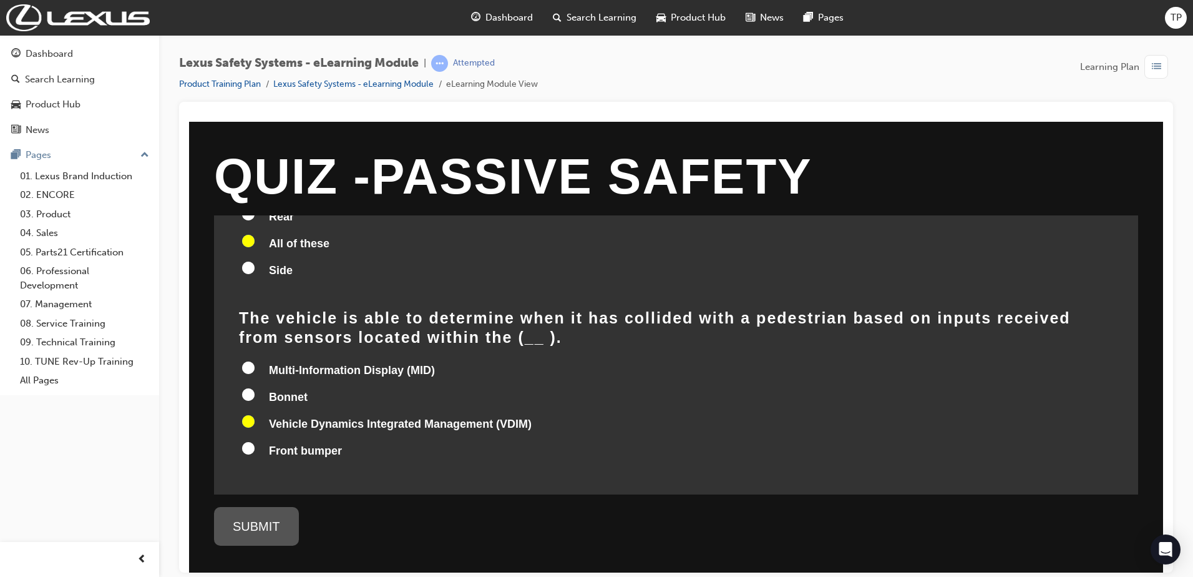
radio input "true"
click at [253, 532] on div "SUBMIT" at bounding box center [256, 525] width 85 height 39
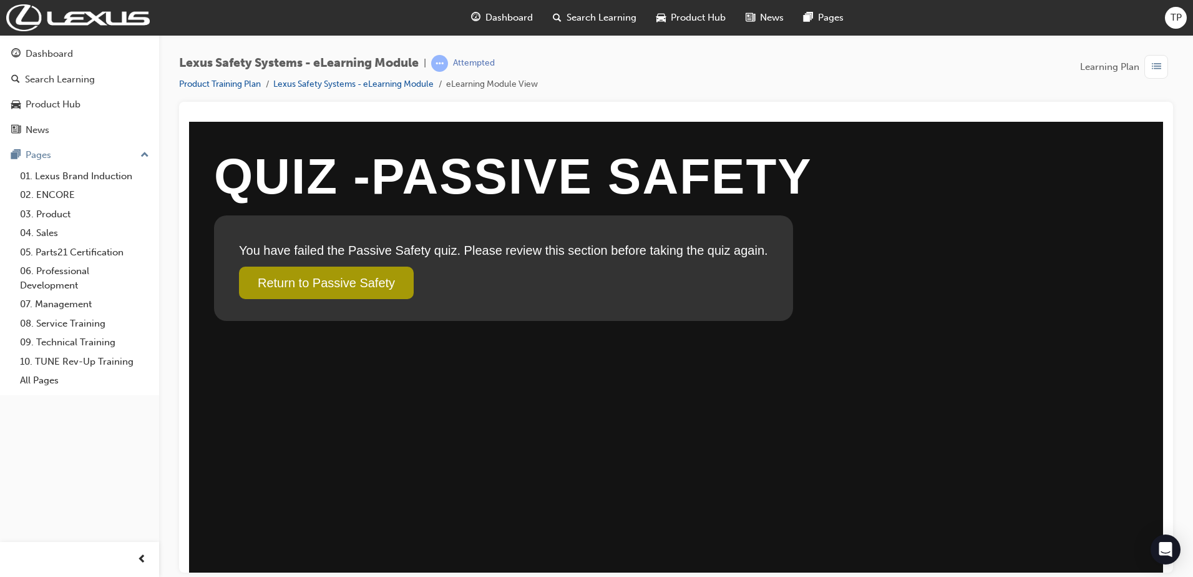
scroll to position [0, 0]
click at [359, 290] on link "Return to Passive Safety" at bounding box center [326, 282] width 175 height 32
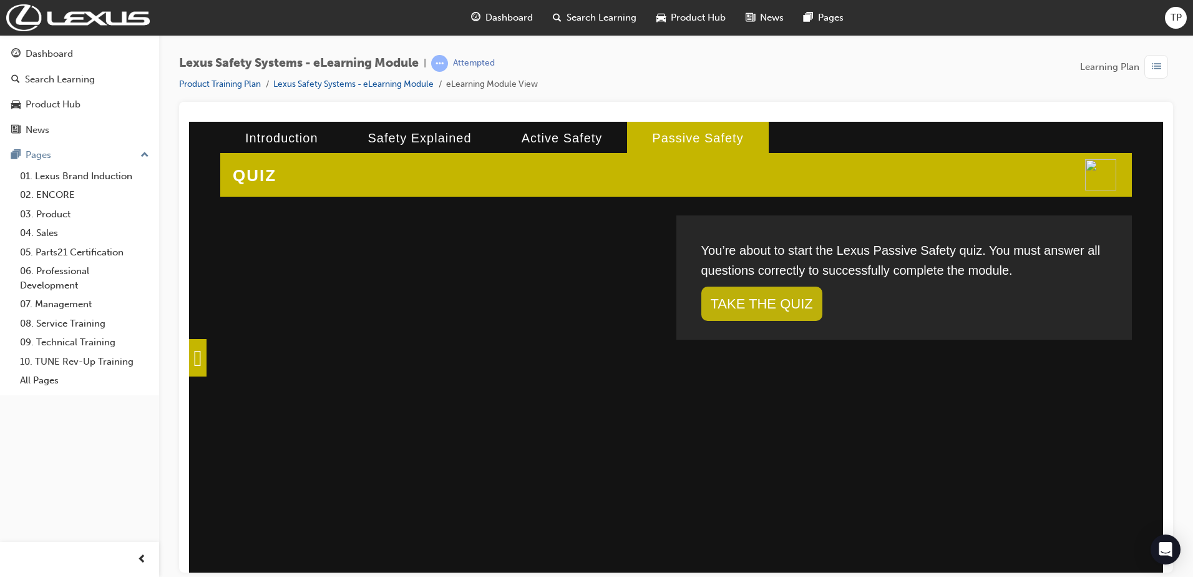
click at [740, 312] on link "TAKE THE QUIZ" at bounding box center [762, 303] width 121 height 34
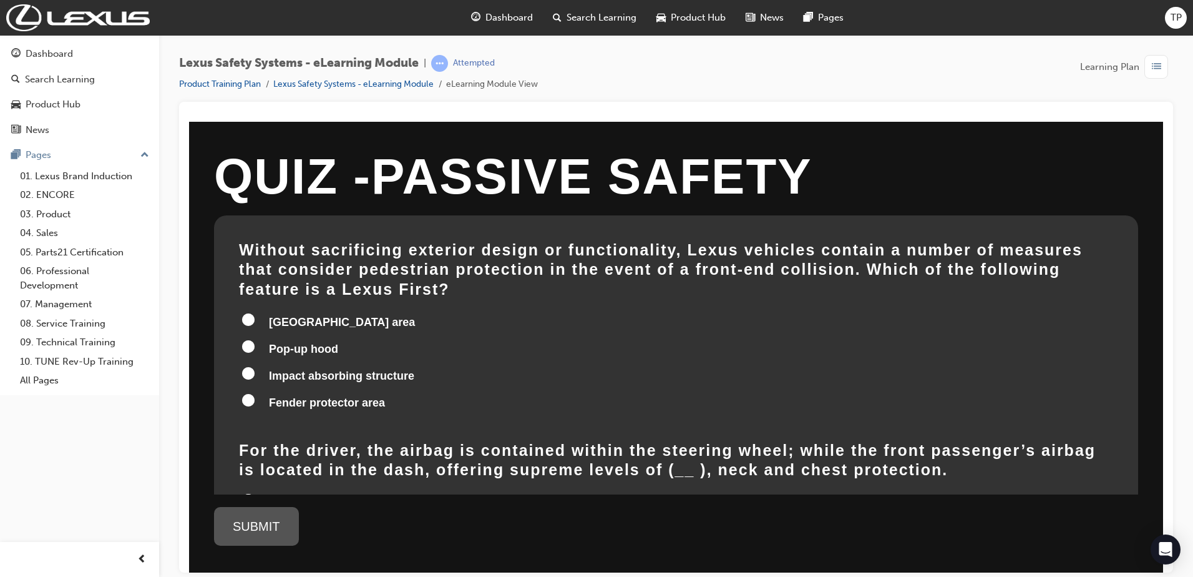
click at [295, 342] on span "Pop-up hood" at bounding box center [303, 348] width 69 height 12
click at [255, 340] on input "Pop-up hood" at bounding box center [248, 346] width 12 height 12
radio input "true"
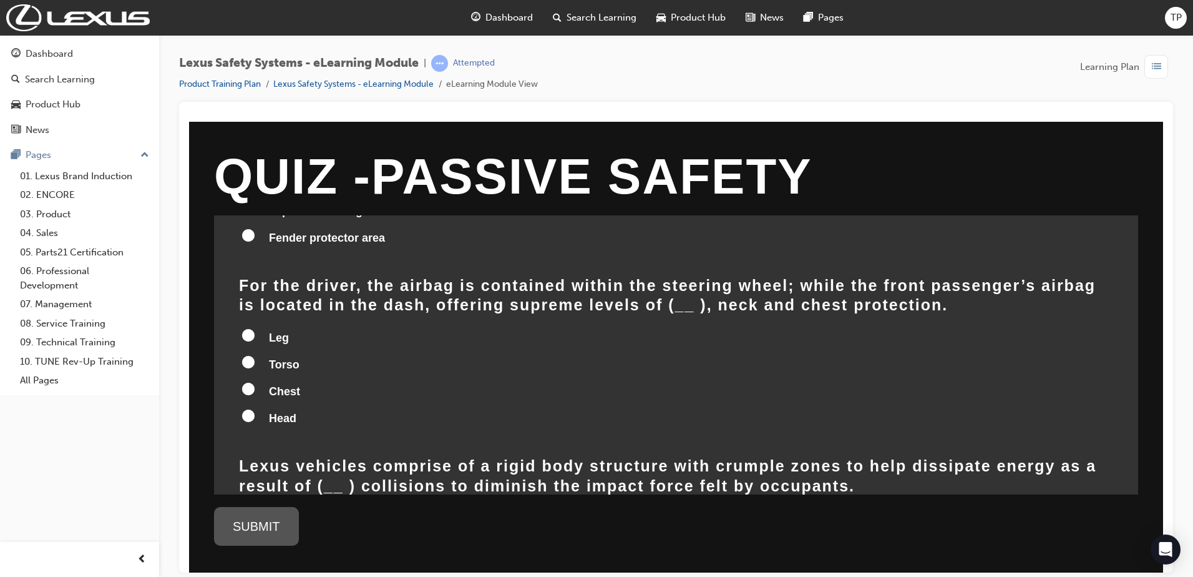
scroll to position [187, 0]
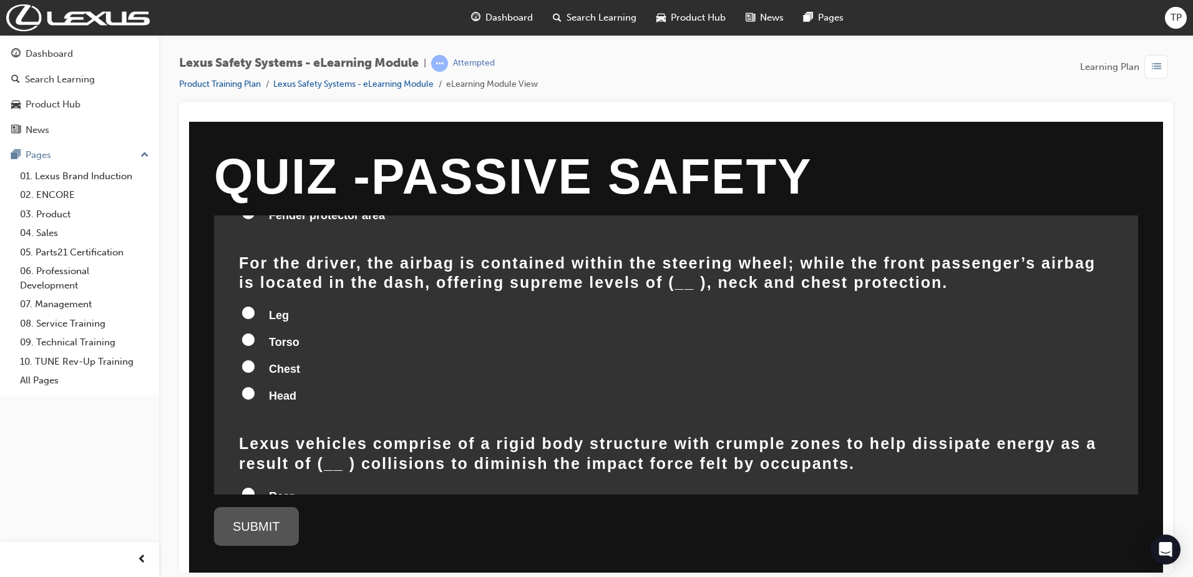
click at [247, 306] on input "Leg" at bounding box center [248, 312] width 12 height 12
radio input "true"
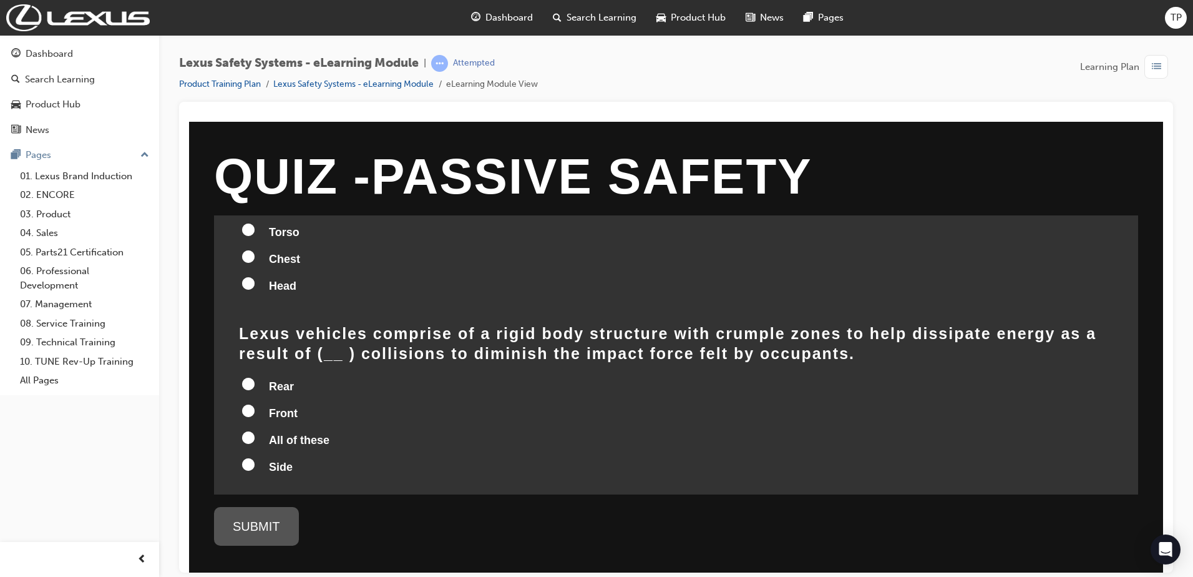
scroll to position [312, 0]
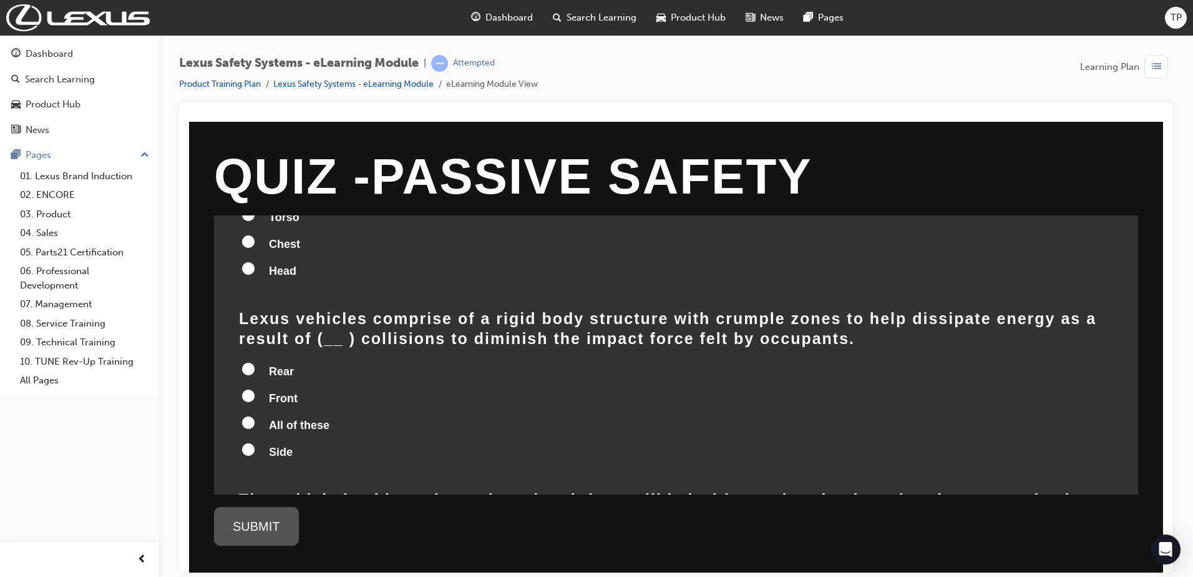
click at [275, 418] on span "All of these" at bounding box center [299, 424] width 61 height 12
click at [255, 416] on input "All of these" at bounding box center [248, 422] width 12 height 12
radio input "true"
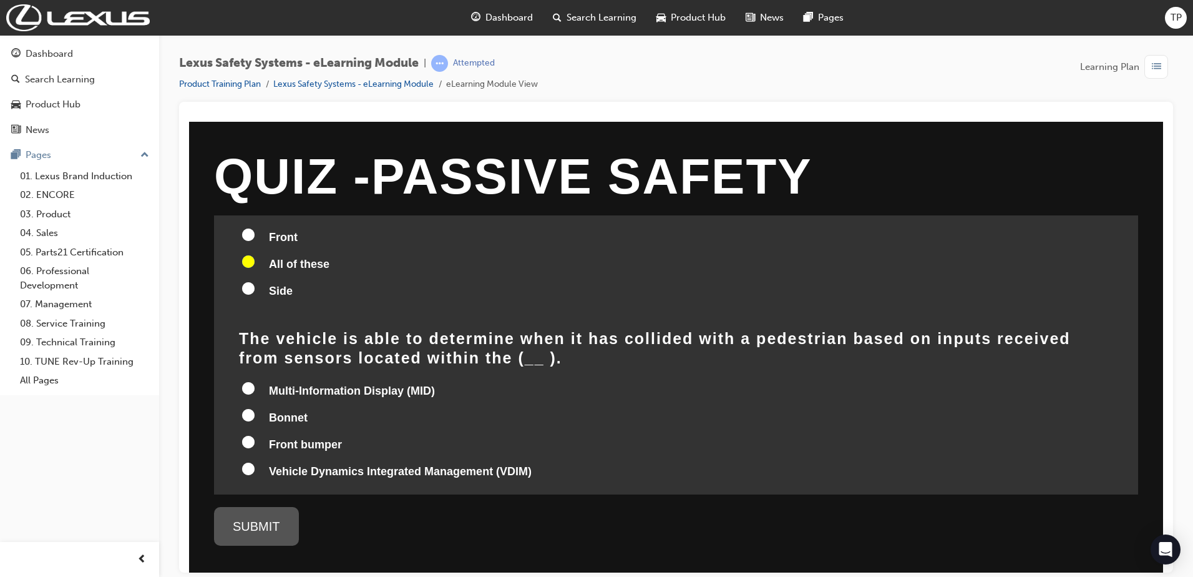
scroll to position [494, 0]
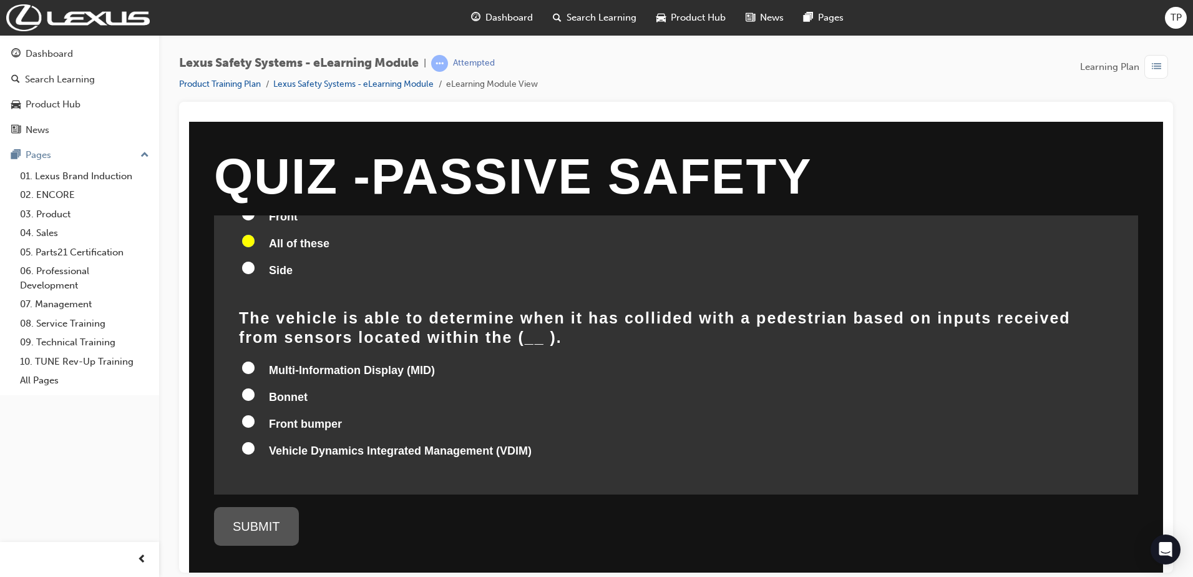
click at [258, 413] on label "Front bumper" at bounding box center [676, 425] width 875 height 24
click at [255, 414] on input "Front bumper" at bounding box center [248, 420] width 12 height 12
radio input "true"
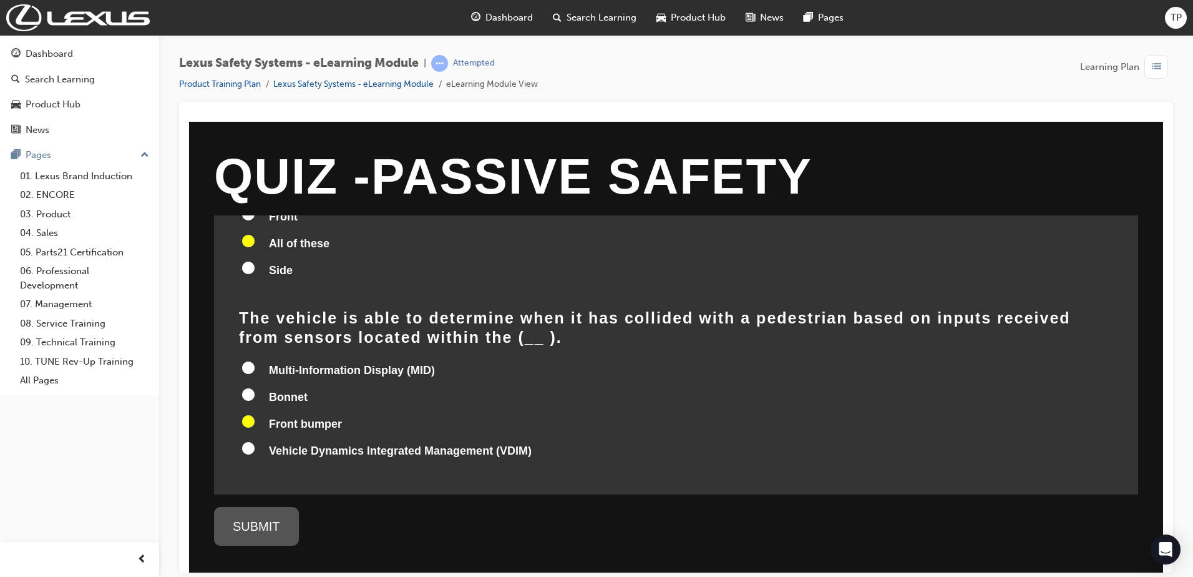
radio input "true"
click at [248, 361] on input "Multi-Information Display (MID)" at bounding box center [248, 367] width 12 height 12
radio input "true"
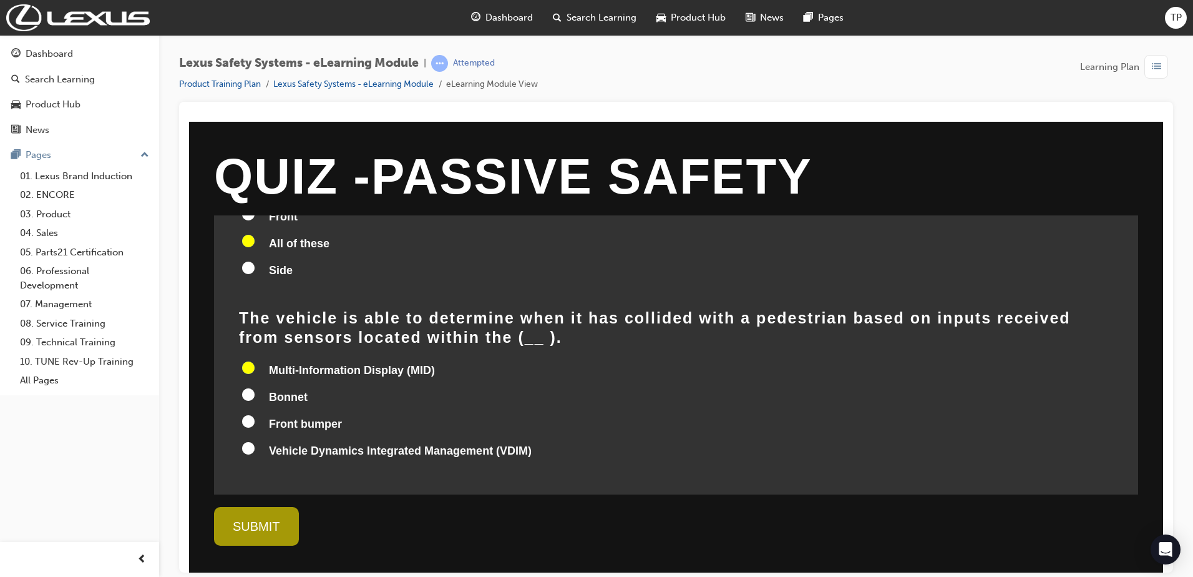
radio input "true"
click at [285, 528] on div "SUBMIT" at bounding box center [256, 525] width 85 height 39
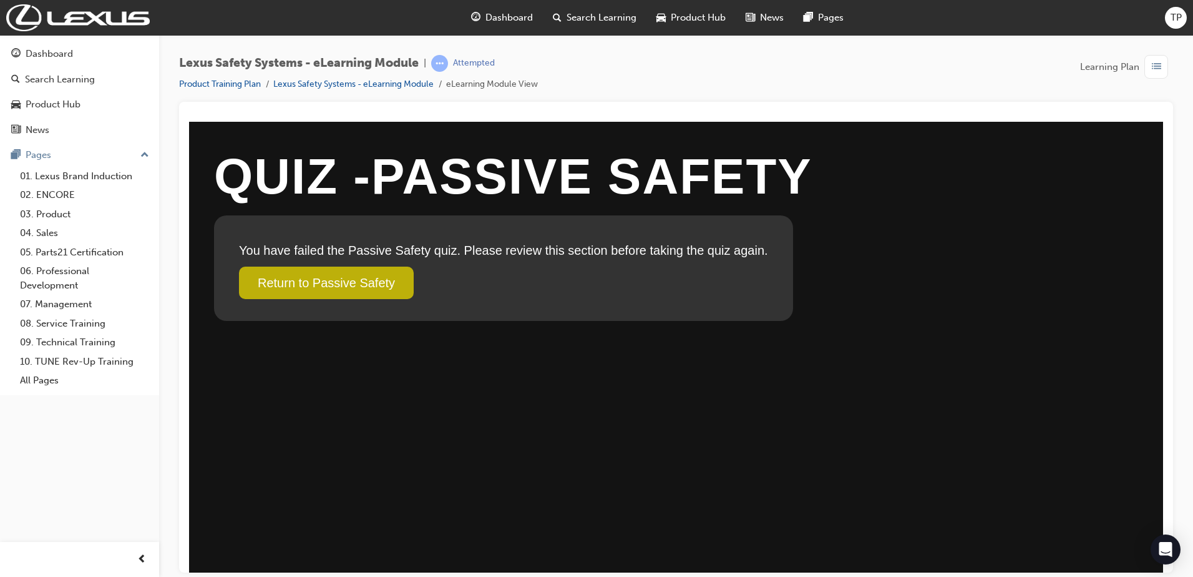
click at [341, 286] on link "Return to Passive Safety" at bounding box center [326, 282] width 175 height 32
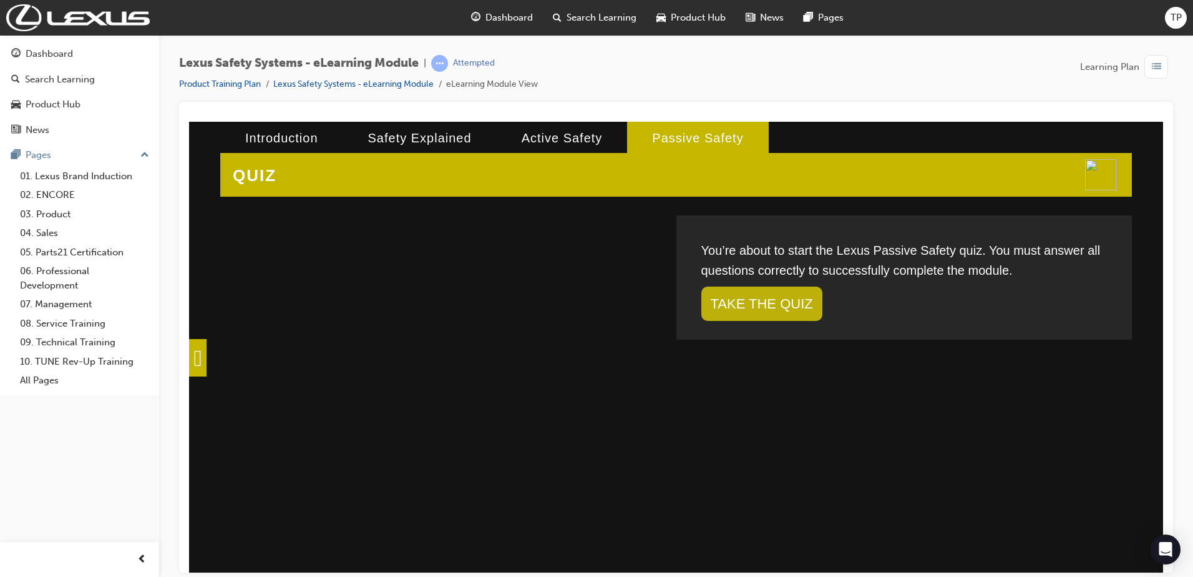
click at [758, 319] on link "TAKE THE QUIZ" at bounding box center [762, 303] width 121 height 34
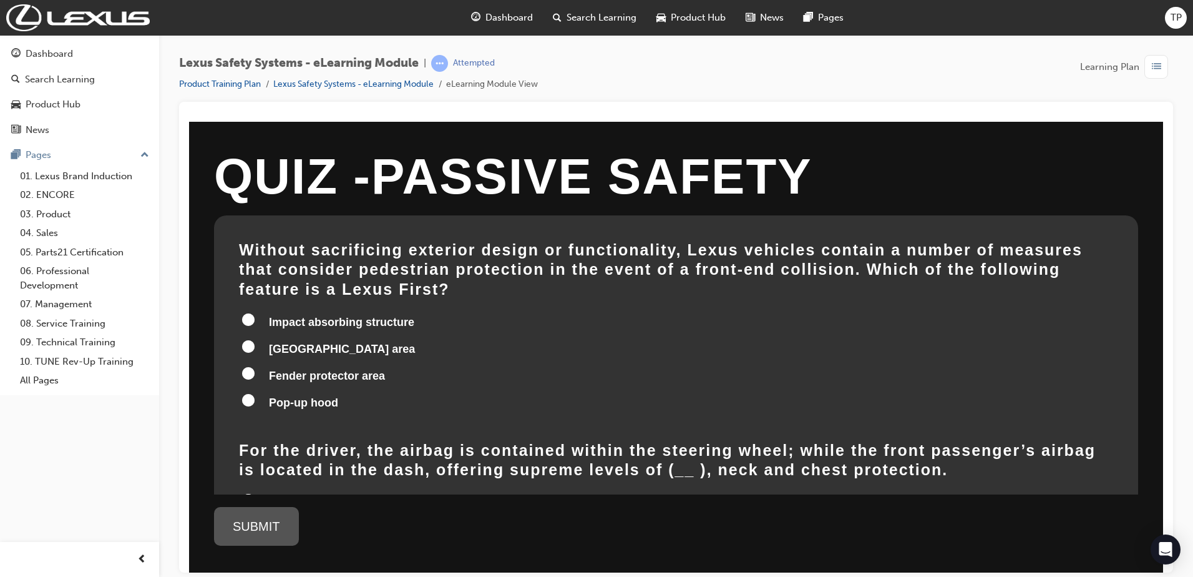
click at [273, 396] on span "Pop-up hood" at bounding box center [303, 402] width 69 height 12
click at [255, 393] on input "Pop-up hood" at bounding box center [248, 399] width 12 height 12
radio input "true"
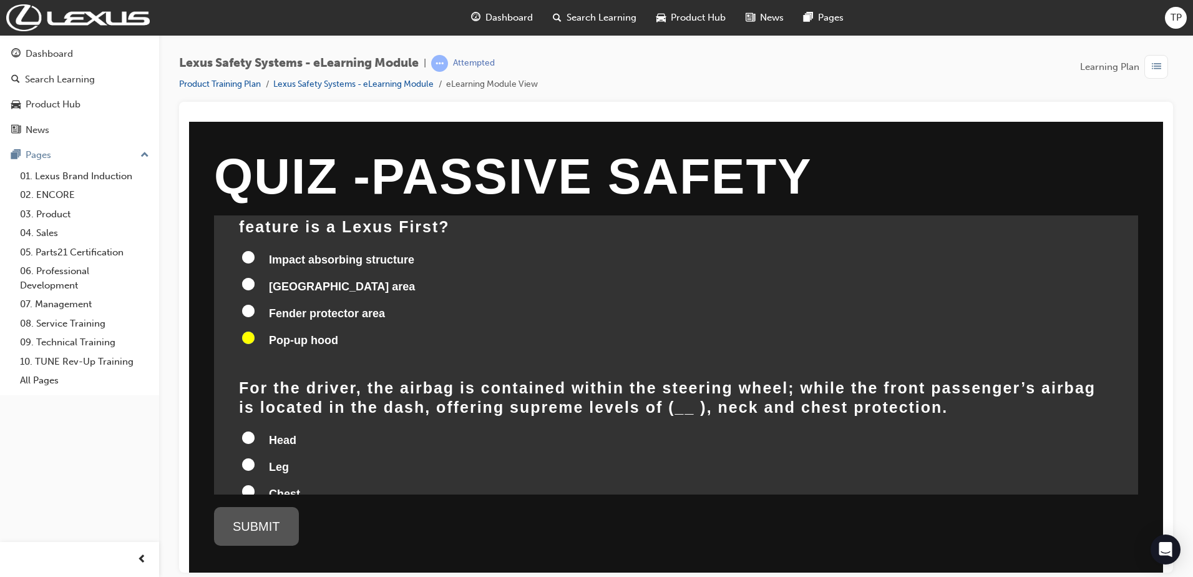
scroll to position [125, 0]
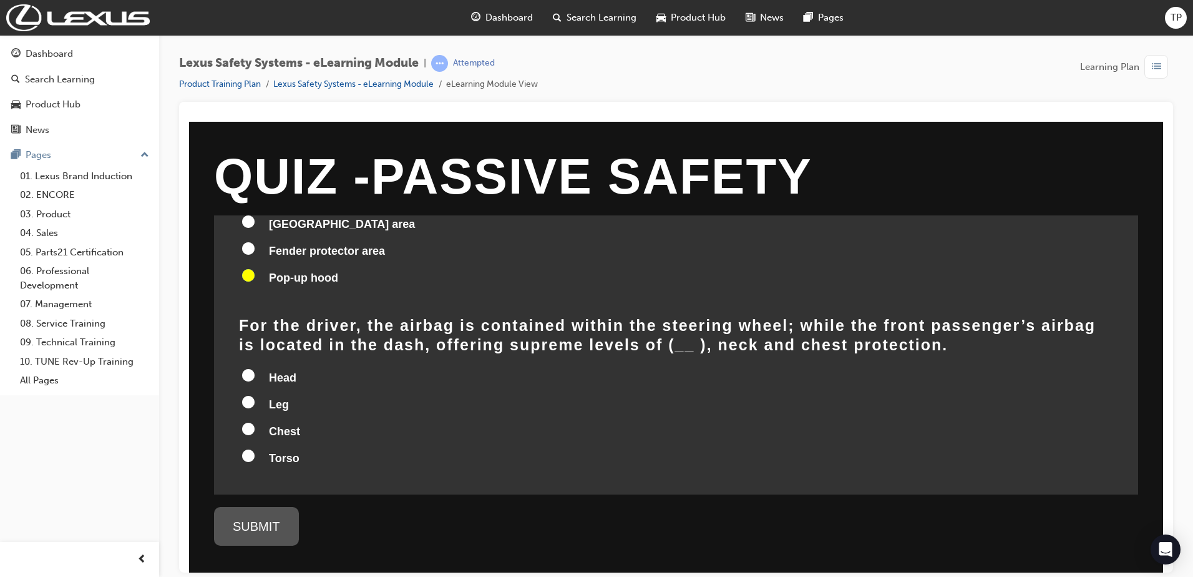
click at [247, 395] on input "Leg" at bounding box center [248, 401] width 12 height 12
radio input "true"
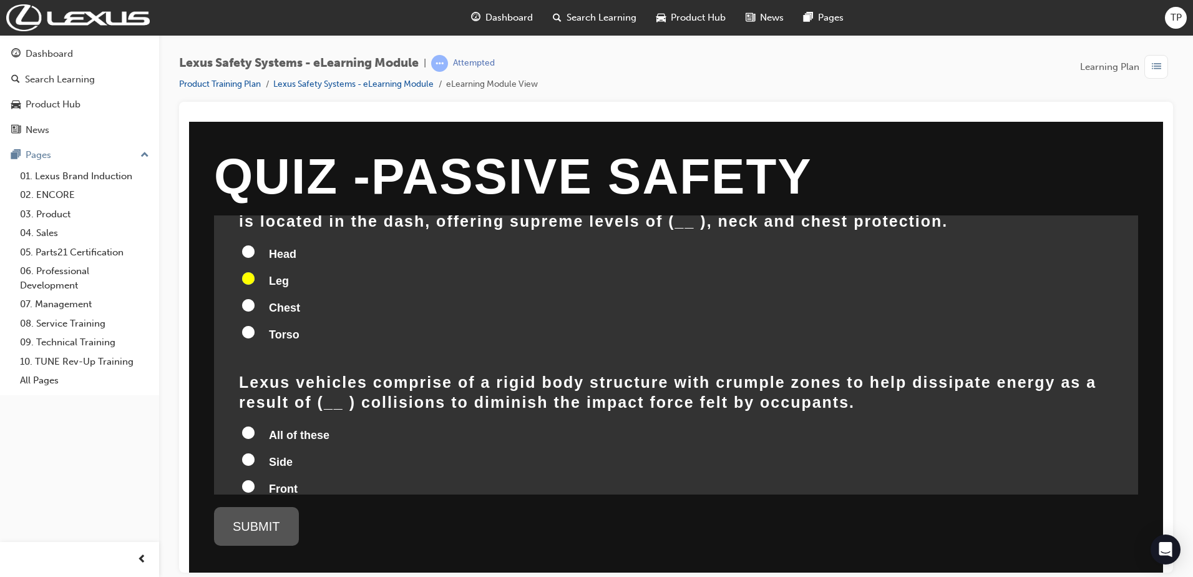
scroll to position [250, 0]
click at [285, 427] on span "All of these" at bounding box center [299, 433] width 61 height 12
click at [255, 424] on input "All of these" at bounding box center [248, 430] width 12 height 12
radio input "true"
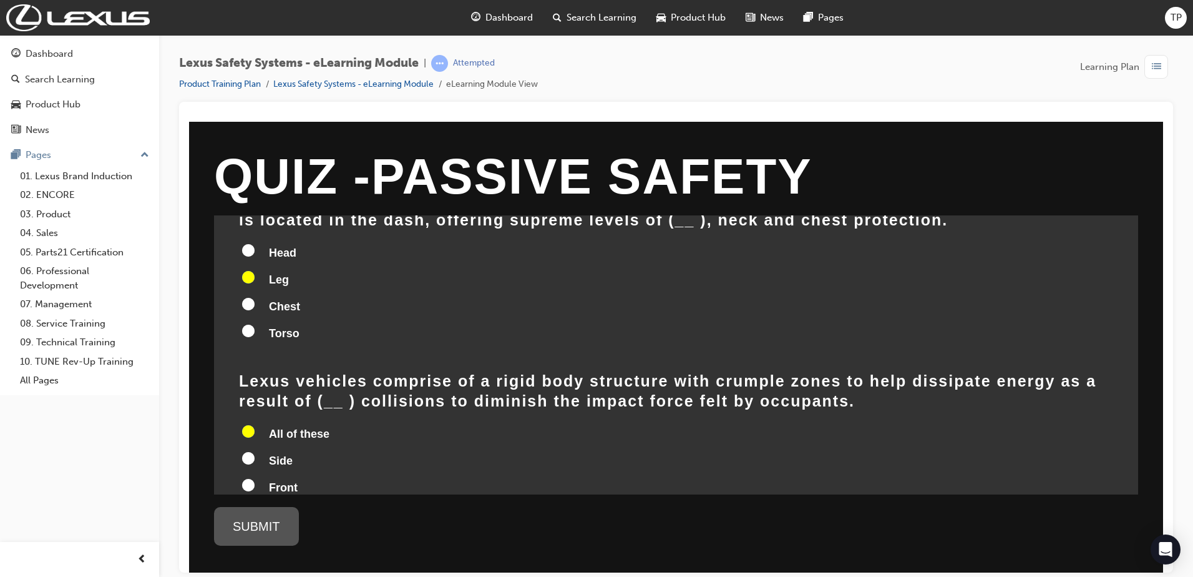
radio input "true"
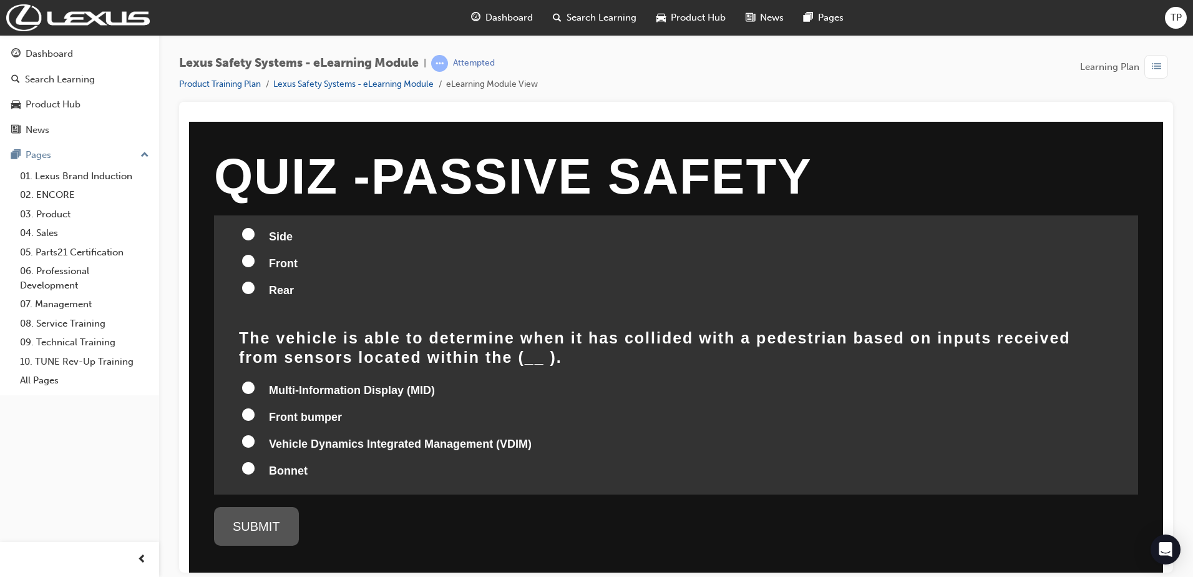
scroll to position [494, 0]
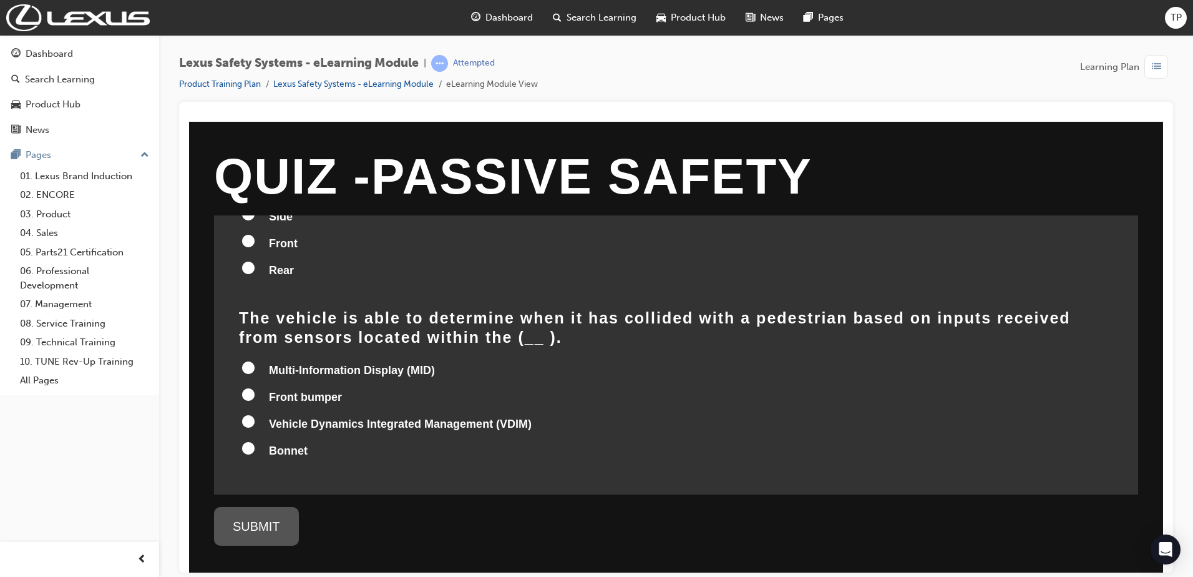
click at [288, 417] on span "Vehicle Dynamics Integrated Management (VDIM)" at bounding box center [400, 423] width 263 height 12
click at [255, 414] on input "Vehicle Dynamics Integrated Management (VDIM)" at bounding box center [248, 420] width 12 height 12
radio input "true"
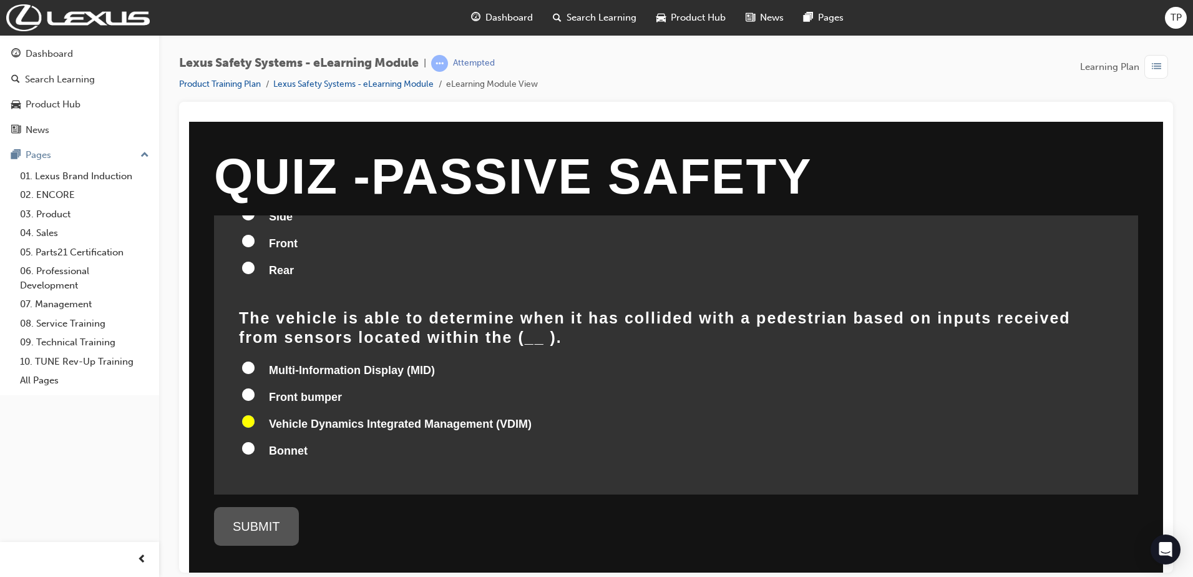
radio input "true"
click at [270, 517] on div "SUBMIT" at bounding box center [256, 525] width 85 height 39
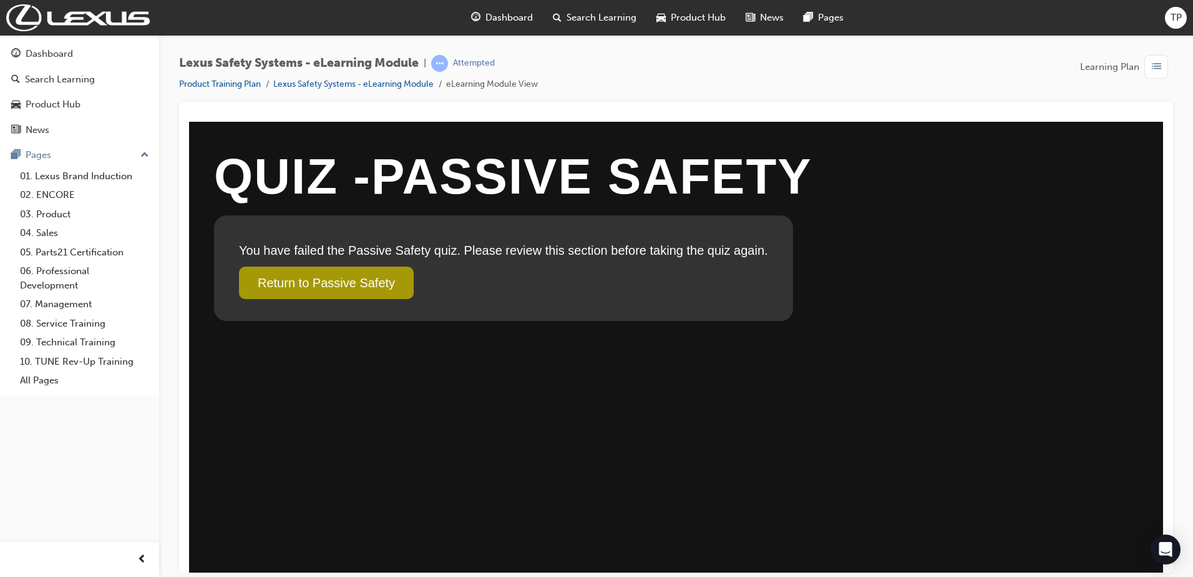
scroll to position [0, 0]
click at [370, 287] on link "Return to Passive Safety" at bounding box center [326, 282] width 175 height 32
